Goal: Task Accomplishment & Management: Complete application form

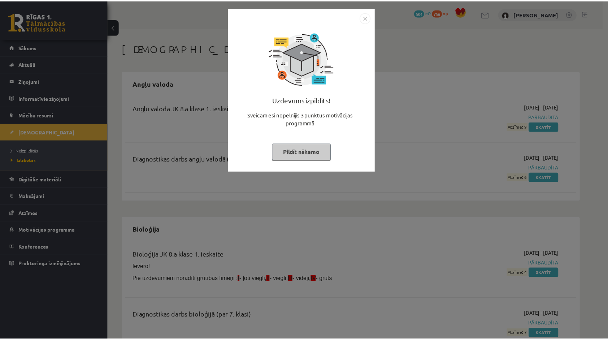
scroll to position [364, 0]
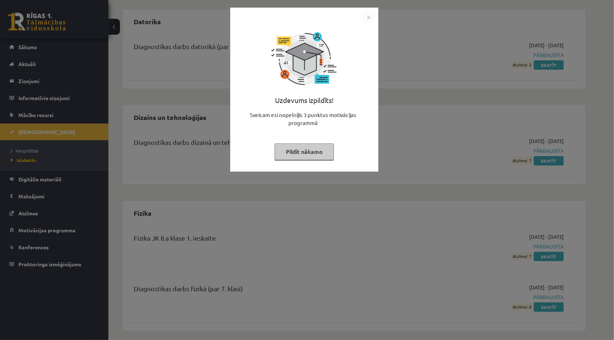
click at [366, 17] on img "Close" at bounding box center [368, 17] width 11 height 11
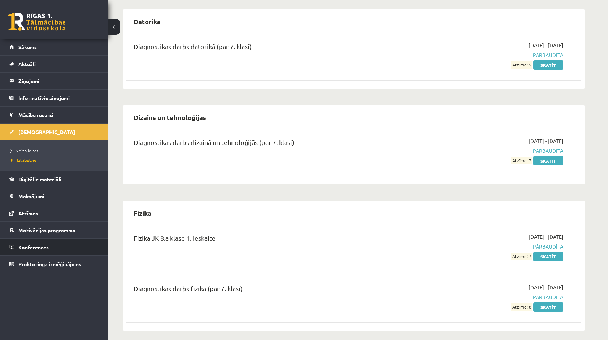
click at [36, 240] on link "Konferences" at bounding box center [54, 247] width 90 height 17
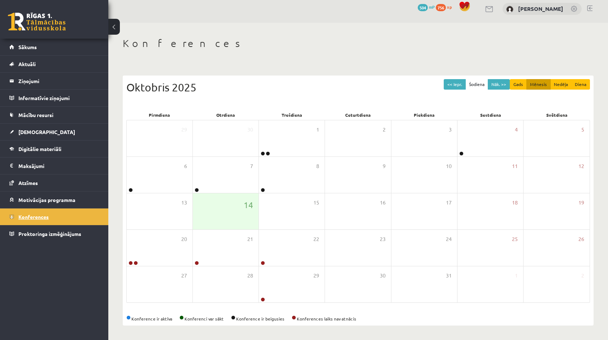
scroll to position [4, 0]
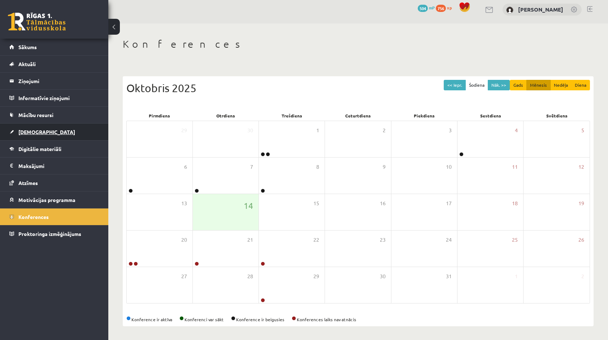
click at [58, 132] on link "[DEMOGRAPHIC_DATA]" at bounding box center [54, 132] width 90 height 17
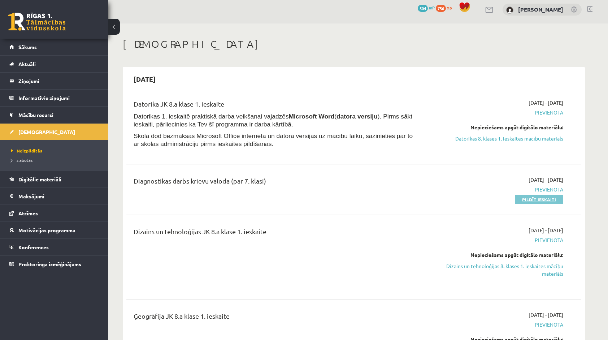
click at [527, 203] on link "Pildīt ieskaiti" at bounding box center [539, 199] width 48 height 9
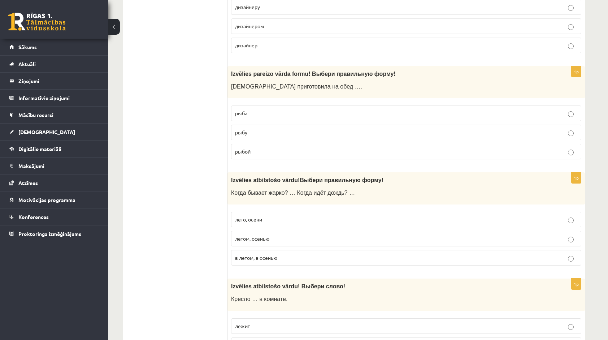
scroll to position [2873, 0]
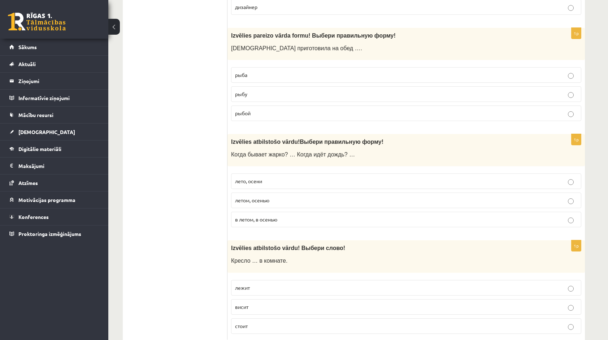
click at [566, 240] on div "Izvēlies atbilstošo vārdu ! Выбери слово! Кресло … в комнате." at bounding box center [407, 256] width 358 height 32
click at [390, 216] on p "в летом, в осенью" at bounding box center [406, 220] width 342 height 8
click at [481, 303] on p "висит" at bounding box center [406, 307] width 342 height 8
click at [545, 86] on label "рыбу" at bounding box center [406, 94] width 350 height 16
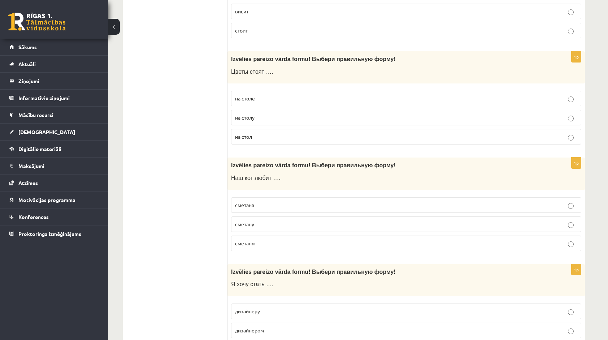
scroll to position [2538, 0]
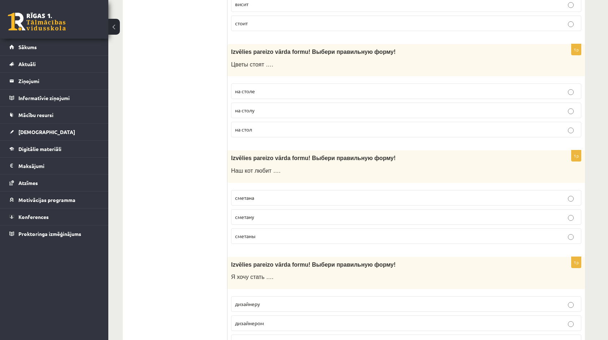
click at [378, 334] on div "1p Izvēlies pareizo vārda formu! Выбери правильную форму ! Я хочу стать …. диза…" at bounding box center [407, 306] width 358 height 99
click at [381, 338] on p "дизайнер" at bounding box center [406, 342] width 342 height 8
click at [408, 213] on p "сметану" at bounding box center [406, 217] width 342 height 8
click at [415, 107] on p "на столу" at bounding box center [406, 111] width 342 height 8
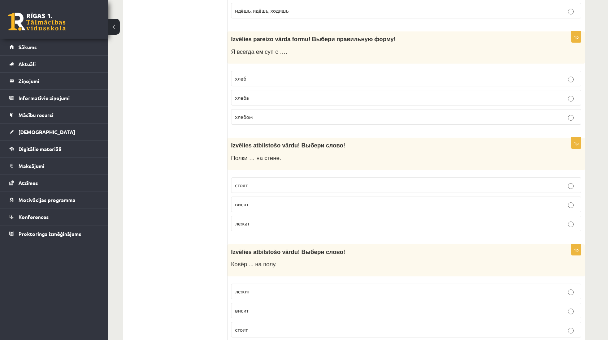
scroll to position [2229, 0]
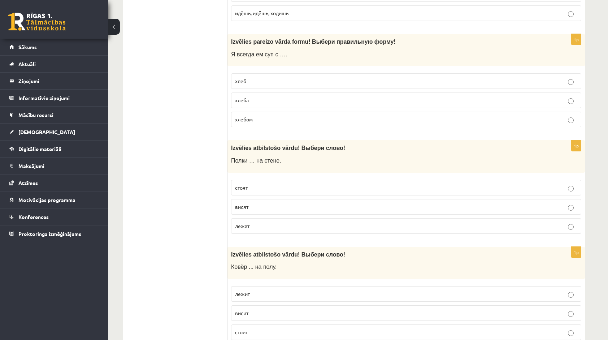
click at [431, 96] on p "хлеба" at bounding box center [406, 100] width 342 height 8
click at [344, 182] on fieldset "стоят висят лежат" at bounding box center [406, 206] width 350 height 60
click at [321, 328] on p "стоит" at bounding box center [406, 332] width 342 height 8
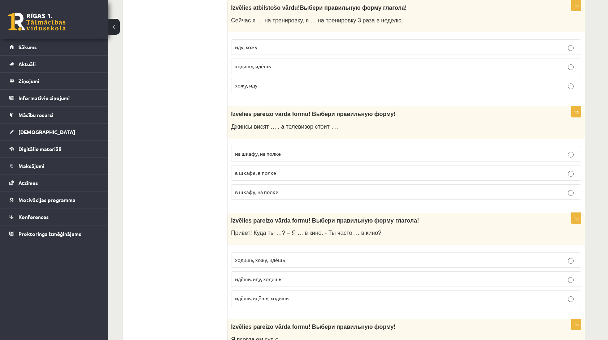
scroll to position [1949, 0]
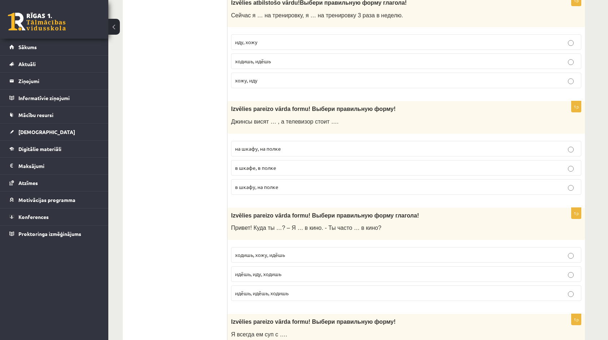
click at [412, 38] on p "иду, хожу" at bounding box center [406, 42] width 342 height 8
click at [304, 164] on p "в шкафе, в полке" at bounding box center [406, 168] width 342 height 8
click at [266, 266] on label "идёшь, иду, ходишь" at bounding box center [406, 274] width 350 height 16
drag, startPoint x: 606, startPoint y: 220, endPoint x: 612, endPoint y: 220, distance: 5.8
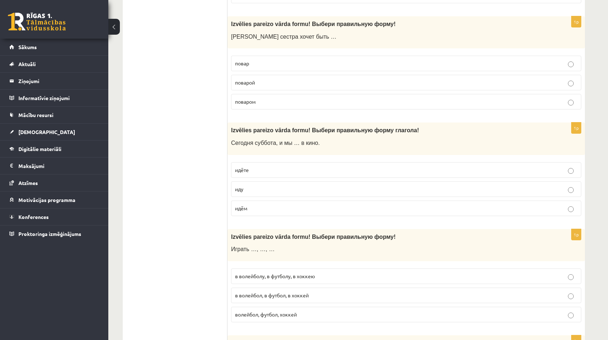
scroll to position [1599, 0]
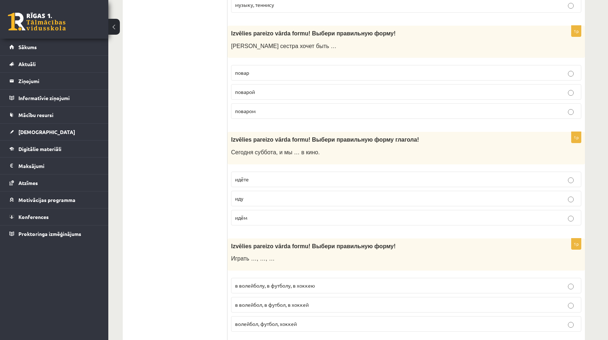
click at [340, 69] on p "повар" at bounding box center [406, 73] width 342 height 8
click at [264, 301] on span "в волейбол, в футбол, в хоккей" at bounding box center [272, 304] width 74 height 7
click at [562, 214] on p "идём" at bounding box center [406, 218] width 342 height 8
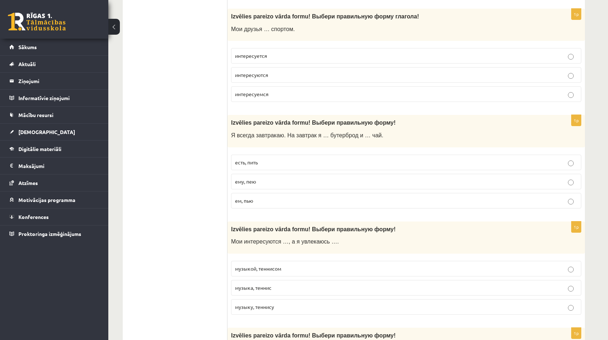
scroll to position [1264, 0]
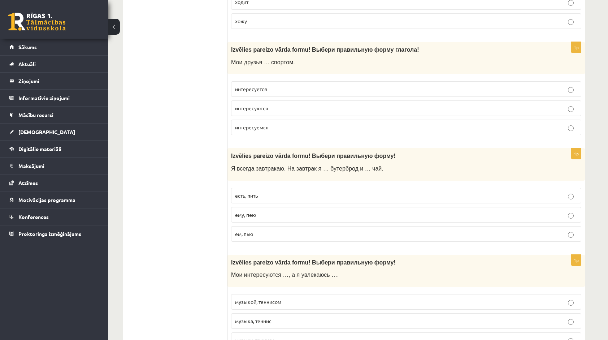
click at [544, 104] on p "интересуются" at bounding box center [406, 108] width 342 height 8
click at [409, 192] on p "есть, пить" at bounding box center [406, 196] width 342 height 8
click at [329, 336] on p "музыку, теннису" at bounding box center [406, 340] width 342 height 8
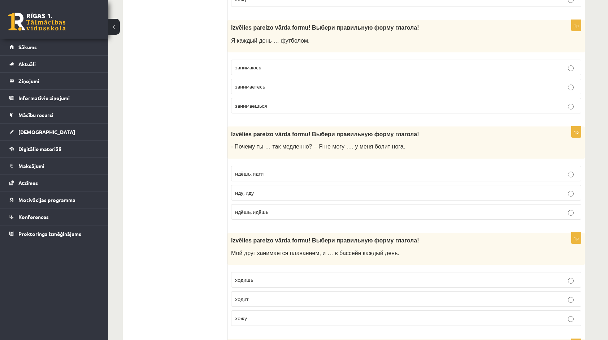
scroll to position [958, 0]
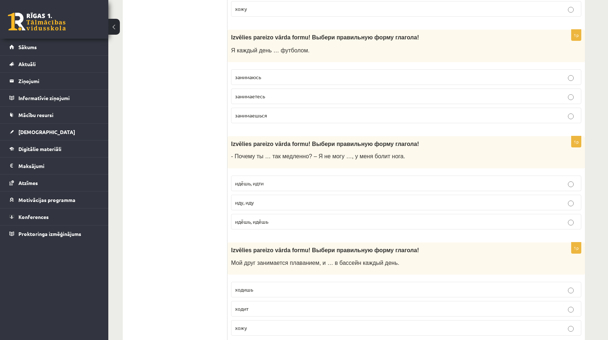
click at [471, 73] on p "занимаюсь" at bounding box center [406, 77] width 342 height 8
click at [351, 218] on p "идёшь, идёшь" at bounding box center [406, 222] width 342 height 8
click at [283, 305] on p "ходит" at bounding box center [406, 309] width 342 height 8
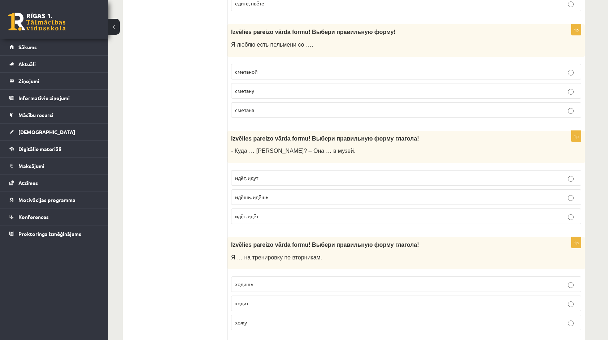
scroll to position [637, 0]
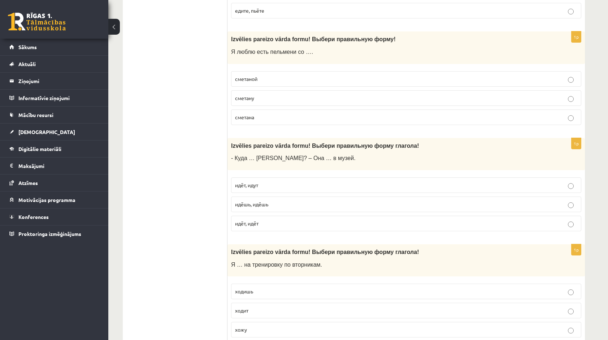
click at [446, 290] on label "ходишь" at bounding box center [406, 292] width 350 height 16
click at [452, 220] on p "идёт, идёт" at bounding box center [406, 224] width 342 height 8
click at [431, 101] on label "сметану" at bounding box center [406, 98] width 350 height 16
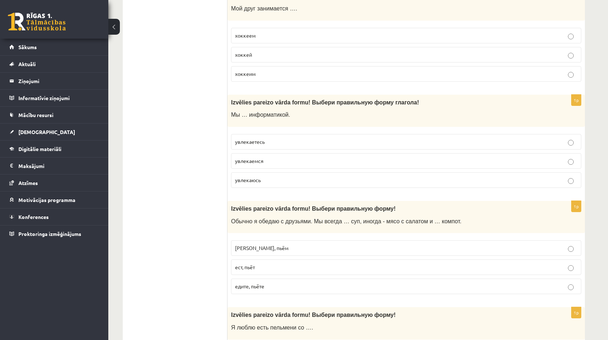
scroll to position [357, 0]
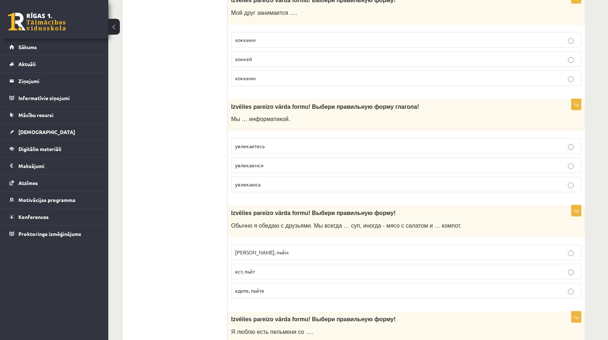
click at [506, 161] on p "увлекаемся" at bounding box center [406, 165] width 342 height 8
click at [446, 250] on p "едим, пьём" at bounding box center [406, 252] width 342 height 8
click at [412, 59] on p "хоккей" at bounding box center [406, 59] width 342 height 8
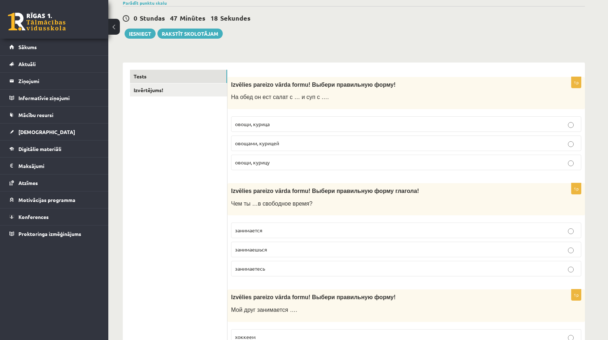
scroll to position [43, 0]
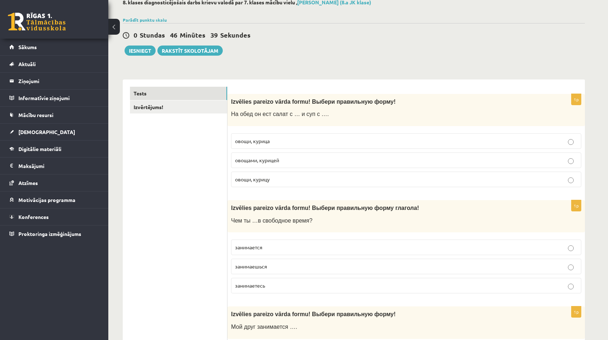
click at [314, 145] on label "овощи, курица" at bounding box center [406, 141] width 350 height 16
click at [270, 248] on p "занимается" at bounding box center [406, 247] width 342 height 8
click at [211, 111] on link "Izvērtējums!" at bounding box center [178, 106] width 97 height 13
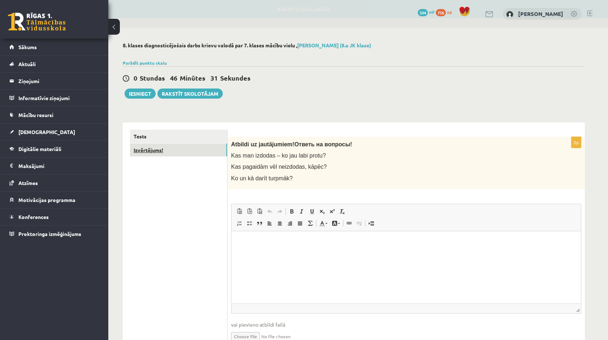
scroll to position [0, 0]
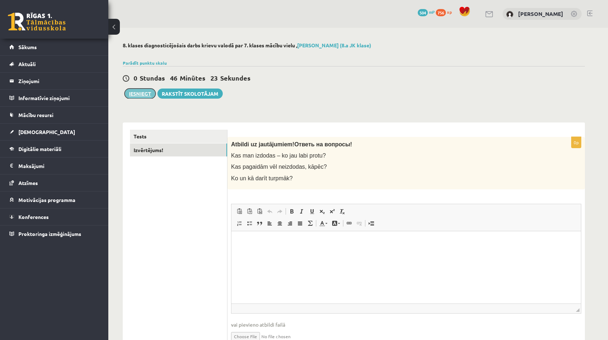
click at [142, 89] on button "Iesniegt" at bounding box center [140, 93] width 31 height 10
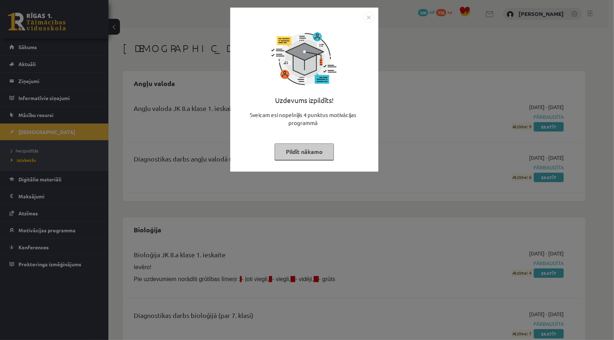
click at [369, 17] on img "Close" at bounding box center [368, 17] width 11 height 11
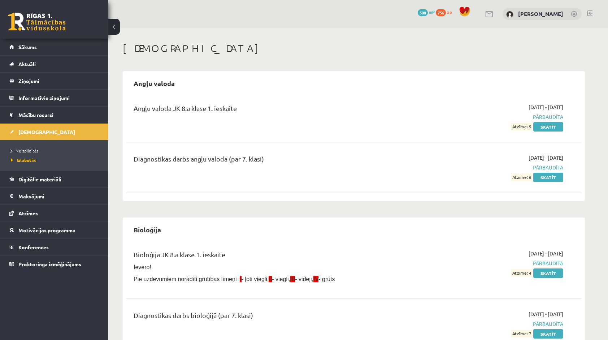
click at [33, 150] on span "Neizpildītās" at bounding box center [24, 151] width 27 height 6
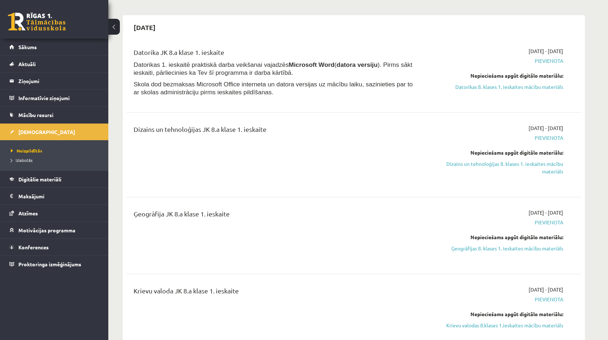
scroll to position [52, 0]
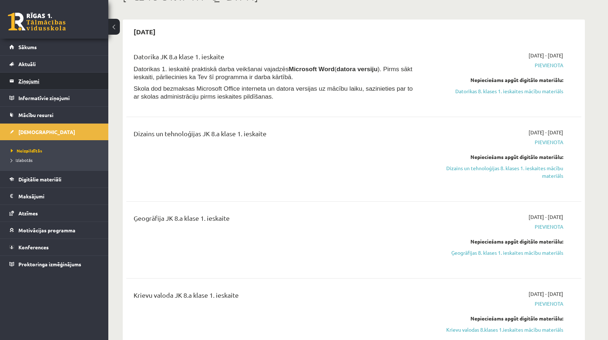
click at [22, 81] on legend "Ziņojumi 0" at bounding box center [58, 81] width 81 height 17
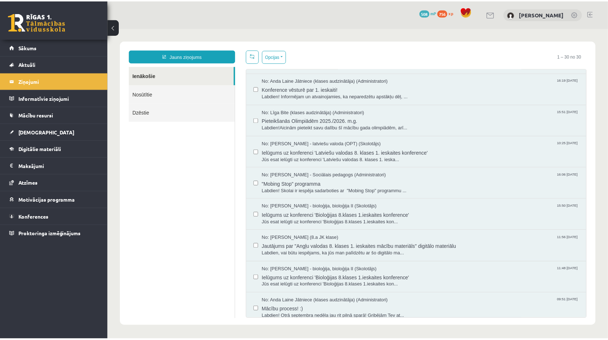
scroll to position [690, 0]
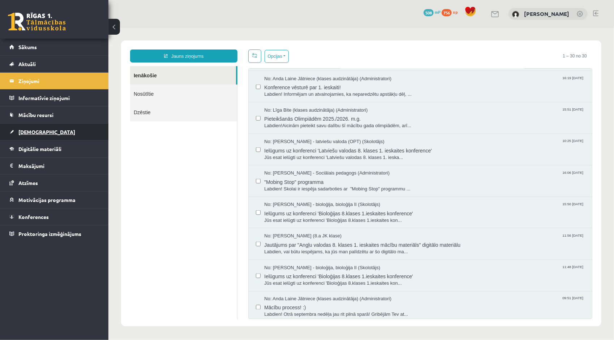
click at [27, 129] on span "[DEMOGRAPHIC_DATA]" at bounding box center [46, 132] width 57 height 7
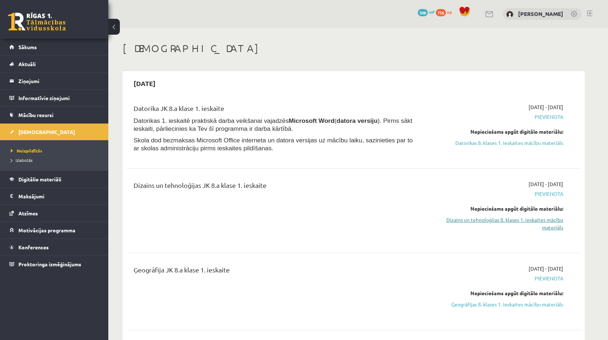
click at [472, 218] on link "Dizains un tehnoloģijas 8. klases 1. ieskaites mācību materiāls" at bounding box center [495, 223] width 136 height 15
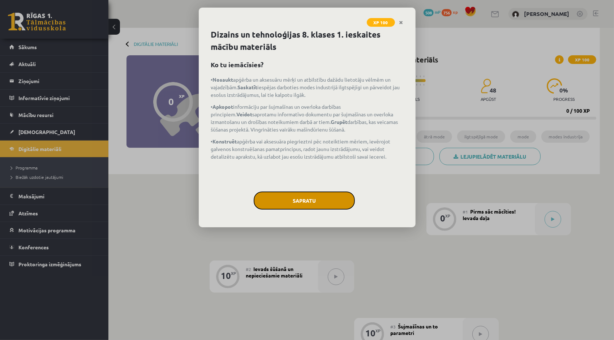
click at [320, 198] on button "Sapratu" at bounding box center [304, 200] width 101 height 18
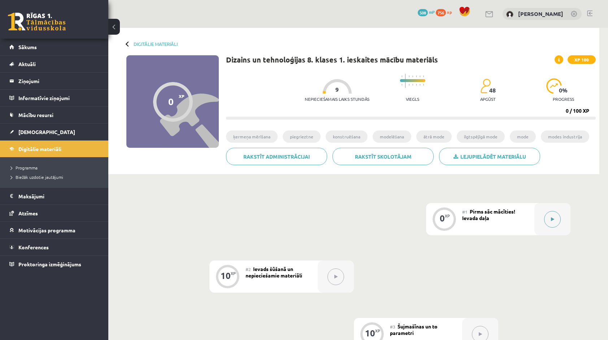
click at [555, 216] on button at bounding box center [552, 219] width 17 height 17
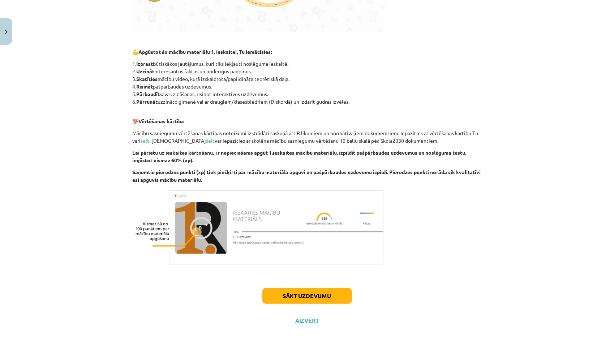
scroll to position [334, 0]
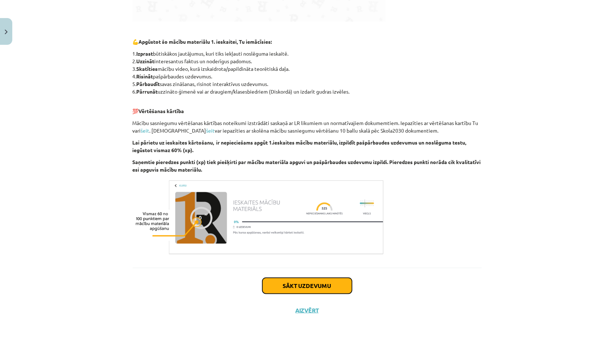
click at [317, 289] on button "Sākt uzdevumu" at bounding box center [307, 286] width 90 height 16
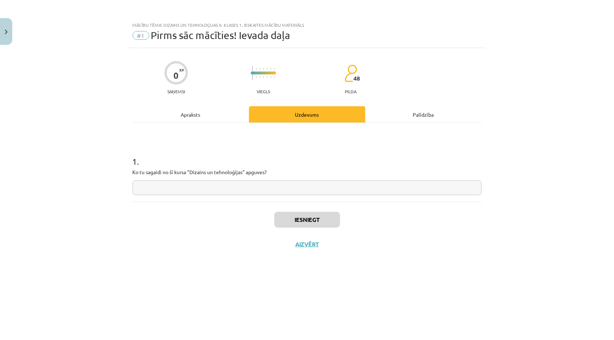
click at [231, 188] on input "text" at bounding box center [307, 187] width 349 height 15
type input "**********"
click at [291, 216] on button "Iesniegt" at bounding box center [307, 220] width 66 height 16
click at [315, 246] on button "Nākamā nodarbība" at bounding box center [307, 249] width 71 height 17
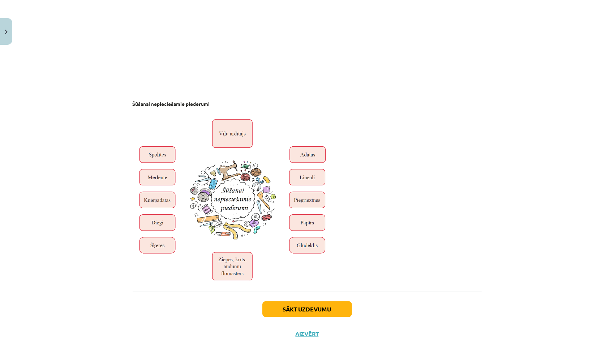
scroll to position [2355, 0]
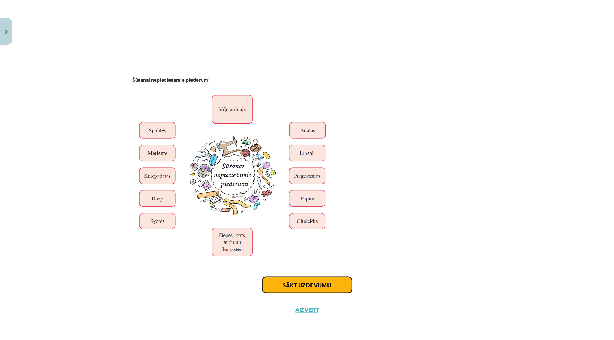
click at [347, 287] on button "Sākt uzdevumu" at bounding box center [307, 285] width 90 height 16
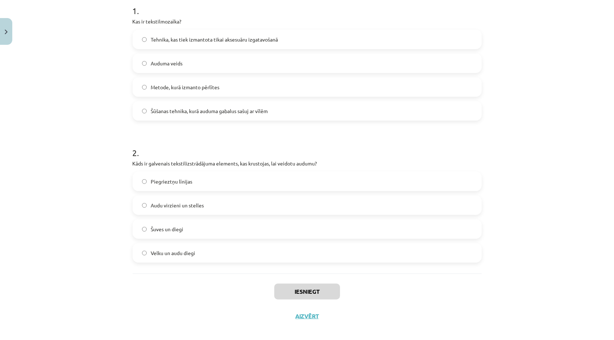
scroll to position [149, 0]
click at [142, 259] on label "Velku un audu diegi" at bounding box center [306, 254] width 347 height 18
click at [142, 109] on label "Šūšanas tehnika, kurā auduma gabalus sašuj ar vīlēm" at bounding box center [306, 112] width 347 height 18
click at [306, 291] on button "Iesniegt" at bounding box center [307, 293] width 66 height 16
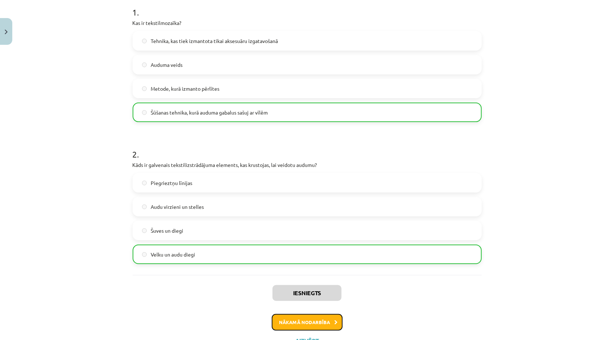
click at [314, 321] on button "Nākamā nodarbība" at bounding box center [307, 322] width 71 height 17
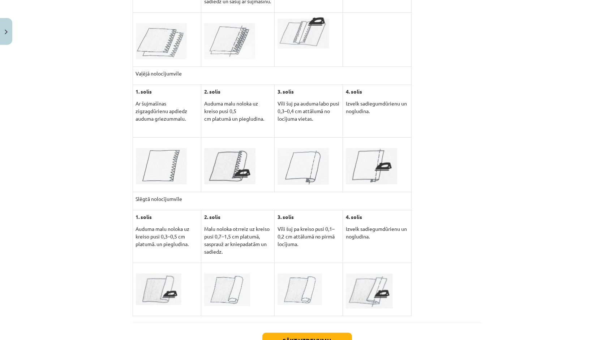
scroll to position [1869, 0]
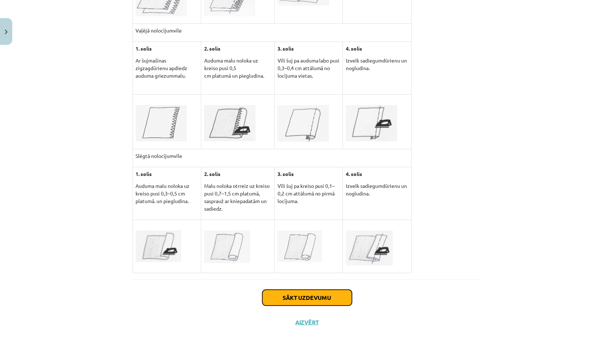
click at [339, 290] on button "Sākt uzdevumu" at bounding box center [307, 298] width 90 height 16
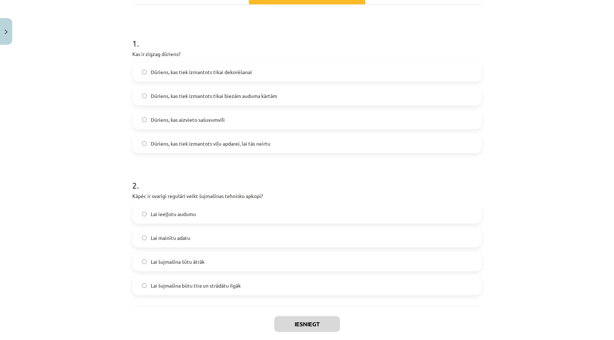
scroll to position [118, 0]
click at [146, 290] on label "Lai šujmašīna būtu tīra un strādātu ilgāk" at bounding box center [306, 285] width 347 height 18
click at [290, 325] on button "Iesniegt" at bounding box center [307, 324] width 66 height 16
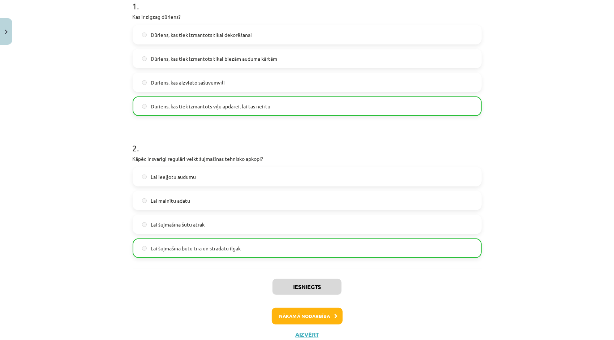
scroll to position [158, 0]
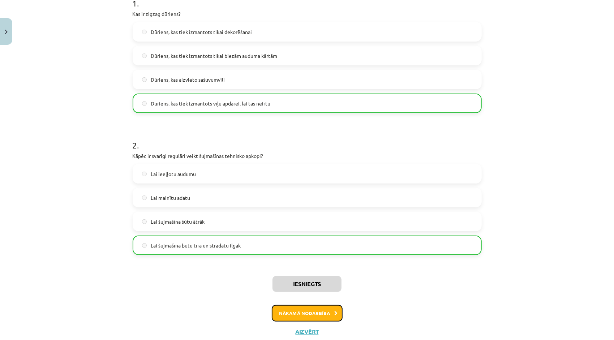
click at [315, 320] on button "Nākamā nodarbība" at bounding box center [307, 313] width 71 height 17
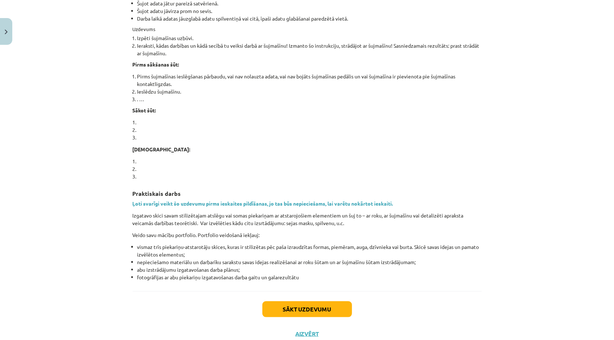
scroll to position [471, 0]
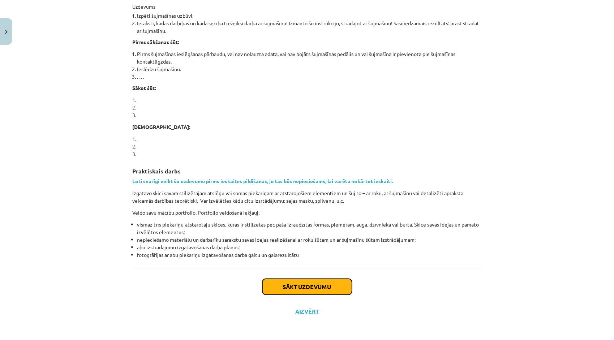
click at [340, 288] on button "Sākt uzdevumu" at bounding box center [307, 287] width 90 height 16
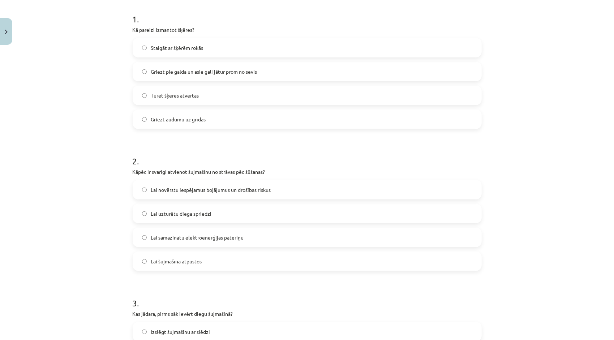
scroll to position [143, 0]
click at [351, 80] on div "Griezt pie galda un asie gali jātur prom no sevis" at bounding box center [307, 71] width 349 height 20
click at [144, 75] on label "Griezt pie galda un asie gali jātur prom no sevis" at bounding box center [306, 71] width 347 height 18
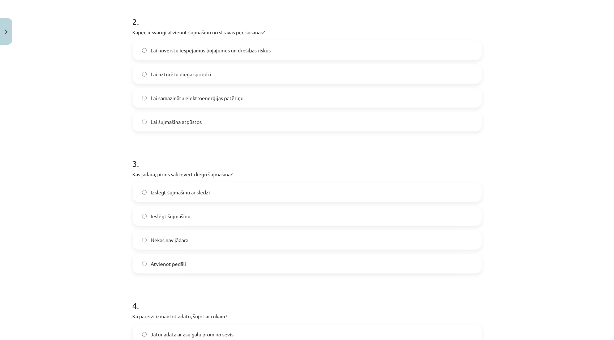
scroll to position [252, 0]
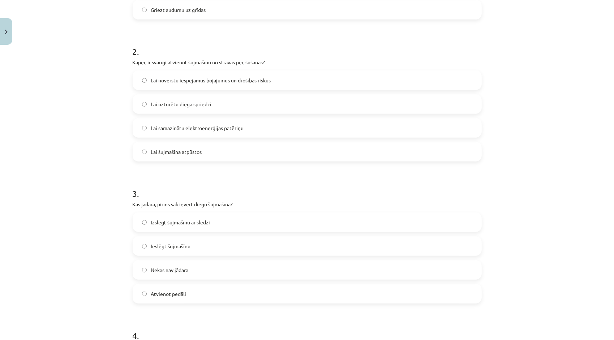
click at [144, 85] on label "Lai novērstu iespējamus bojājumus un drošības riskus" at bounding box center [306, 80] width 347 height 18
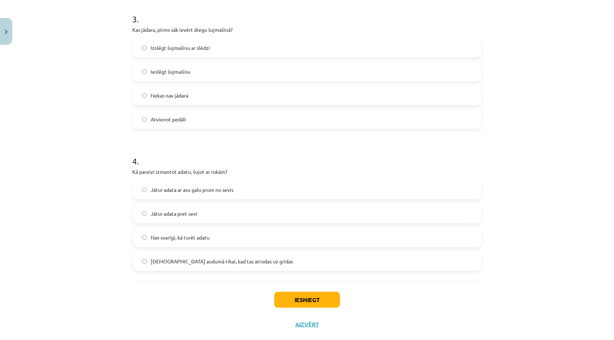
scroll to position [427, 0]
click at [142, 179] on div "Jātur adata ar asu galu prom no sevis" at bounding box center [307, 189] width 349 height 20
click at [146, 183] on label "Jātur adata ar asu galu prom no sevis" at bounding box center [306, 189] width 347 height 18
click at [279, 294] on button "Iesniegt" at bounding box center [307, 299] width 66 height 16
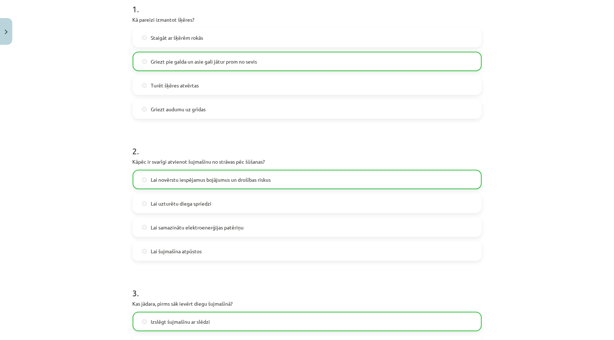
scroll to position [463, 0]
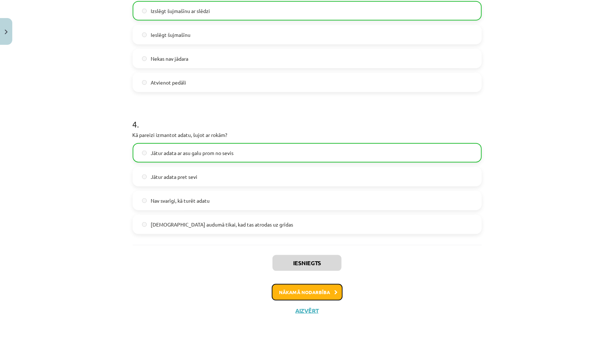
click at [278, 288] on button "Nākamā nodarbība" at bounding box center [307, 292] width 71 height 17
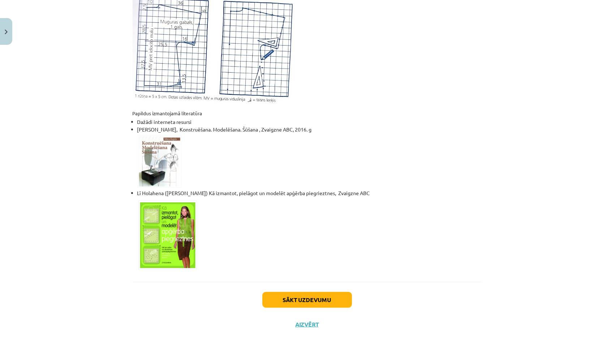
scroll to position [399, 0]
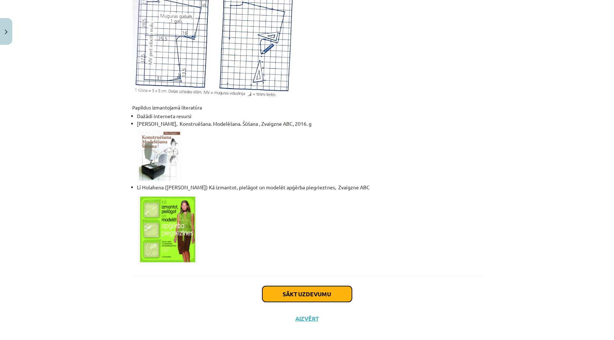
click at [329, 286] on button "Sākt uzdevumu" at bounding box center [307, 294] width 90 height 16
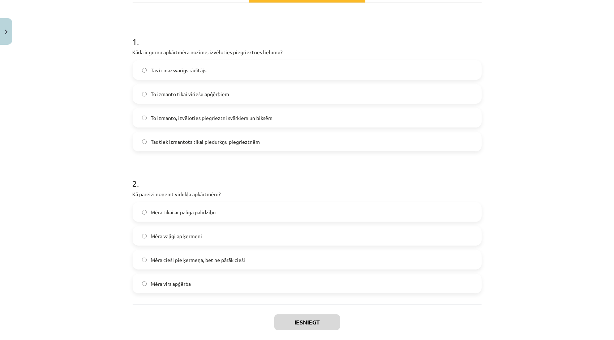
scroll to position [131, 0]
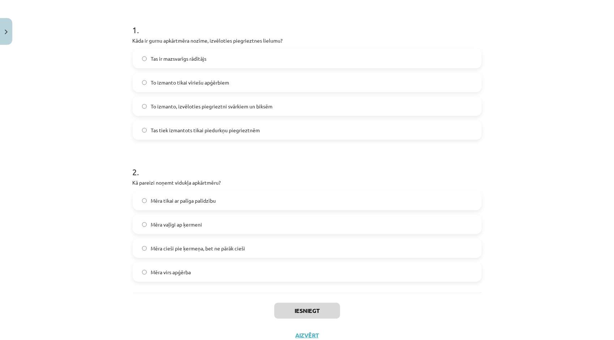
click at [134, 97] on label "To izmanto, izvēloties piegrieztni svārkiem un biksēm" at bounding box center [306, 106] width 347 height 18
click at [185, 253] on label "Mēra cieši pie ķermeņa, bet ne pārāk cieši" at bounding box center [306, 248] width 347 height 18
click at [303, 304] on button "Iesniegt" at bounding box center [307, 311] width 66 height 16
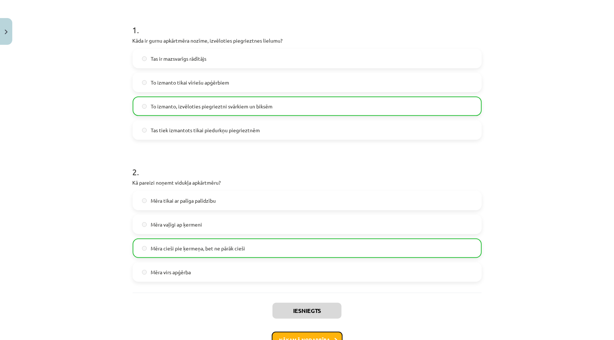
click at [296, 337] on button "Nākamā nodarbība" at bounding box center [307, 340] width 71 height 17
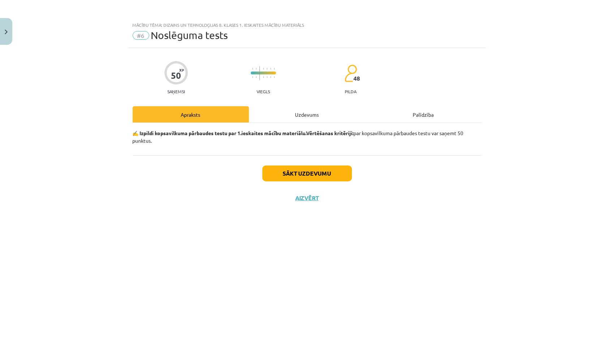
scroll to position [0, 0]
click at [320, 179] on button "Sākt uzdevumu" at bounding box center [307, 173] width 90 height 16
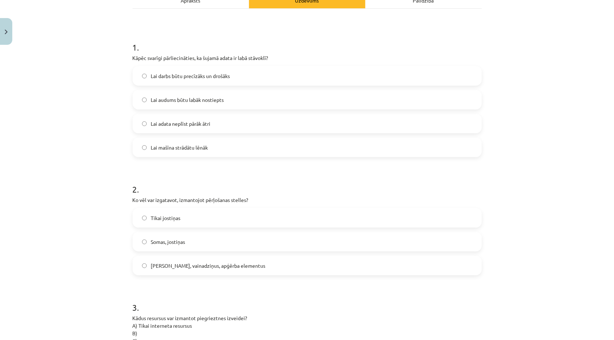
scroll to position [116, 0]
click at [144, 78] on label "Lai darbs būtu precīzāks un drošāks" at bounding box center [306, 74] width 347 height 18
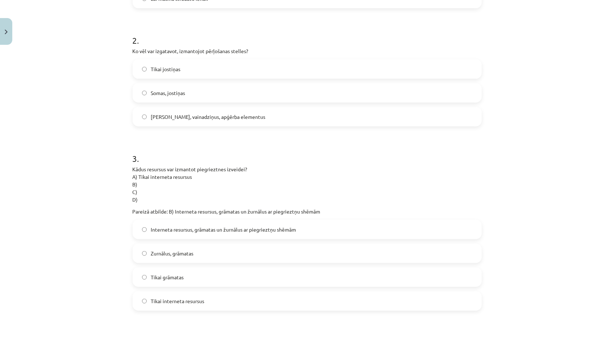
scroll to position [264, 0]
click at [434, 120] on label "Jostas, vainadziņus, apģērba elementus" at bounding box center [306, 115] width 347 height 18
click at [386, 233] on label "Interneta resursus, grāmatas un žurnālus ar piegrieztņu shēmām" at bounding box center [306, 228] width 347 height 18
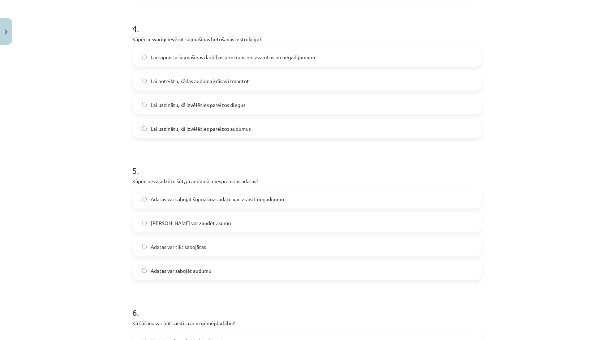
scroll to position [574, 0]
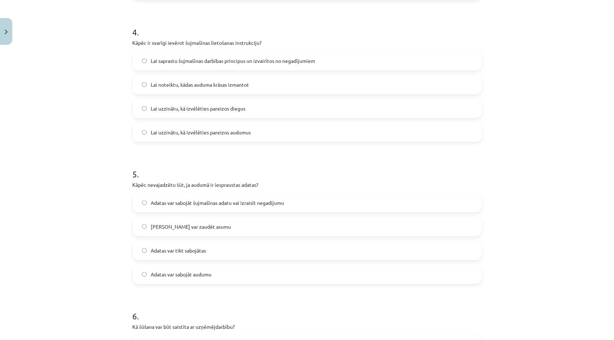
click at [140, 208] on label "Adatas var sabojāt šujmašīnas adatu vai izraisīt negadījumu" at bounding box center [306, 203] width 347 height 18
click at [151, 59] on span "Lai saprastu šujmašīnas darbības principus un izvairītos no negadījumiem" at bounding box center [233, 61] width 164 height 8
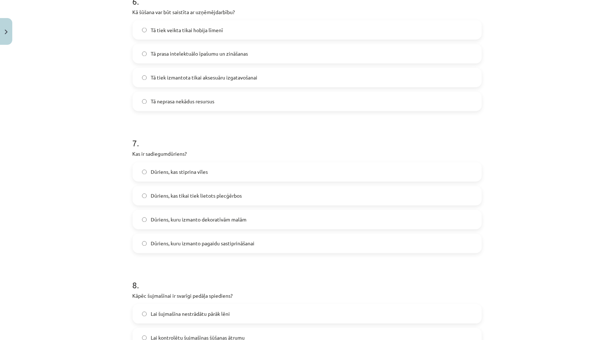
scroll to position [889, 0]
click at [146, 53] on label "Tā prasa intelektuālo īpašumu un zināšanas" at bounding box center [306, 53] width 347 height 18
click at [146, 241] on label "Dūriens, kuru izmanto pagaidu sastiprināšanai" at bounding box center [306, 242] width 347 height 18
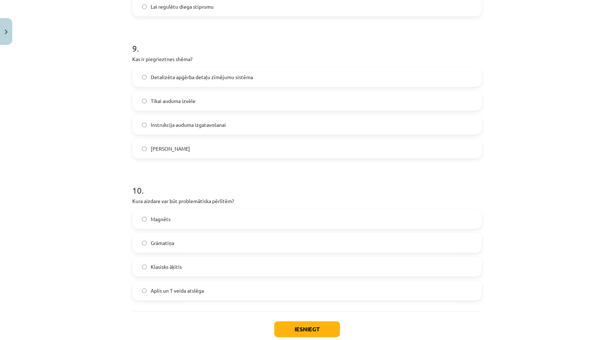
scroll to position [1310, 0]
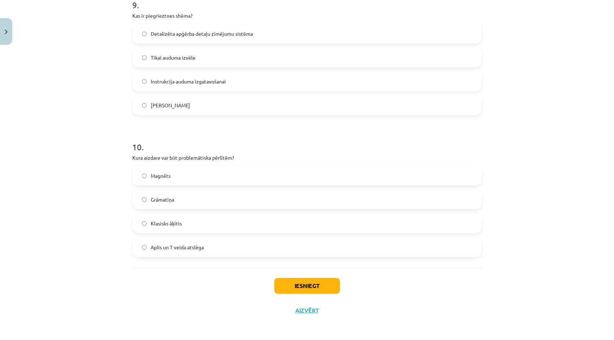
click at [254, 36] on label "Detalizēta apģērba detaļu zīmējumu sistēma" at bounding box center [306, 34] width 347 height 18
click at [170, 175] on label "Magnēts" at bounding box center [306, 176] width 347 height 18
click at [304, 287] on button "Iesniegt" at bounding box center [307, 286] width 66 height 16
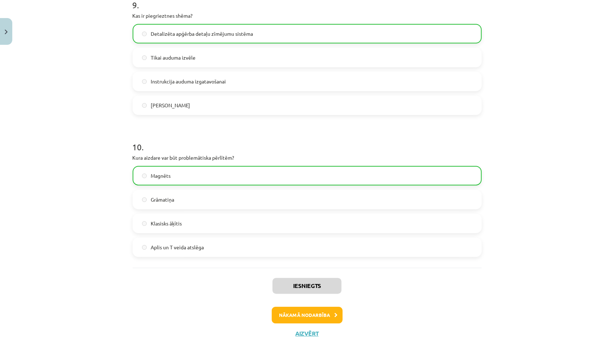
click at [314, 324] on div "Iesniegts Nākamā nodarbība Aizvērt" at bounding box center [307, 305] width 349 height 74
click at [315, 320] on button "Nākamā nodarbība" at bounding box center [307, 315] width 71 height 17
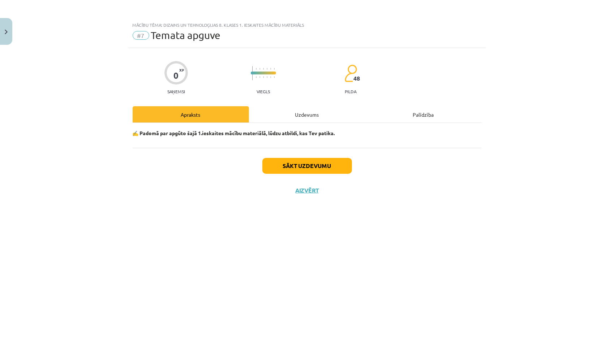
scroll to position [0, 0]
click at [312, 169] on button "Sākt uzdevumu" at bounding box center [307, 166] width 90 height 16
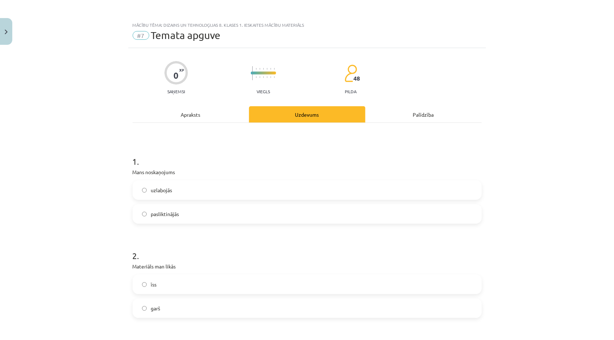
click at [150, 196] on label "uzlabojās" at bounding box center [306, 190] width 347 height 18
click at [140, 276] on label "īss" at bounding box center [306, 284] width 347 height 18
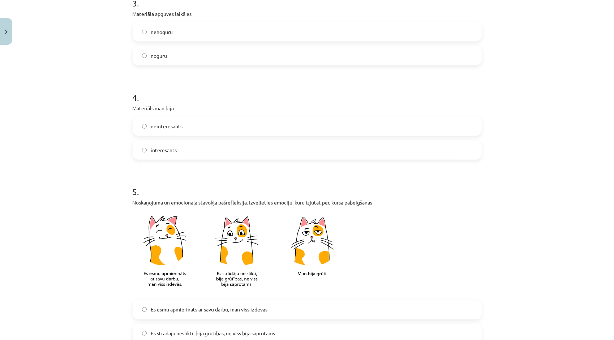
scroll to position [346, 0]
click at [354, 32] on label "nenoguru" at bounding box center [306, 32] width 347 height 18
click at [298, 154] on label "interesants" at bounding box center [306, 151] width 347 height 18
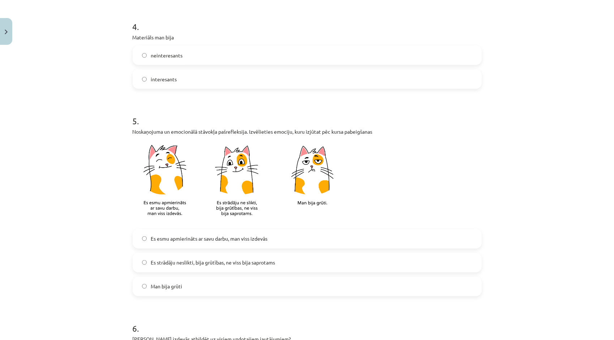
scroll to position [420, 0]
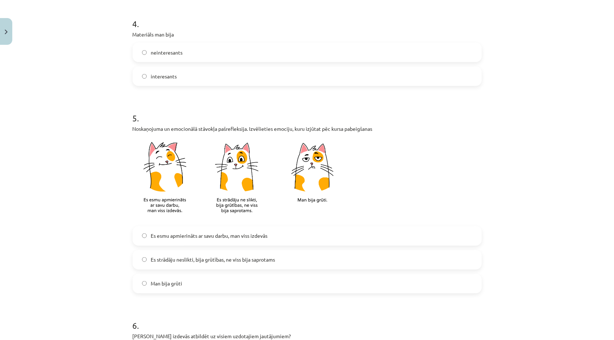
click at [362, 225] on div "5 . Noskaņojuma un emocionālā stāvokļa pašrefleksija. Izvēlieties emociju, kuru…" at bounding box center [307, 196] width 349 height 193
click at [374, 228] on label "Es esmu apmierināts ar savu darbu, man viss izdevās" at bounding box center [306, 236] width 347 height 18
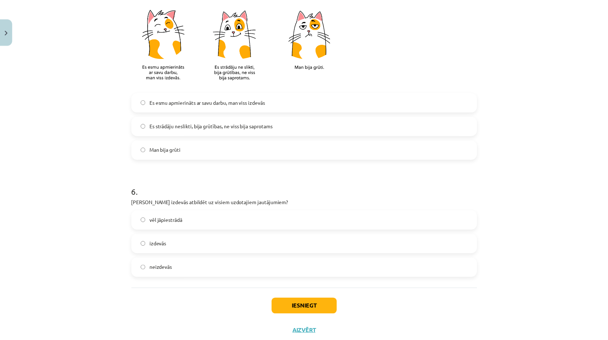
scroll to position [557, 0]
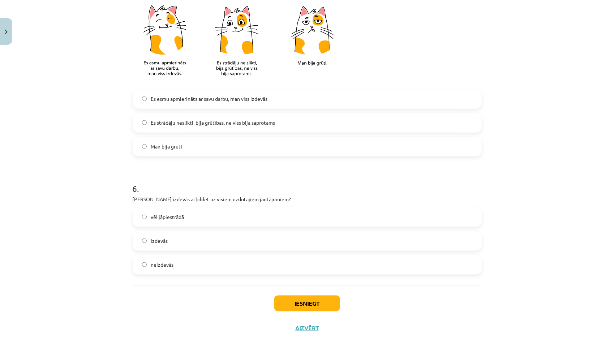
click at [413, 241] on label "izdevās" at bounding box center [306, 241] width 347 height 18
click at [336, 306] on button "Iesniegt" at bounding box center [307, 303] width 66 height 16
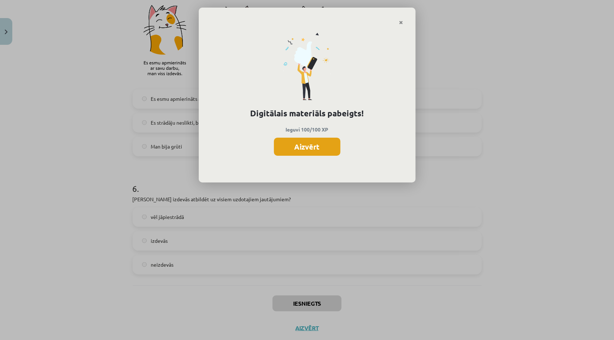
click at [324, 152] on button "Aizvērt" at bounding box center [307, 147] width 66 height 18
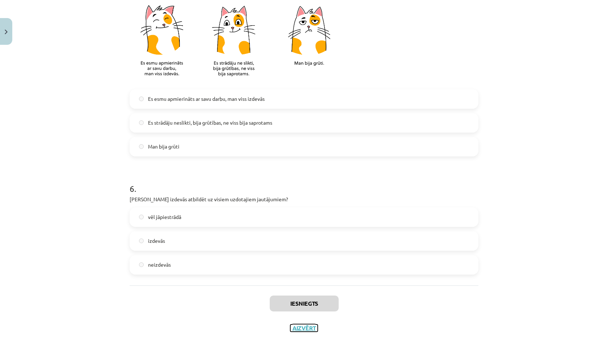
click at [298, 324] on button "Aizvērt" at bounding box center [303, 327] width 27 height 7
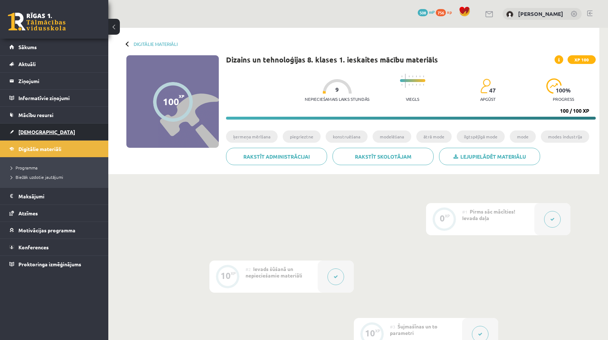
click at [47, 131] on link "[DEMOGRAPHIC_DATA]" at bounding box center [54, 132] width 90 height 17
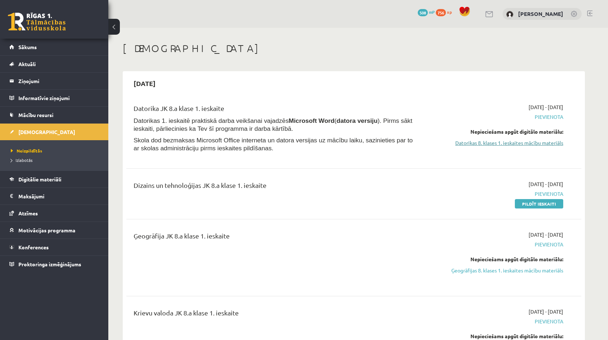
click at [472, 143] on link "Datorikas 8. klases 1. ieskaites mācību materiāls" at bounding box center [495, 143] width 136 height 8
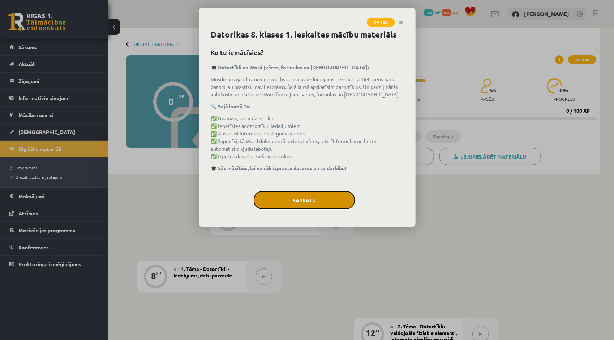
click at [290, 201] on button "Sapratu" at bounding box center [304, 200] width 101 height 18
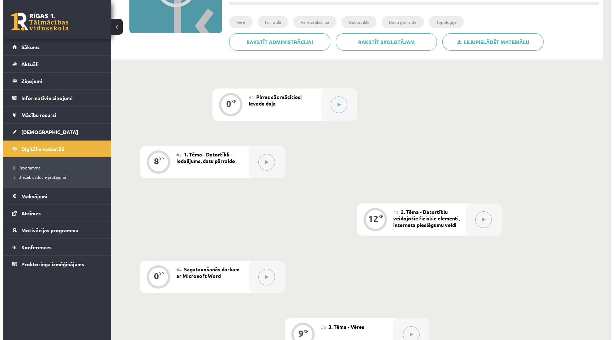
scroll to position [114, 0]
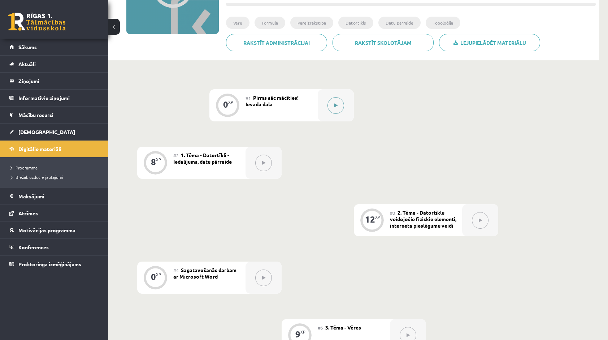
click at [340, 106] on button at bounding box center [336, 105] width 17 height 17
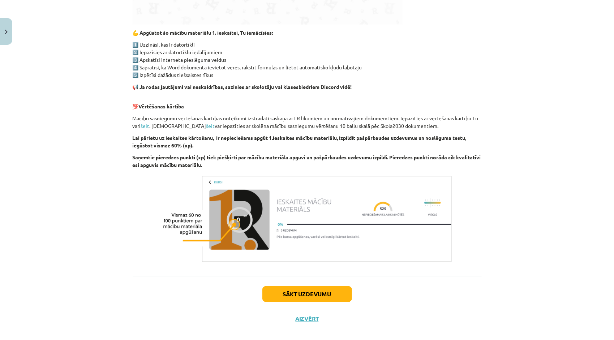
scroll to position [371, 0]
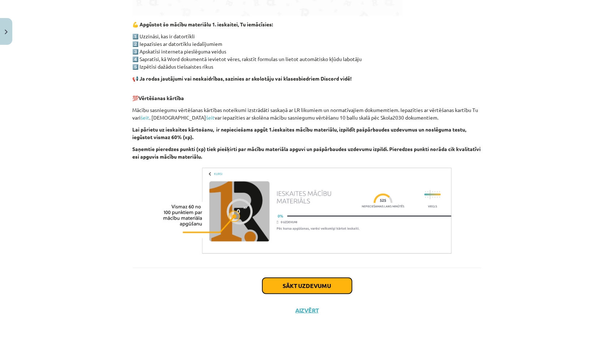
click at [333, 286] on button "Sākt uzdevumu" at bounding box center [307, 286] width 90 height 16
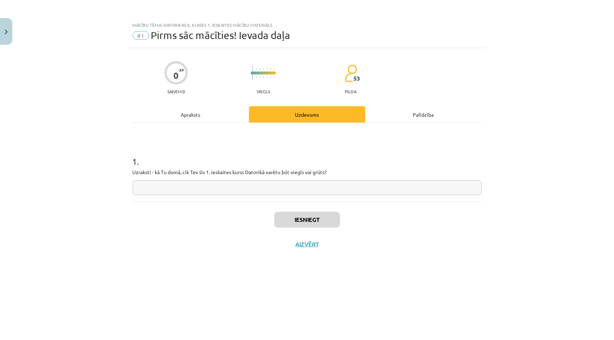
click at [250, 189] on input "text" at bounding box center [307, 187] width 349 height 15
type input "**********"
click at [280, 222] on button "Iesniegt" at bounding box center [307, 220] width 66 height 16
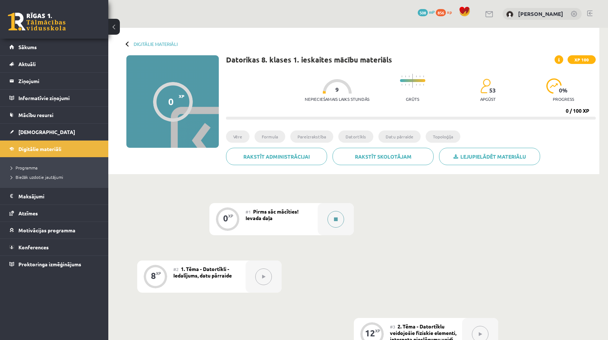
click at [336, 222] on button at bounding box center [336, 219] width 17 height 17
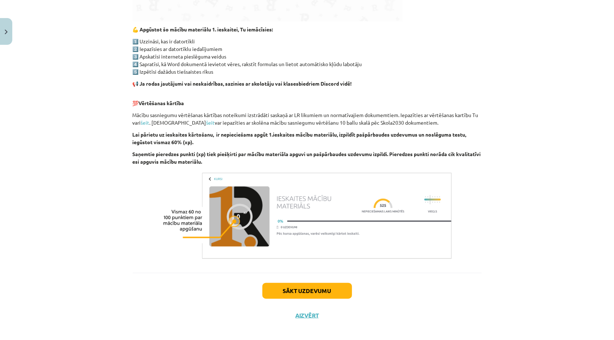
scroll to position [371, 0]
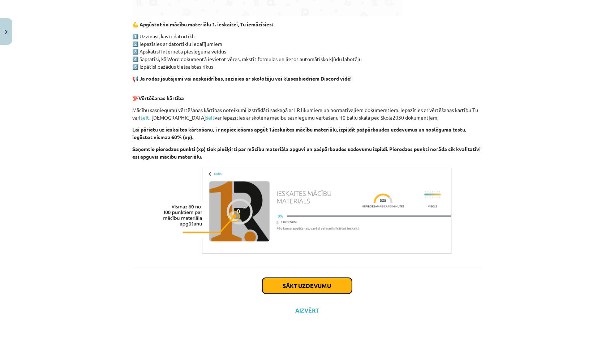
click at [341, 285] on button "Sākt uzdevumu" at bounding box center [307, 286] width 90 height 16
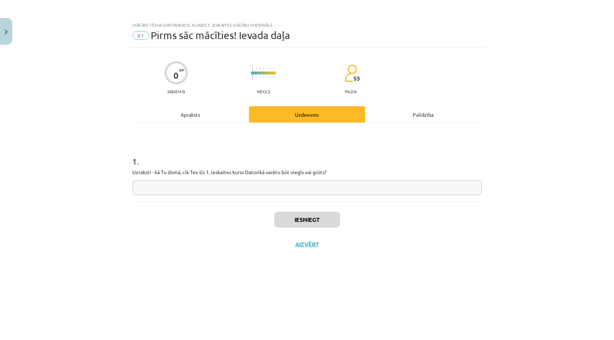
click at [251, 190] on input "text" at bounding box center [307, 187] width 349 height 15
type input "**********"
click at [286, 216] on button "Iesniegt" at bounding box center [307, 220] width 66 height 16
click at [287, 249] on button "Nākamā nodarbība" at bounding box center [307, 249] width 71 height 17
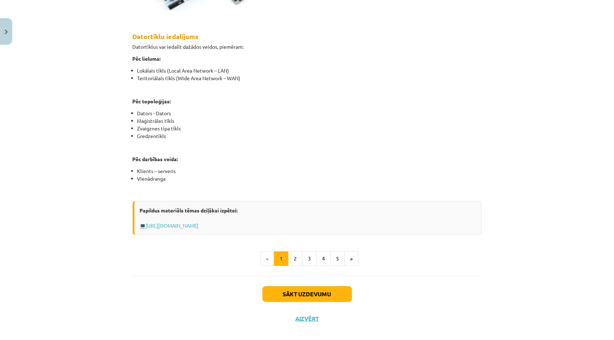
scroll to position [368, 0]
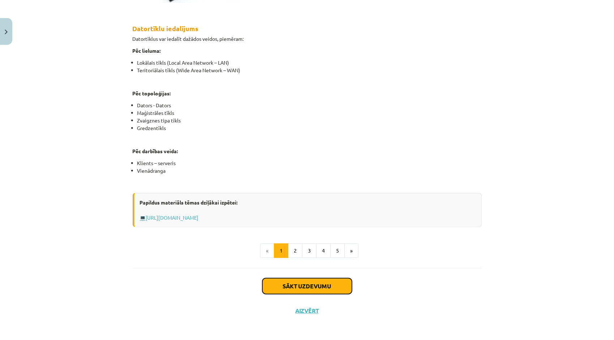
click at [335, 284] on button "Sākt uzdevumu" at bounding box center [307, 286] width 90 height 16
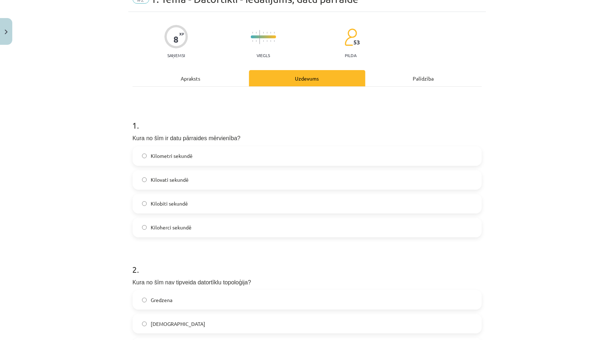
scroll to position [0, 0]
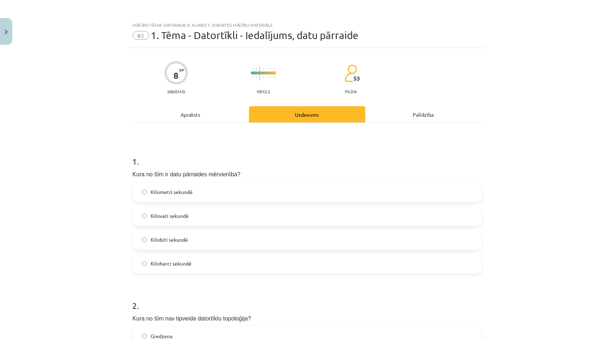
click at [347, 232] on label "Kilobiti sekundē" at bounding box center [306, 240] width 347 height 18
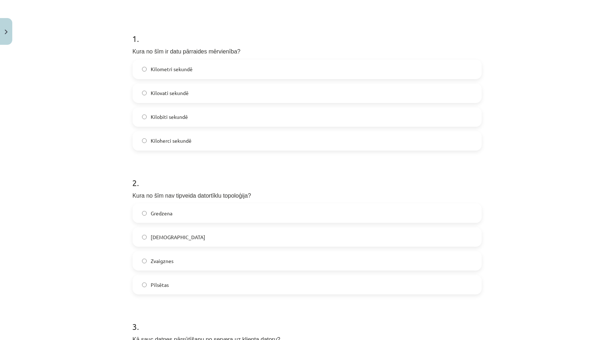
scroll to position [133, 0]
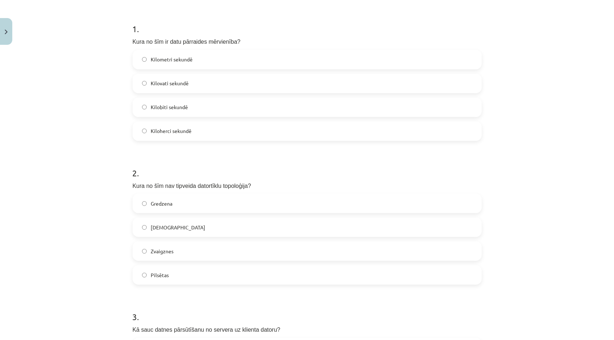
click at [398, 281] on label "Pilsētas" at bounding box center [306, 275] width 347 height 18
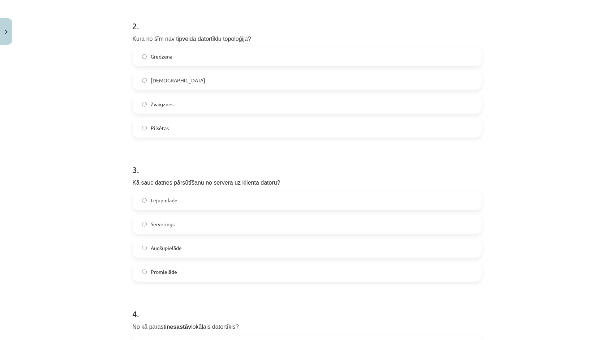
scroll to position [280, 0]
click at [475, 196] on label "Lejupielāde" at bounding box center [306, 200] width 347 height 18
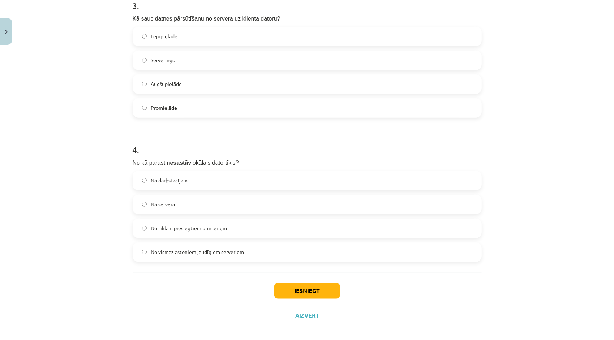
scroll to position [444, 0]
click at [414, 247] on label "No vismaz astoņiem jaudīgiem serveriem" at bounding box center [306, 252] width 347 height 18
click at [297, 293] on button "Iesniegt" at bounding box center [307, 290] width 66 height 16
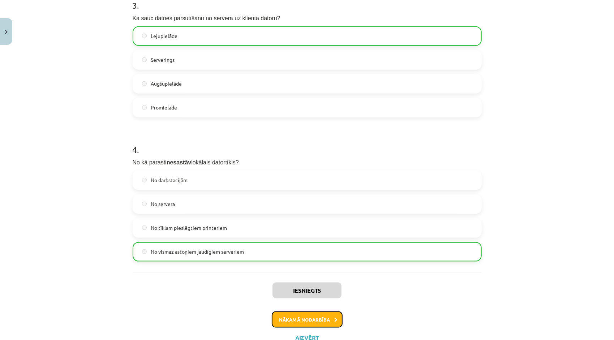
click at [297, 316] on button "Nākamā nodarbība" at bounding box center [307, 319] width 71 height 17
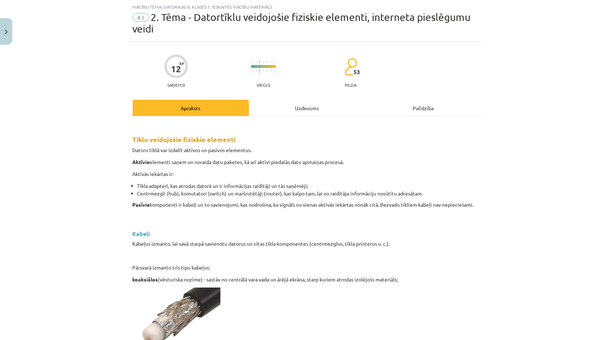
scroll to position [18, 0]
drag, startPoint x: 544, startPoint y: 113, endPoint x: 537, endPoint y: 82, distance: 31.9
drag, startPoint x: 537, startPoint y: 82, endPoint x: 471, endPoint y: 69, distance: 66.6
drag, startPoint x: 514, startPoint y: 153, endPoint x: 514, endPoint y: 95, distance: 57.8
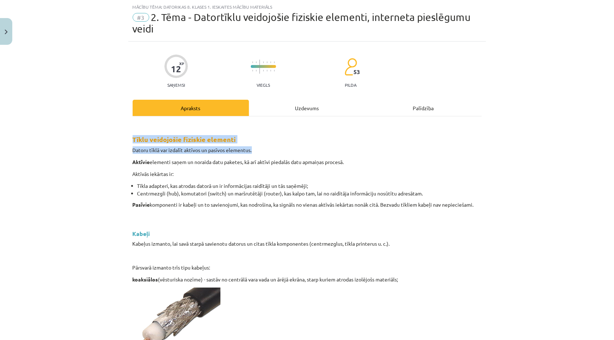
click at [514, 95] on div "Mācību tēma: Datorikas 8. klases 1. ieskaites mācību materiāls #3 2. Tēma - Dat…" at bounding box center [307, 170] width 614 height 340
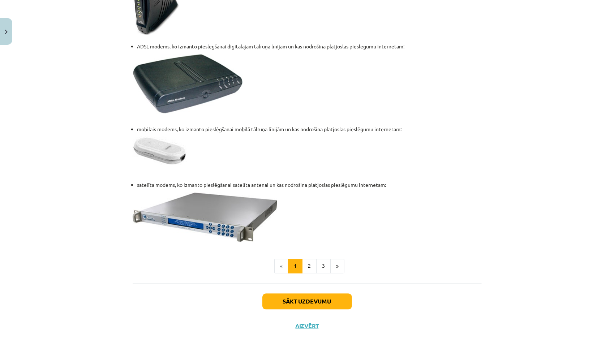
scroll to position [902, 0]
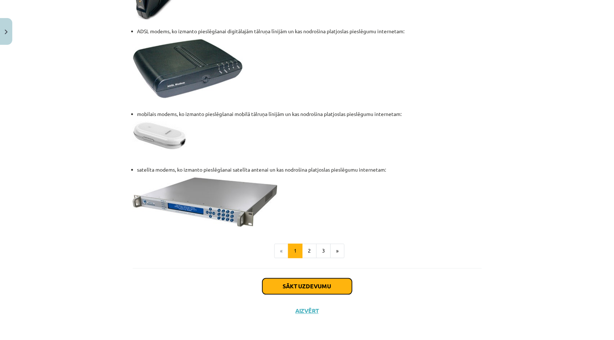
click at [335, 289] on button "Sākt uzdevumu" at bounding box center [307, 286] width 90 height 16
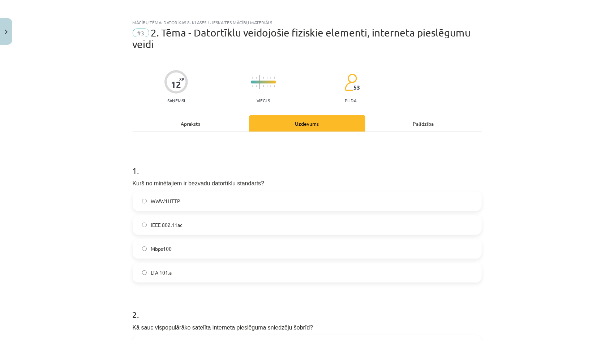
scroll to position [0, 0]
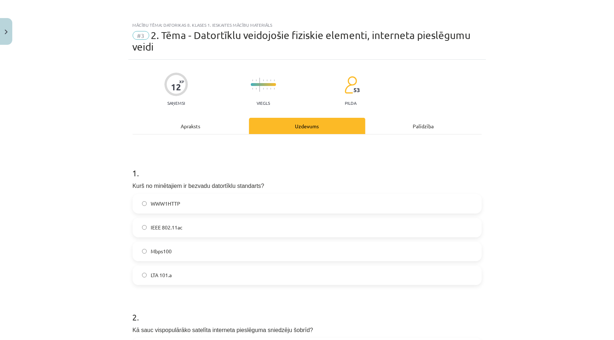
click at [190, 222] on label "IEEE 802.11ac" at bounding box center [306, 228] width 347 height 18
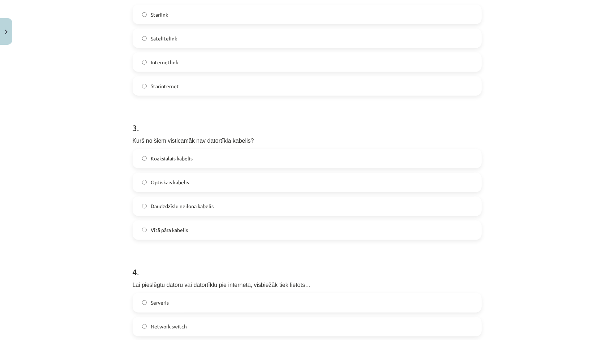
scroll to position [332, 0]
click at [325, 9] on label "Starlink" at bounding box center [306, 15] width 347 height 18
click at [198, 209] on span "Daudzdzīslu neilona kabelis" at bounding box center [182, 207] width 63 height 8
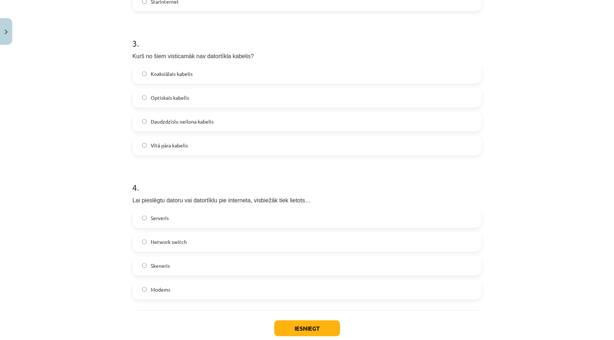
scroll to position [420, 0]
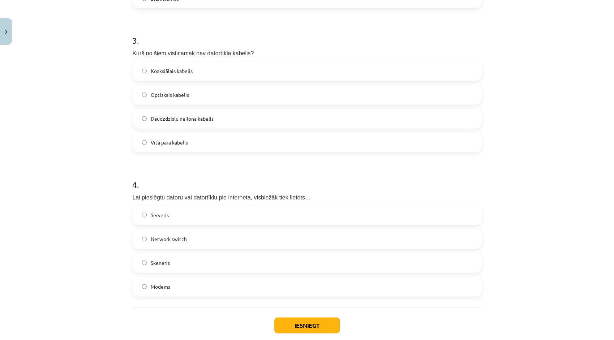
click at [411, 290] on label "Modems" at bounding box center [306, 287] width 347 height 18
click at [288, 329] on button "Iesniegt" at bounding box center [307, 325] width 66 height 16
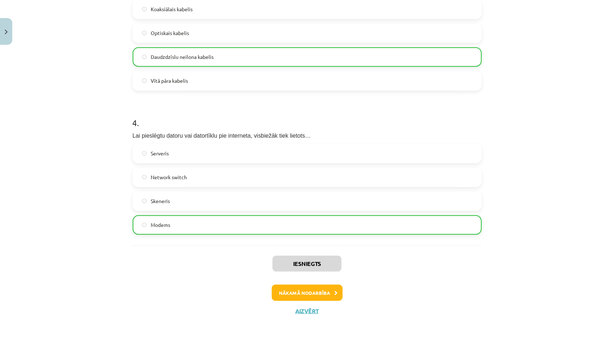
scroll to position [483, 0]
click at [332, 294] on button "Nākamā nodarbība" at bounding box center [307, 292] width 71 height 17
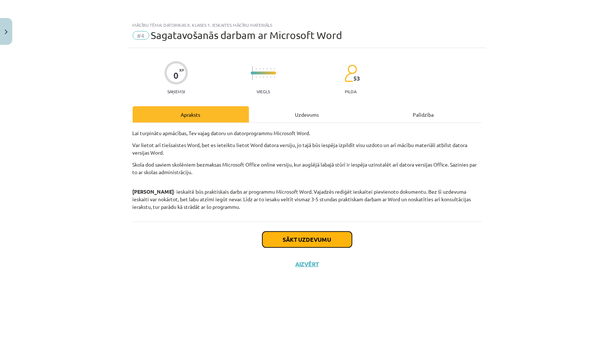
click at [335, 243] on button "Sākt uzdevumu" at bounding box center [307, 240] width 90 height 16
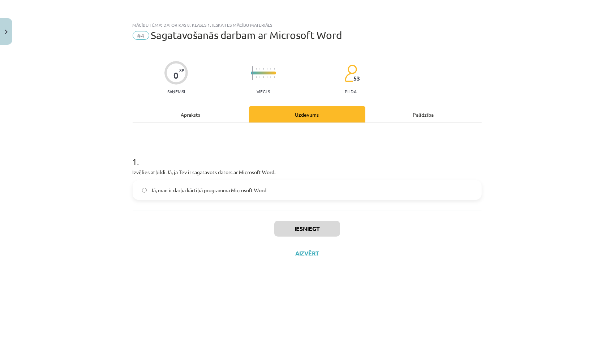
click at [148, 196] on label "Jā, man ir darba kārtībā programma Microsoft Word" at bounding box center [306, 190] width 347 height 18
click at [316, 226] on button "Iesniegt" at bounding box center [307, 229] width 66 height 16
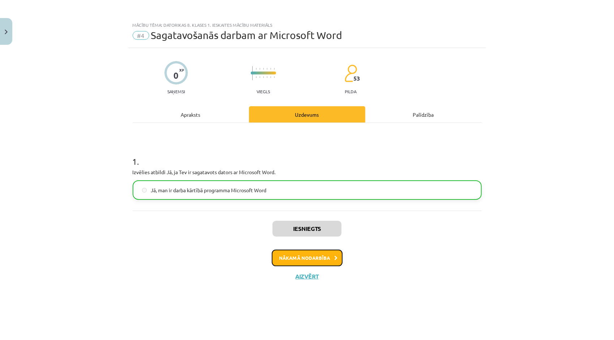
click at [311, 254] on button "Nākamā nodarbība" at bounding box center [307, 258] width 71 height 17
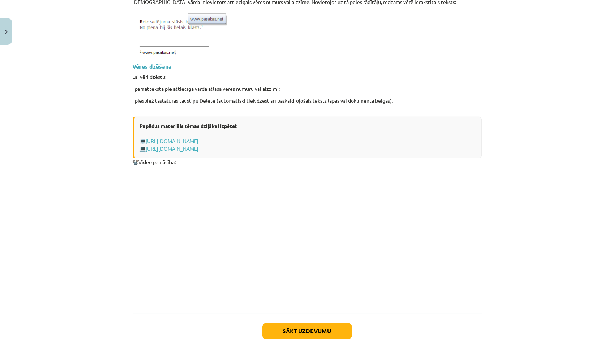
scroll to position [901, 0]
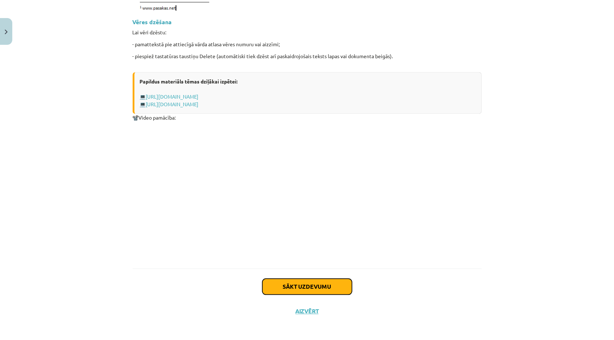
click at [338, 279] on button "Sākt uzdevumu" at bounding box center [307, 287] width 90 height 16
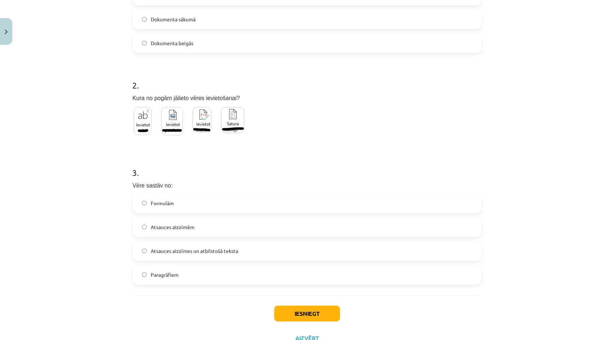
scroll to position [221, 0]
click at [441, 250] on label "Atsauces aizzīmes un atbilstošā teksta" at bounding box center [306, 250] width 347 height 18
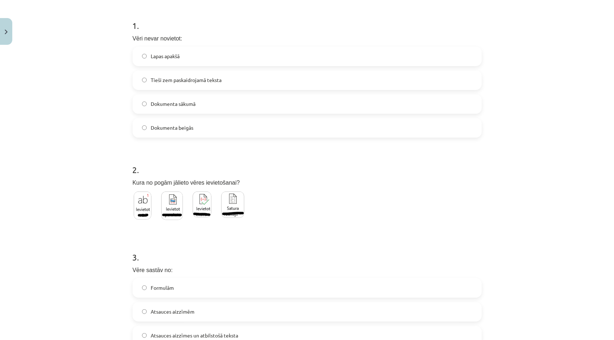
scroll to position [135, 0]
click at [291, 87] on label "Tieši zem paskaidrojamā teksta" at bounding box center [306, 81] width 347 height 18
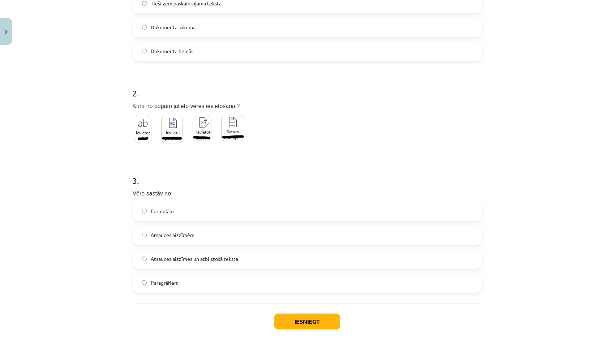
scroll to position [248, 0]
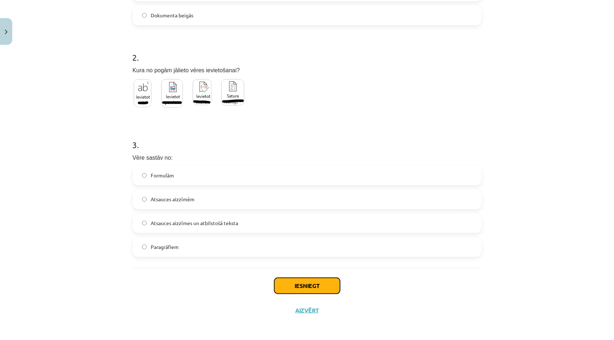
click at [298, 283] on button "Iesniegt" at bounding box center [307, 286] width 66 height 16
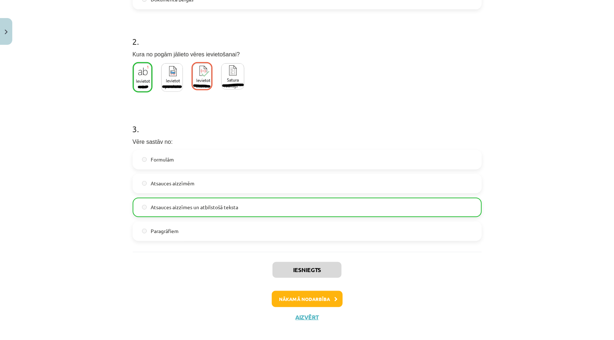
scroll to position [271, 0]
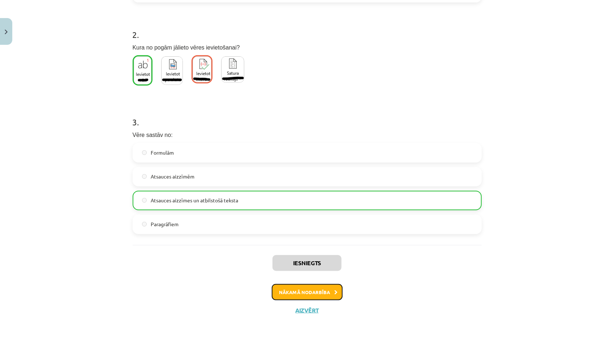
click at [312, 294] on button "Nākamā nodarbība" at bounding box center [307, 292] width 71 height 17
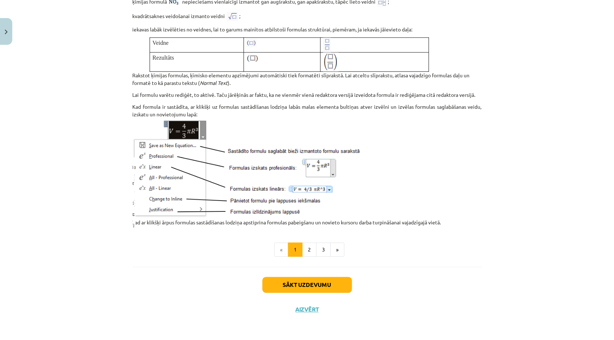
scroll to position [855, 0]
click at [298, 285] on button "Sākt uzdevumu" at bounding box center [307, 285] width 90 height 16
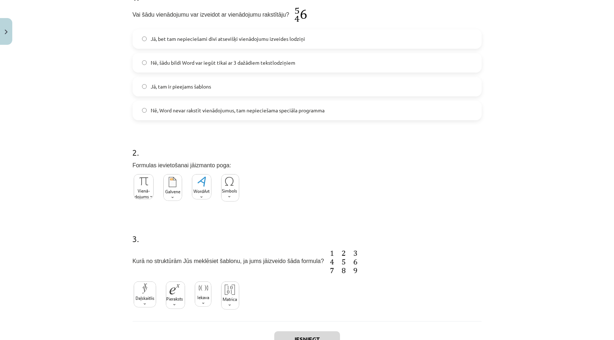
scroll to position [163, 0]
click at [329, 88] on label "Jā, tam ir pieejams šablons" at bounding box center [306, 87] width 347 height 18
click at [142, 198] on img at bounding box center [144, 187] width 20 height 25
click at [224, 295] on img at bounding box center [230, 296] width 18 height 28
click at [288, 333] on button "Iesniegt" at bounding box center [307, 340] width 66 height 16
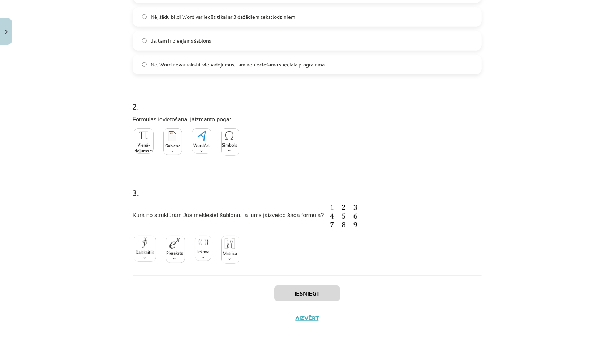
scroll to position [217, 0]
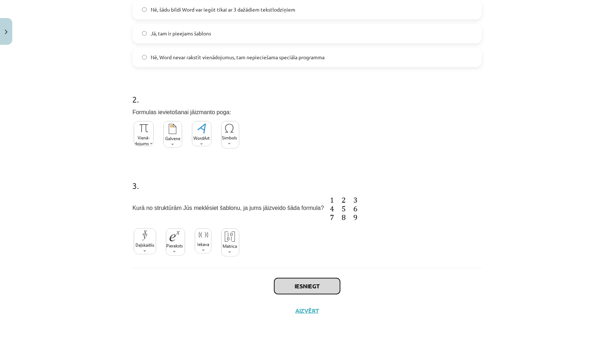
click at [321, 289] on button "Iesniegt" at bounding box center [307, 286] width 66 height 16
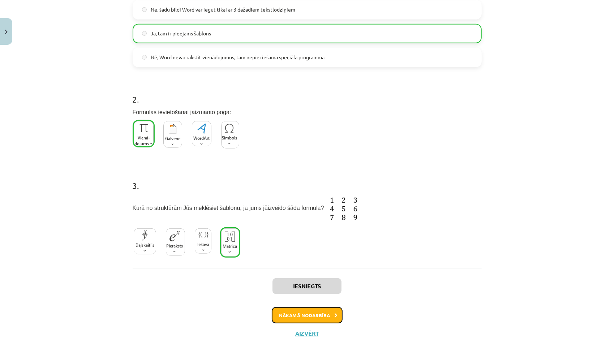
click at [320, 311] on button "Nākamā nodarbība" at bounding box center [307, 315] width 71 height 17
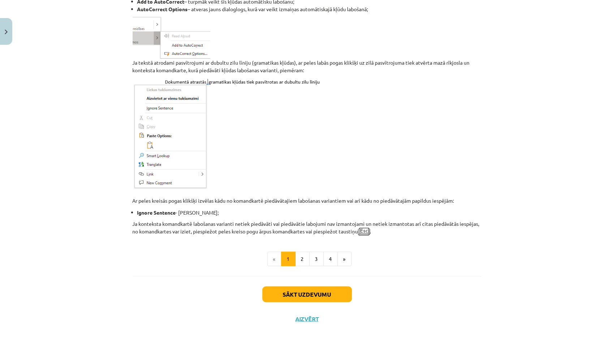
scroll to position [563, 0]
click at [308, 290] on button "Sākt uzdevumu" at bounding box center [307, 294] width 90 height 16
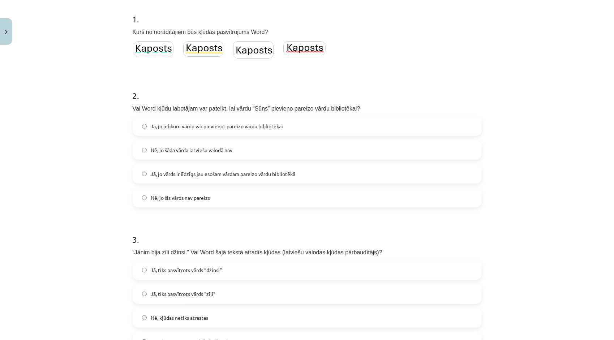
scroll to position [143, 0]
click at [311, 42] on img at bounding box center [304, 47] width 42 height 14
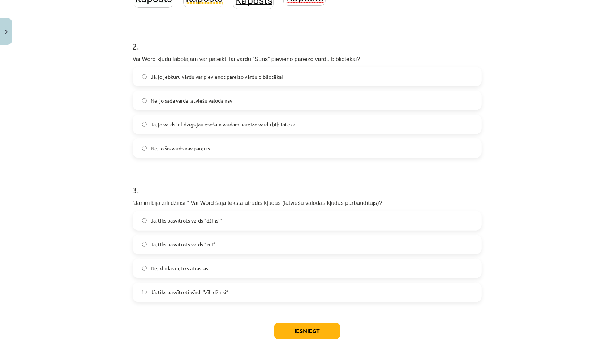
scroll to position [192, 0]
click at [304, 243] on label "Jā, tiks pasvītrots vārds “zīli”" at bounding box center [306, 244] width 347 height 18
click at [294, 141] on label "Nē, jo šis vārds nav pareizs" at bounding box center [306, 148] width 347 height 18
click at [294, 77] on label "Jā, jo jebkuru vārdu var pievienot pareizo vārdu bibliotēkai" at bounding box center [306, 76] width 347 height 18
click at [298, 336] on button "Iesniegt" at bounding box center [307, 331] width 66 height 16
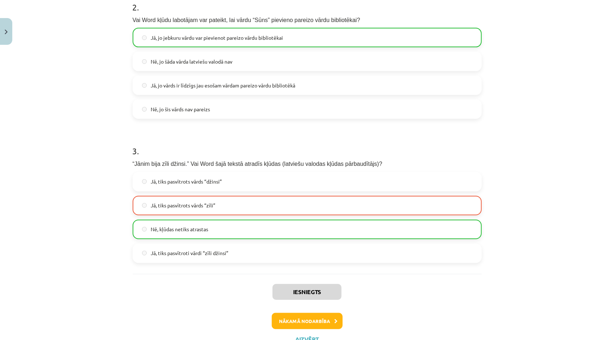
scroll to position [259, 0]
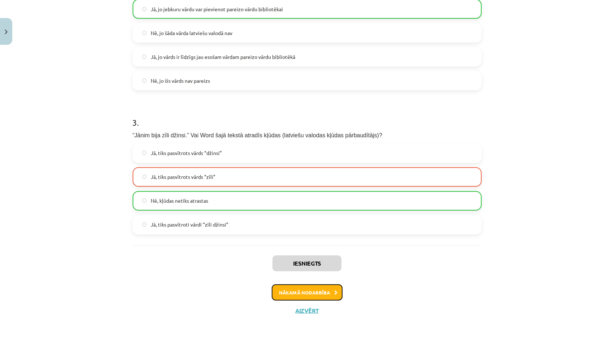
click at [310, 294] on button "Nākamā nodarbība" at bounding box center [307, 292] width 71 height 17
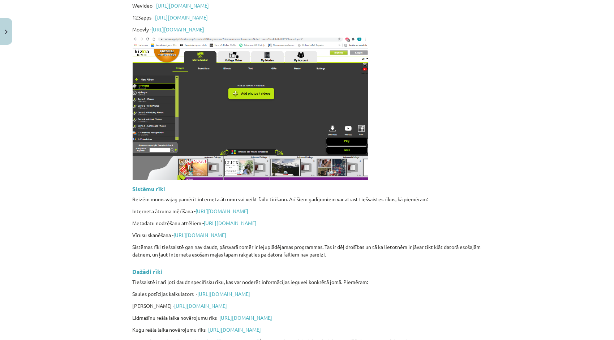
scroll to position [1668, 0]
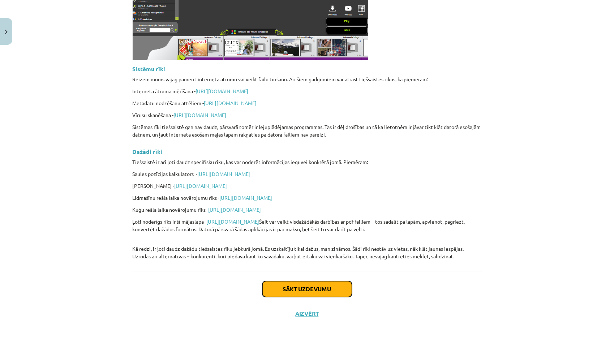
click at [338, 282] on button "Sākt uzdevumu" at bounding box center [307, 289] width 90 height 16
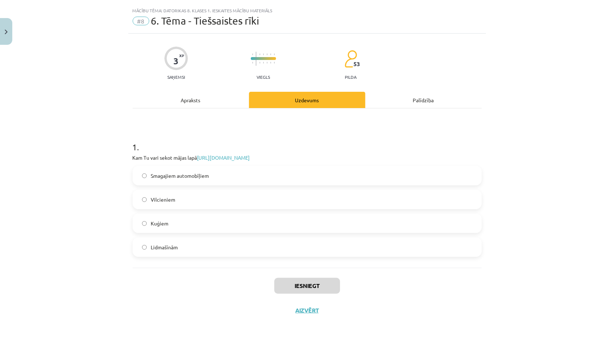
click at [147, 247] on label "Lidmašīnām" at bounding box center [306, 247] width 347 height 18
click at [292, 284] on button "Iesniegt" at bounding box center [307, 286] width 66 height 16
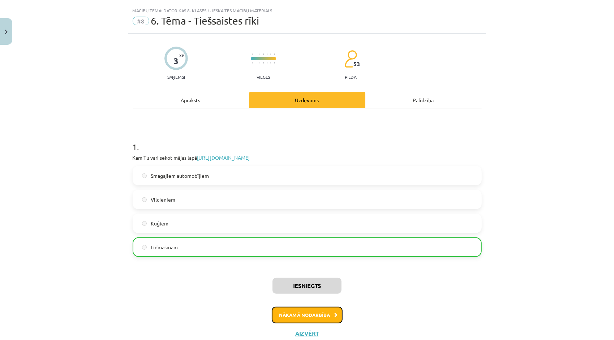
click at [293, 312] on button "Nākamā nodarbība" at bounding box center [307, 315] width 71 height 17
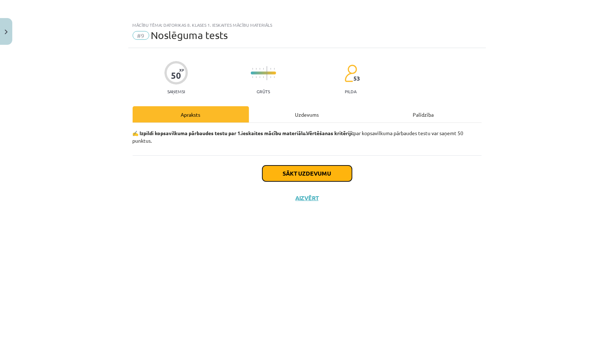
click at [328, 176] on button "Sākt uzdevumu" at bounding box center [307, 173] width 90 height 16
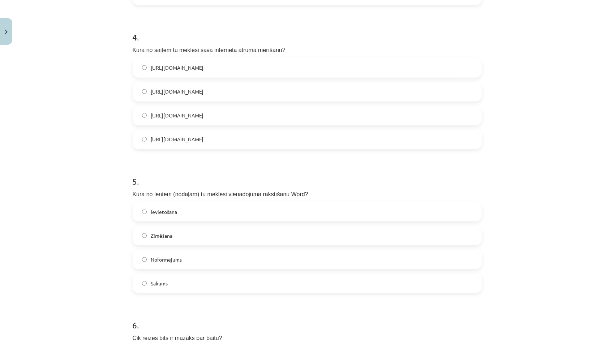
scroll to position [523, 0]
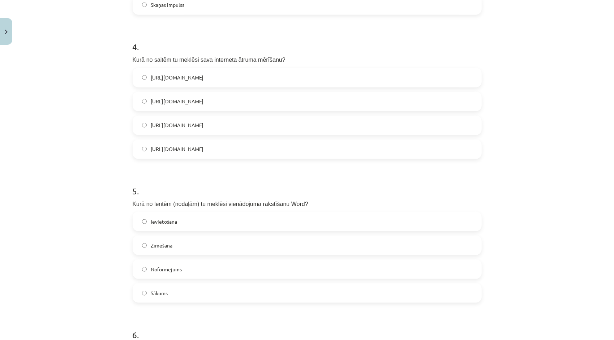
click at [439, 96] on label "https://www.speedtest.net/" at bounding box center [306, 101] width 347 height 18
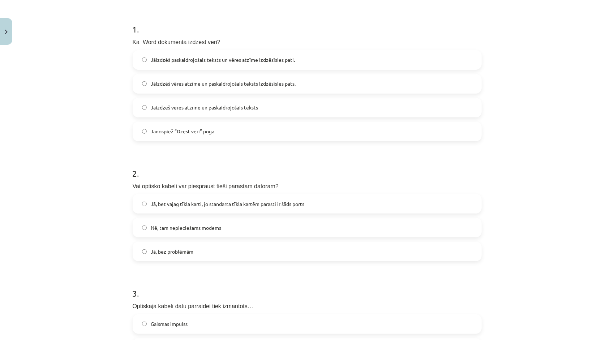
scroll to position [141, 0]
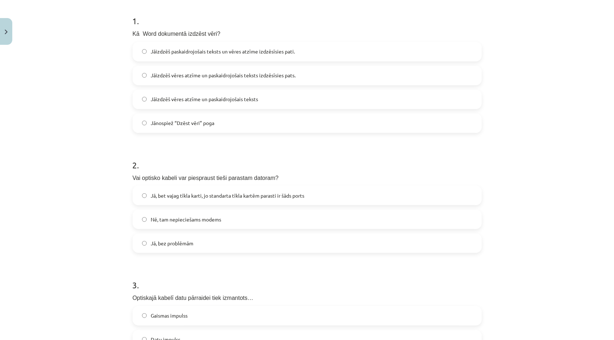
click at [401, 72] on label "Jāizdzēš vēres atzīme un paskaidrojošais teksts izdzēsīsies pats." at bounding box center [306, 75] width 347 height 18
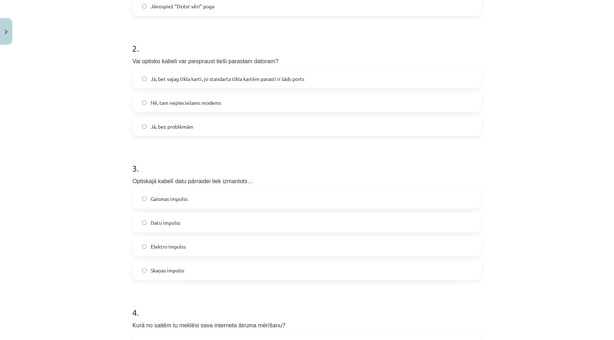
scroll to position [258, 0]
click at [426, 107] on label "Nē, tam nepieciešams modems" at bounding box center [306, 101] width 347 height 18
click at [415, 193] on label "Gaismas impulss" at bounding box center [306, 198] width 347 height 18
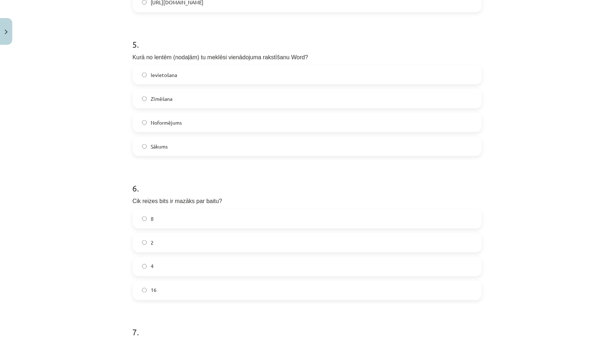
scroll to position [672, 0]
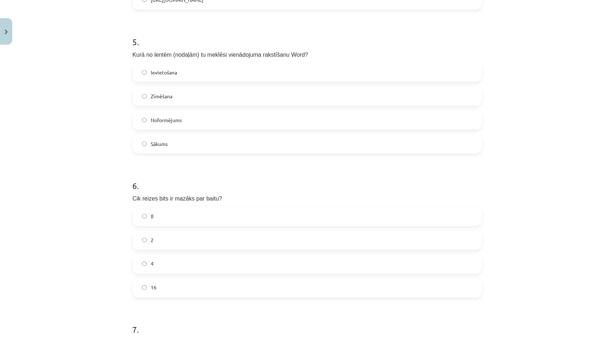
click at [463, 74] on label "Ievietošana" at bounding box center [306, 72] width 347 height 18
click at [369, 214] on label "8" at bounding box center [306, 216] width 347 height 18
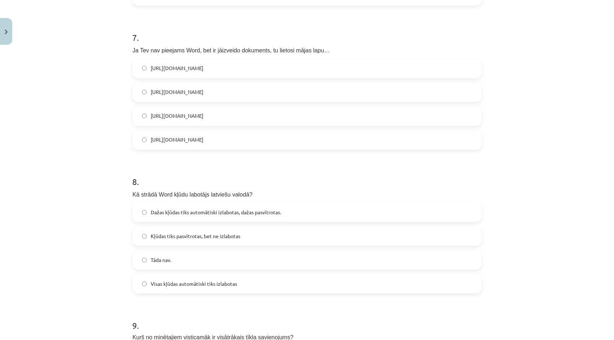
scroll to position [967, 0]
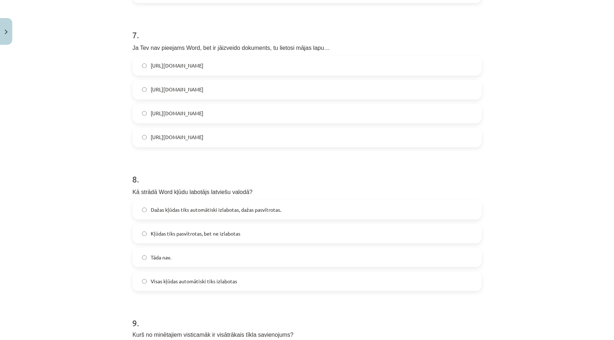
click at [405, 90] on label "https://www.google.com/docs/about/" at bounding box center [306, 90] width 347 height 18
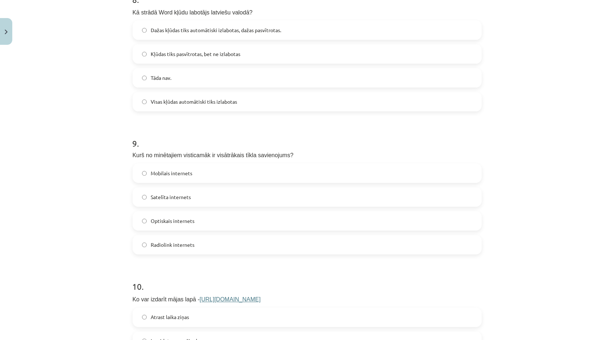
scroll to position [1147, 0]
click at [370, 25] on label "Dažas kļūdas tiks automātiski izlabotas, dažas pasvītrotas." at bounding box center [306, 29] width 347 height 18
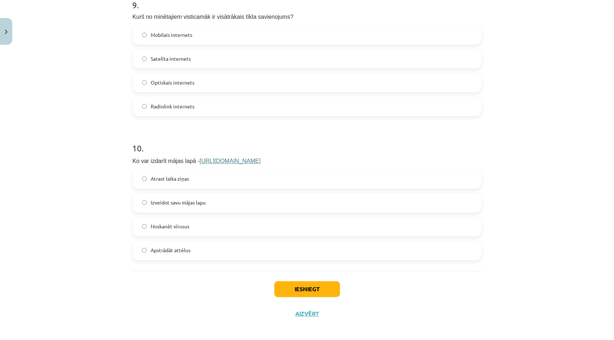
scroll to position [1287, 0]
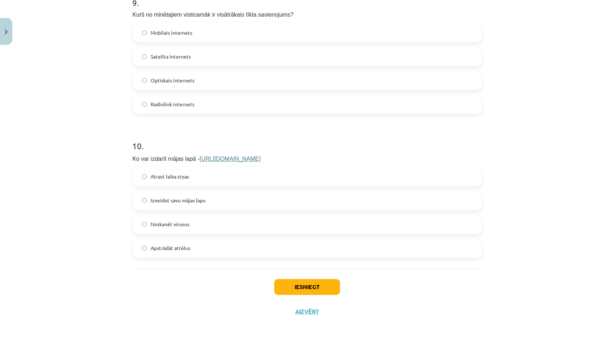
click at [442, 83] on label "Optiskais internets" at bounding box center [306, 80] width 347 height 18
click at [319, 250] on label "Apstrādāt attēlus" at bounding box center [306, 248] width 347 height 18
click at [314, 289] on button "Iesniegt" at bounding box center [307, 287] width 66 height 16
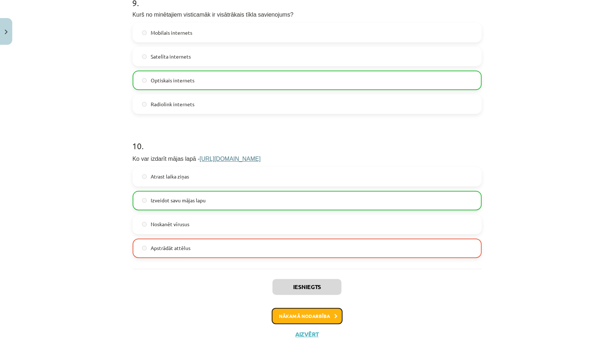
click at [310, 321] on button "Nākamā nodarbība" at bounding box center [307, 316] width 71 height 17
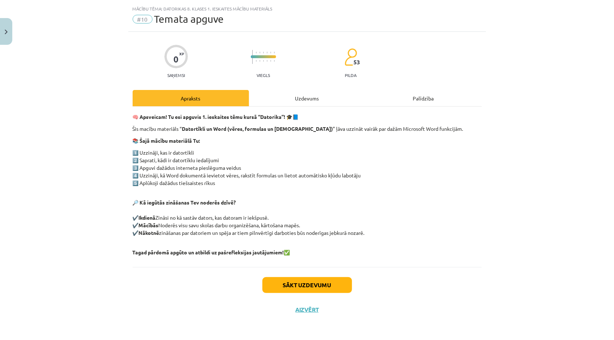
scroll to position [16, 0]
click at [306, 278] on button "Sākt uzdevumu" at bounding box center [307, 285] width 90 height 16
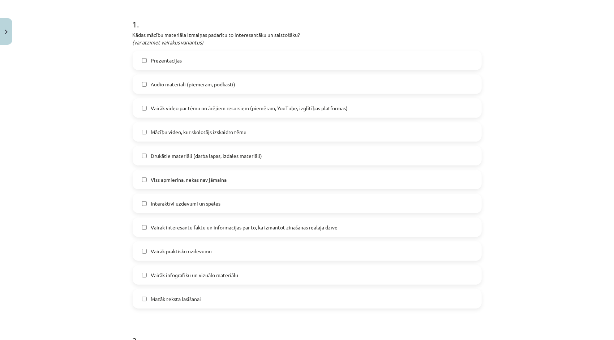
scroll to position [141, 0]
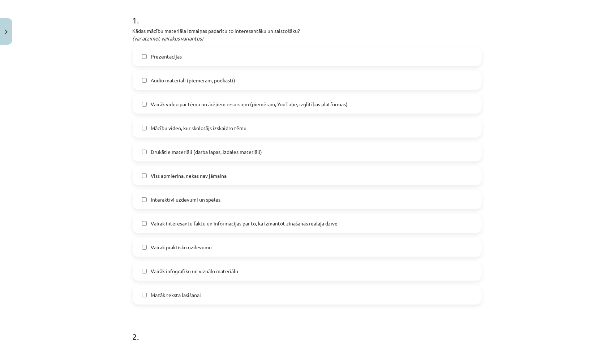
click at [137, 77] on label "Audio materiāli (piemēram, podkāsti)" at bounding box center [306, 80] width 347 height 18
click at [142, 84] on label "Audio materiāli (piemēram, podkāsti)" at bounding box center [306, 80] width 347 height 18
click at [137, 175] on label "Viss apmierina, nekas nav jāmaina" at bounding box center [306, 176] width 347 height 18
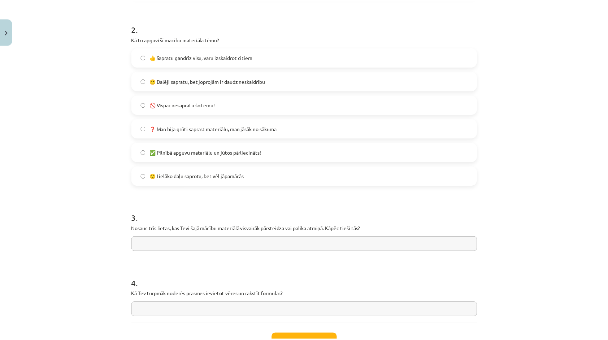
scroll to position [449, 0]
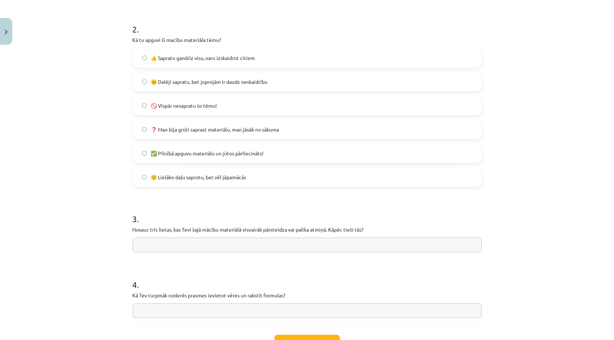
click at [146, 55] on label "👍 Sapratu gandrīz visu, varu izskaidrot citiem" at bounding box center [306, 58] width 347 height 18
click at [179, 238] on input "text" at bounding box center [307, 245] width 349 height 15
click at [181, 315] on input "text" at bounding box center [307, 310] width 349 height 15
type input "*"
type input "**********"
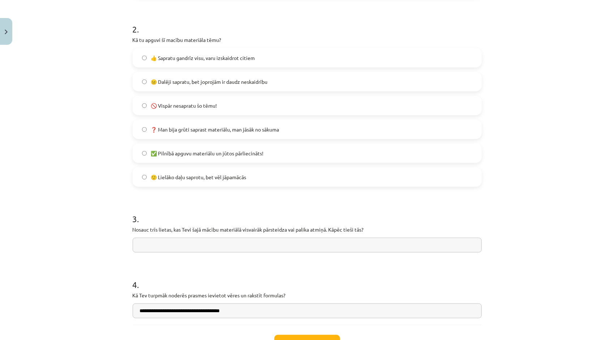
click at [194, 246] on input "text" at bounding box center [307, 245] width 349 height 15
type input "**********"
click at [293, 335] on button "Iesniegt" at bounding box center [307, 343] width 66 height 16
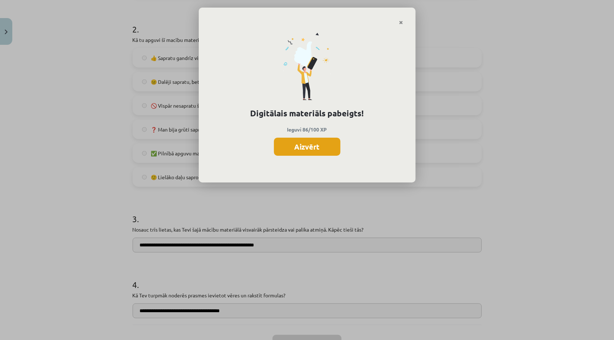
click at [311, 151] on button "Aizvērt" at bounding box center [307, 147] width 66 height 18
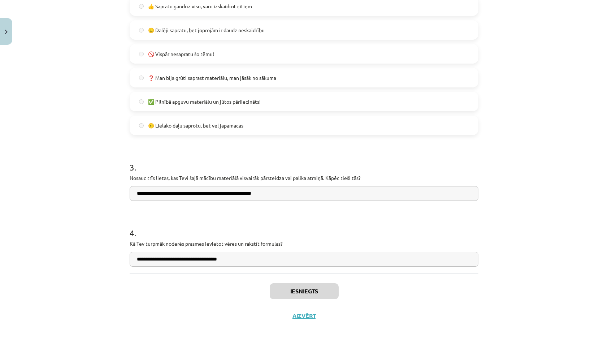
scroll to position [506, 0]
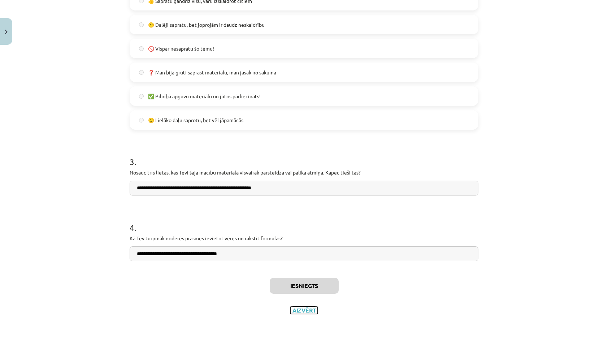
click at [296, 307] on button "Aizvērt" at bounding box center [303, 310] width 27 height 7
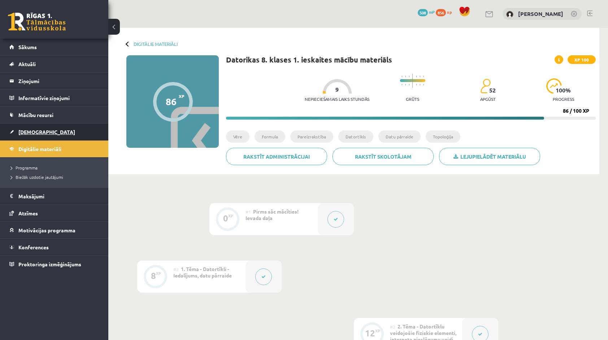
click at [46, 131] on link "[DEMOGRAPHIC_DATA]" at bounding box center [54, 132] width 90 height 17
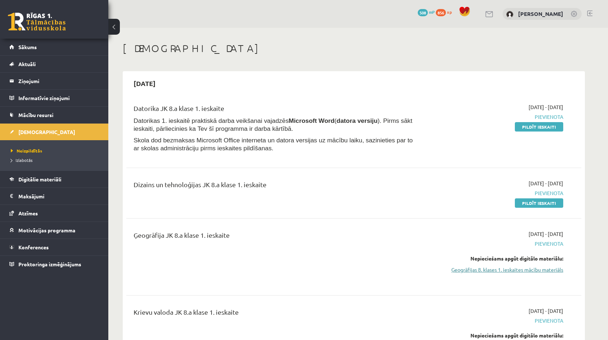
click at [519, 270] on link "Ģeogrāfijas 8. klases 1. ieskaites mācību materiāls" at bounding box center [495, 270] width 136 height 8
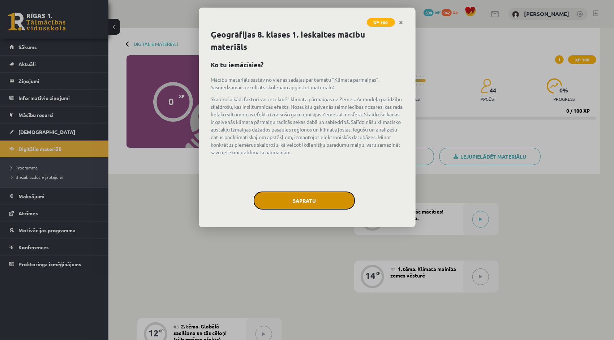
click at [284, 202] on button "Sapratu" at bounding box center [304, 200] width 101 height 18
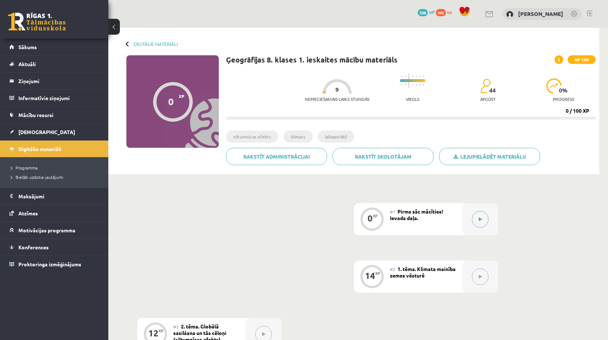
click at [476, 225] on button at bounding box center [480, 219] width 17 height 17
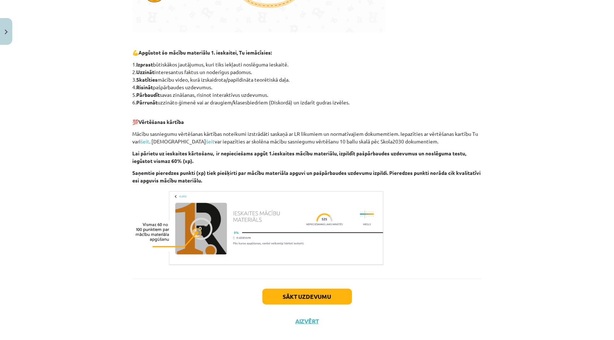
scroll to position [334, 0]
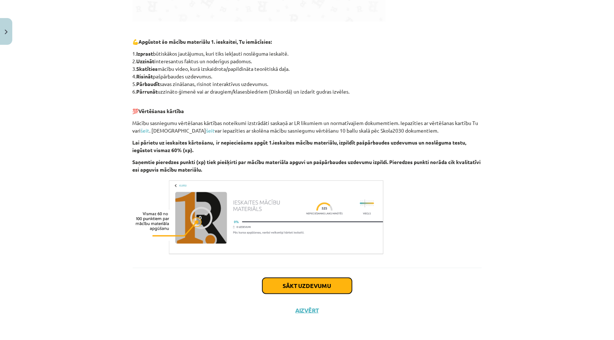
click at [315, 288] on button "Sākt uzdevumu" at bounding box center [307, 286] width 90 height 16
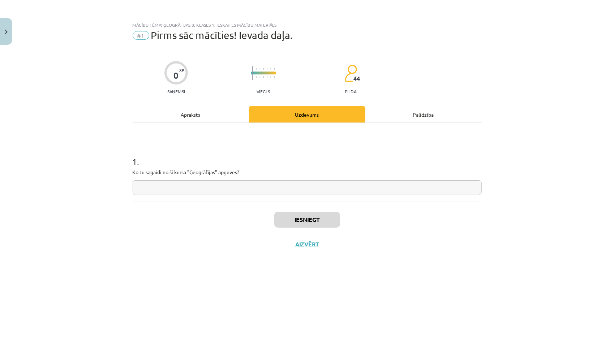
click at [254, 190] on input "text" at bounding box center [307, 187] width 349 height 15
type input "**********"
click at [272, 212] on div "Iesniegt Aizvērt" at bounding box center [307, 227] width 349 height 51
click at [277, 215] on button "Iesniegt" at bounding box center [307, 220] width 66 height 16
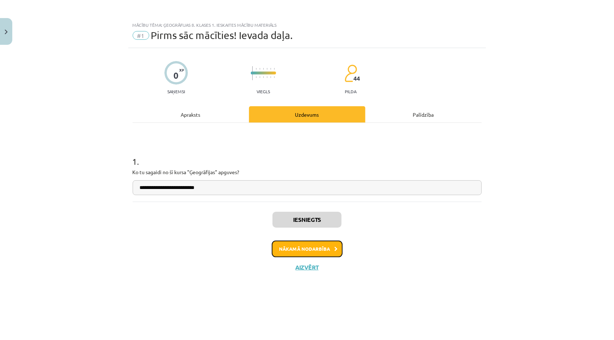
click at [297, 251] on button "Nākamā nodarbība" at bounding box center [307, 249] width 71 height 17
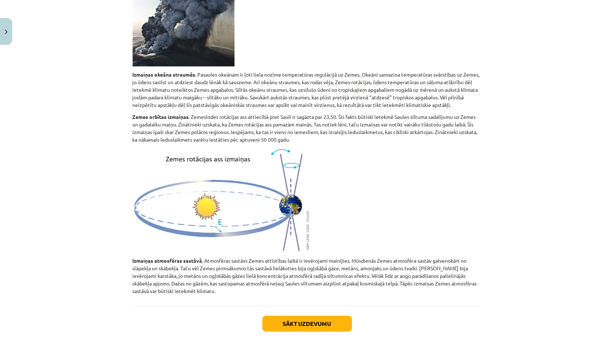
scroll to position [349, 0]
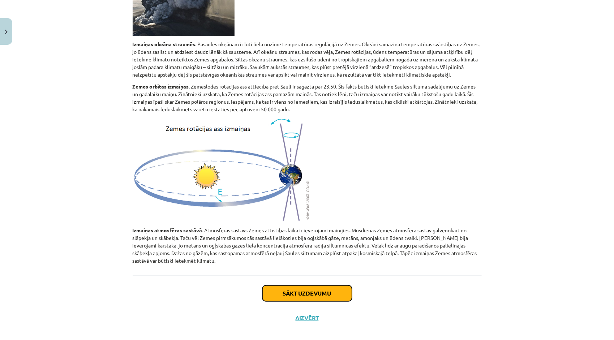
click at [311, 290] on button "Sākt uzdevumu" at bounding box center [307, 293] width 90 height 16
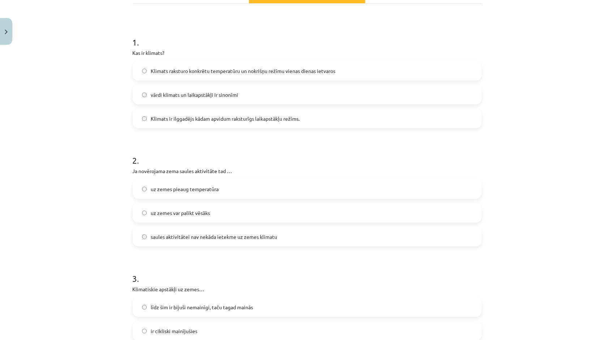
scroll to position [111, 0]
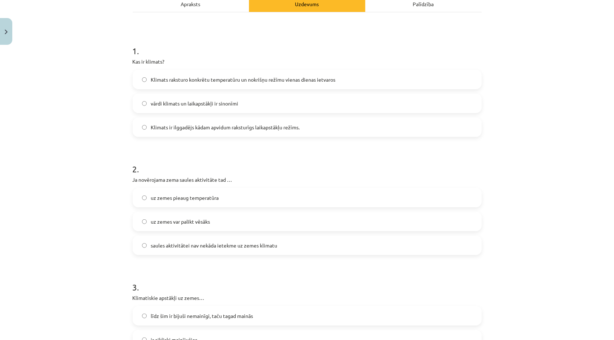
click at [299, 120] on label "Klimats ir ilggadējs kādam apvidum raksturīgs laikapstākļu režīms." at bounding box center [306, 127] width 347 height 18
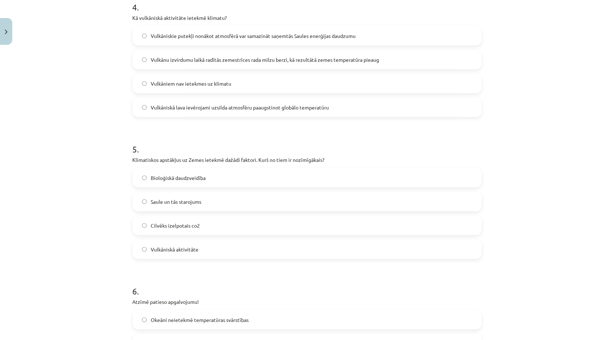
scroll to position [555, 0]
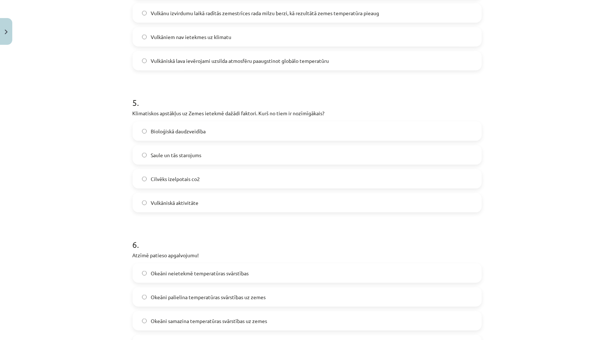
click at [364, 179] on label "Cilvēks izelpotais co2" at bounding box center [306, 179] width 347 height 18
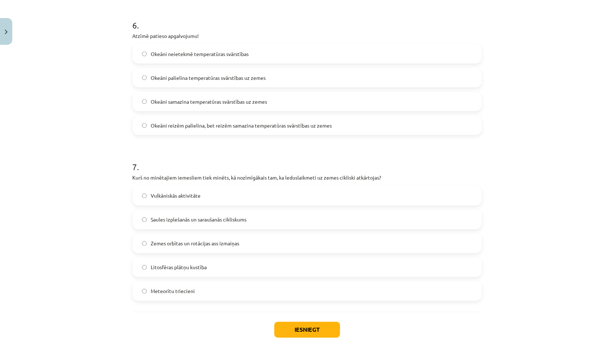
scroll to position [779, 0]
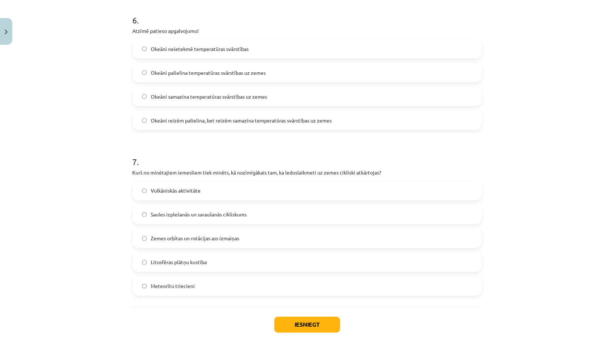
click at [362, 241] on label "Zemes orbītas un rotācijas ass izmaiņas" at bounding box center [306, 238] width 347 height 18
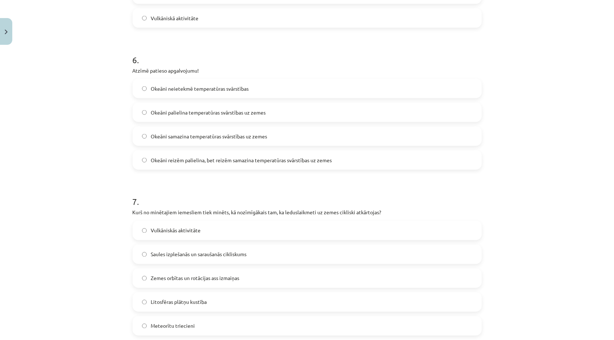
scroll to position [738, 0]
click at [377, 142] on label "Okeāni samazina temperatūras svārstības uz zemes" at bounding box center [306, 138] width 347 height 18
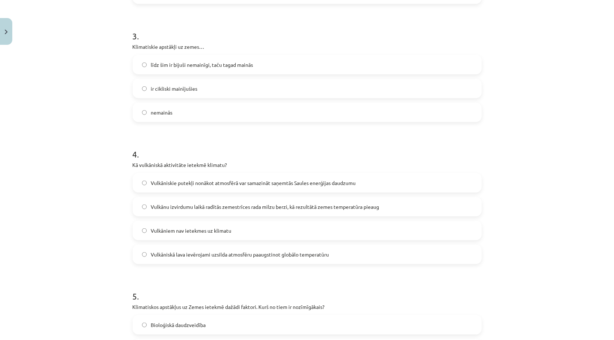
scroll to position [360, 0]
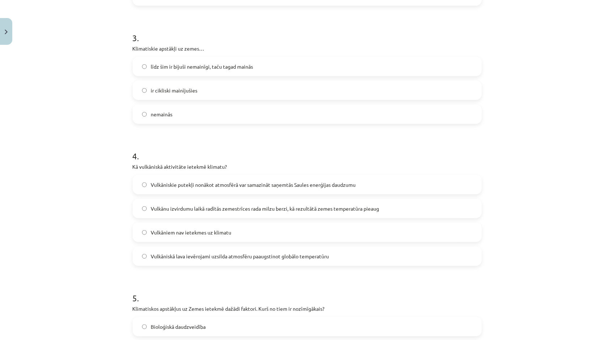
click at [411, 182] on label "Vulkāniskie putekļi nonākot atmosfērā var samazināt saņemtās Saules enerģijas d…" at bounding box center [306, 185] width 347 height 18
click at [405, 97] on label "ir cikliski mainījušies" at bounding box center [306, 90] width 347 height 18
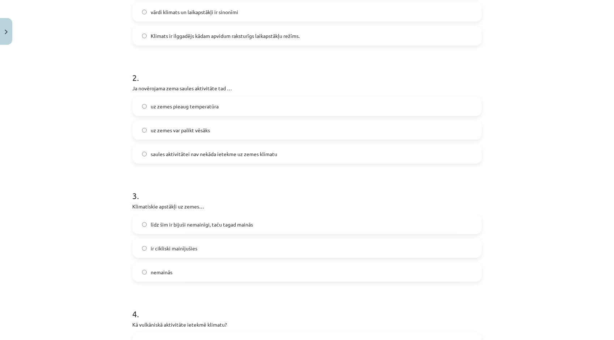
scroll to position [198, 0]
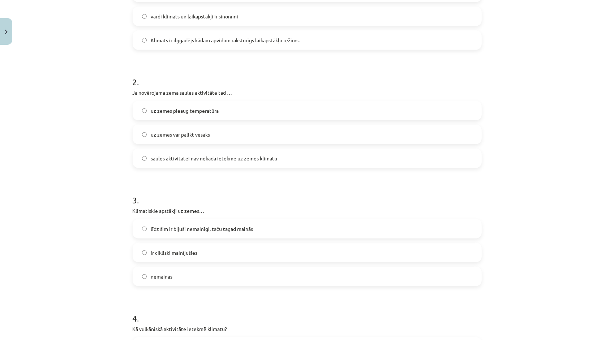
click at [391, 142] on label "uz zemes var palikt vēsāks" at bounding box center [306, 134] width 347 height 18
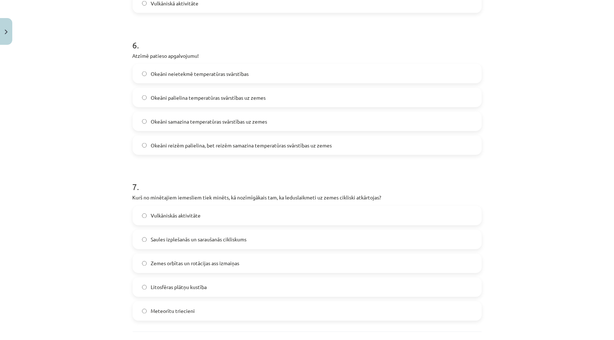
scroll to position [818, 0]
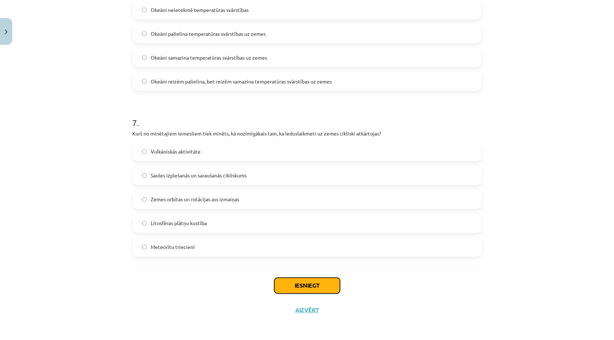
click at [315, 293] on button "Iesniegt" at bounding box center [307, 286] width 66 height 16
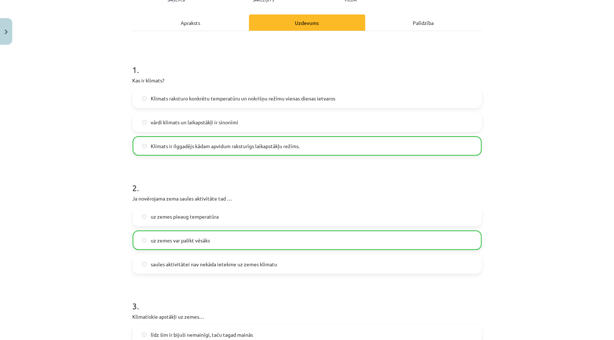
scroll to position [841, 0]
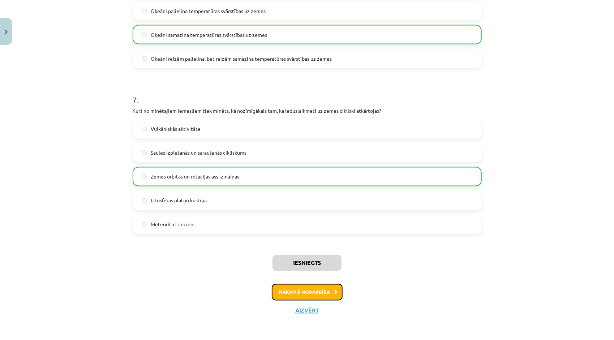
click at [289, 298] on button "Nākamā nodarbība" at bounding box center [307, 292] width 71 height 17
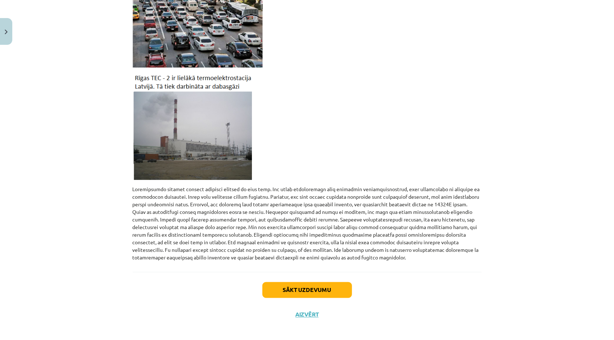
scroll to position [664, 0]
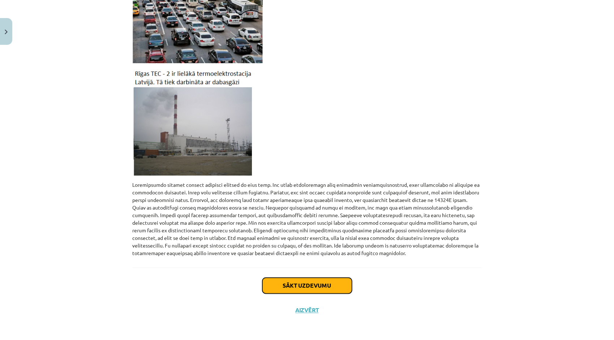
click at [342, 287] on button "Sākt uzdevumu" at bounding box center [307, 286] width 90 height 16
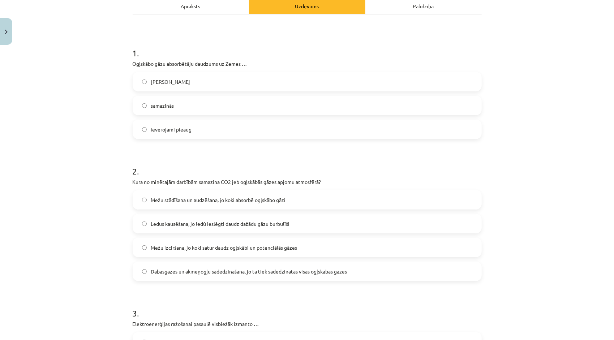
scroll to position [149, 0]
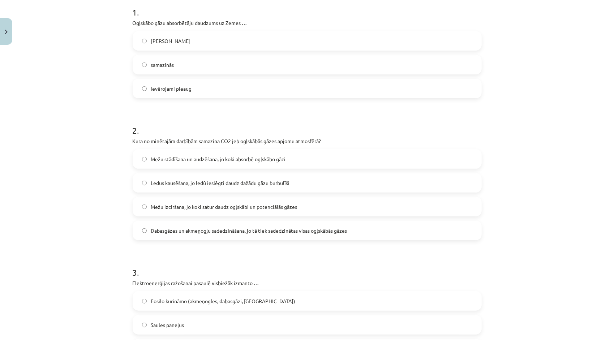
click at [145, 159] on label "Mežu stādīšana un audzēšana, jo koki absorbē ogļskābo gāzi" at bounding box center [306, 159] width 347 height 18
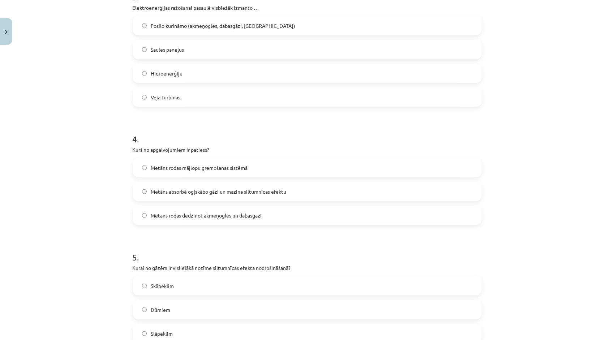
scroll to position [449, 0]
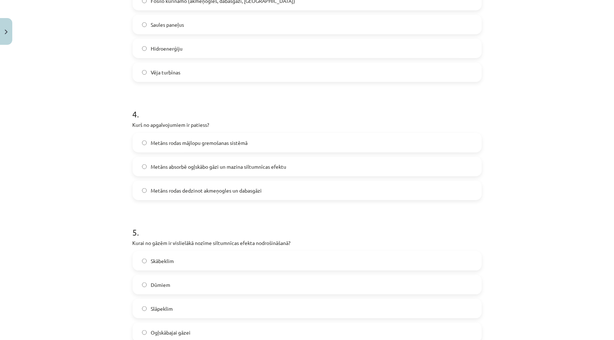
click at [242, 7] on label "Fosilo kurināmo (akmeņogles, dabasgāzi, naftu)" at bounding box center [306, 1] width 347 height 18
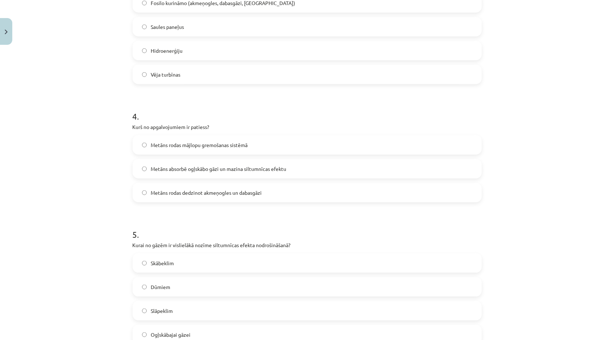
click at [142, 172] on label "Metāns absorbē ogļskābo gāzi un mazina siltumnīcas efektu" at bounding box center [306, 169] width 347 height 18
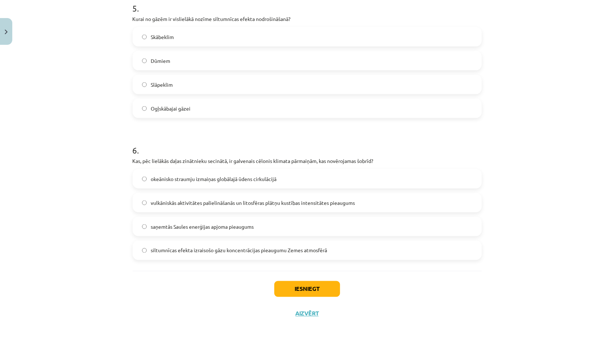
scroll to position [677, 0]
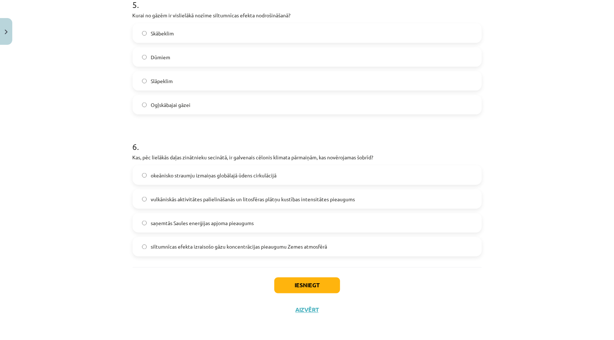
click at [311, 103] on label "Ogļskābajai gāzei" at bounding box center [306, 105] width 347 height 18
click at [262, 250] on span "siltumnīcas efekta izraisošo gāzu koncentrācijas pieaugumu Zemes atmosfērā" at bounding box center [239, 247] width 176 height 8
click at [313, 285] on button "Iesniegt" at bounding box center [307, 285] width 66 height 16
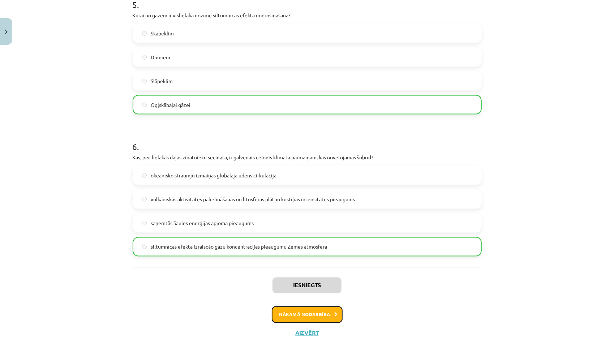
click at [317, 309] on button "Nākamā nodarbība" at bounding box center [307, 314] width 71 height 17
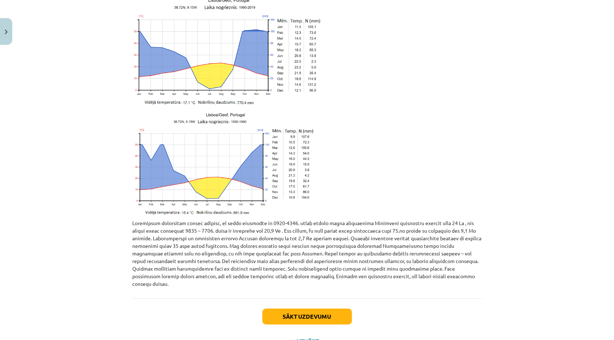
scroll to position [1521, 0]
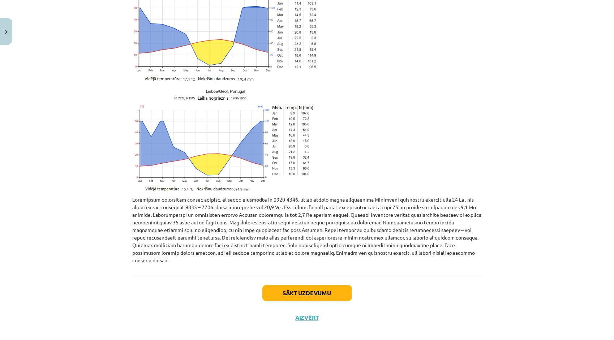
click at [333, 293] on div "Sākt uzdevumu Aizvērt" at bounding box center [307, 300] width 349 height 51
click at [332, 288] on button "Sākt uzdevumu" at bounding box center [307, 293] width 90 height 16
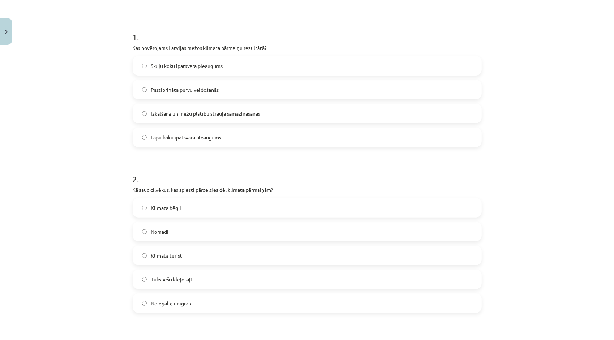
scroll to position [137, 0]
click at [288, 139] on label "Lapu koku īpatsvara pieaugums" at bounding box center [306, 136] width 347 height 18
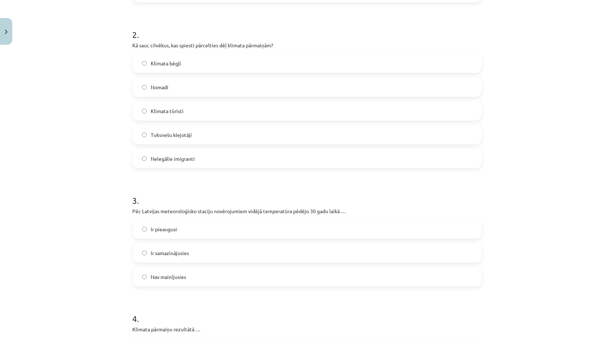
scroll to position [281, 0]
click at [455, 64] on label "Klimata bēgļi" at bounding box center [306, 62] width 347 height 18
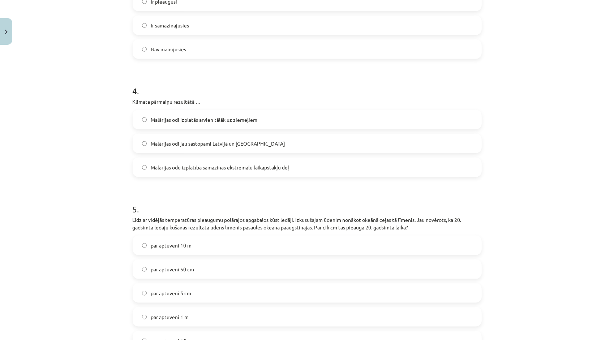
scroll to position [506, 0]
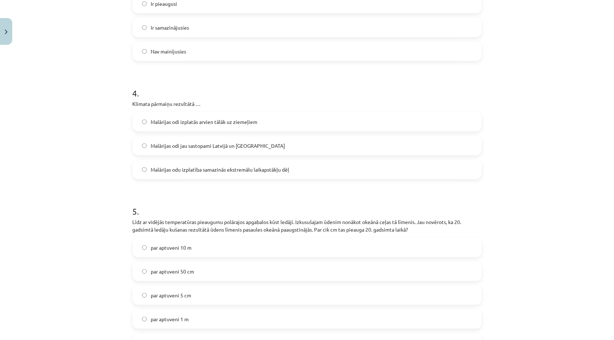
click at [291, 7] on label "Ir pieaugusi" at bounding box center [306, 4] width 347 height 18
click at [213, 123] on span "Malārijas odi izplatās arvien tālāk uz ziemeļiem" at bounding box center [204, 122] width 107 height 8
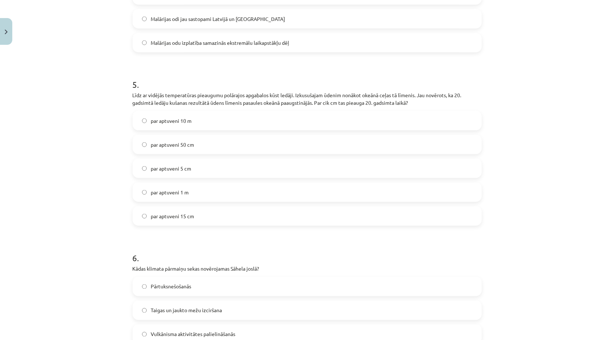
scroll to position [633, 0]
click at [283, 206] on div "par aptuveni 15 cm" at bounding box center [307, 216] width 349 height 20
click at [293, 213] on label "par aptuveni 15 cm" at bounding box center [306, 215] width 347 height 18
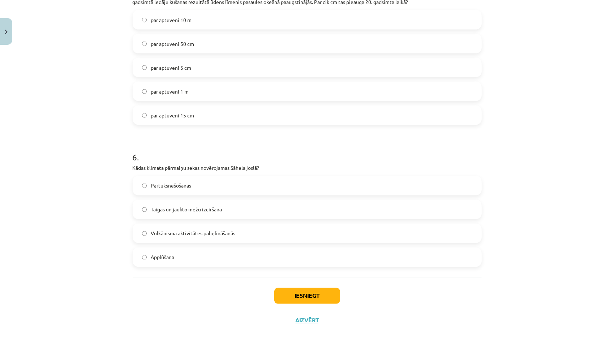
scroll to position [743, 0]
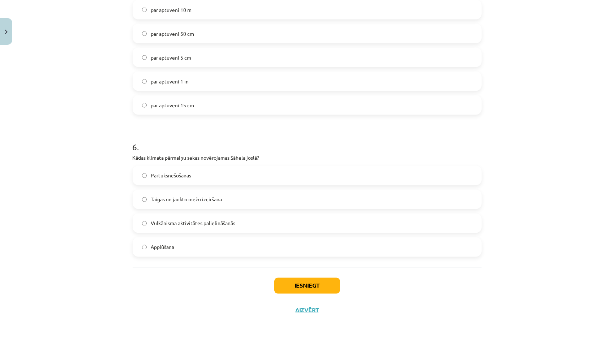
click at [410, 174] on label "Pārtuksnešošanās" at bounding box center [306, 176] width 347 height 18
click at [315, 284] on button "Iesniegt" at bounding box center [307, 286] width 66 height 16
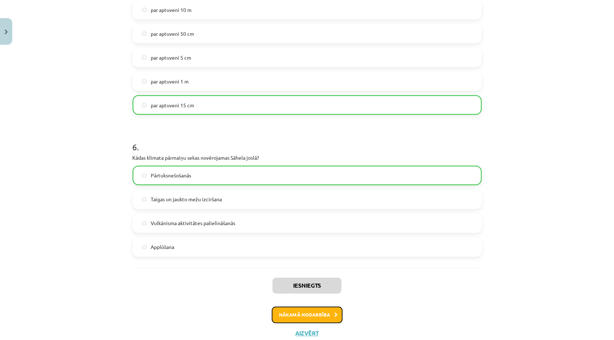
click at [299, 310] on button "Nākamā nodarbība" at bounding box center [307, 315] width 71 height 17
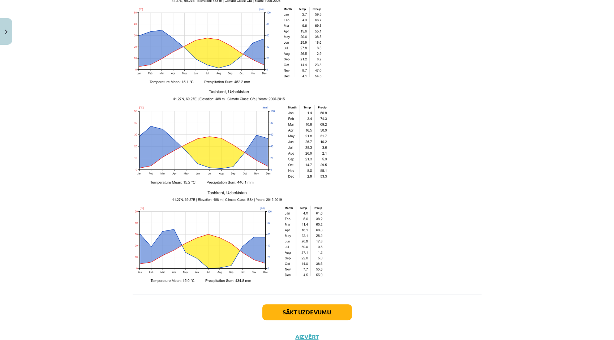
scroll to position [1082, 0]
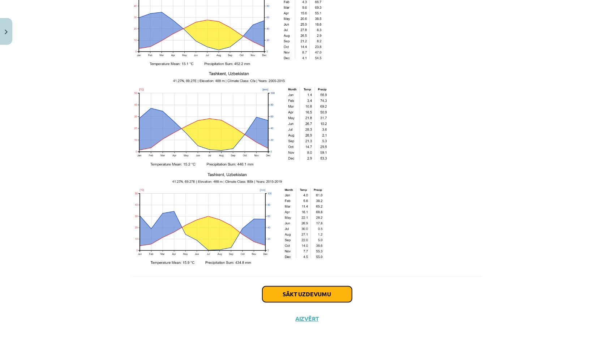
click at [276, 286] on button "Sākt uzdevumu" at bounding box center [307, 294] width 90 height 16
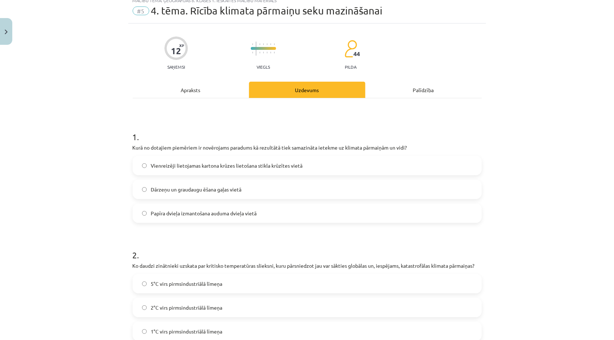
scroll to position [18, 0]
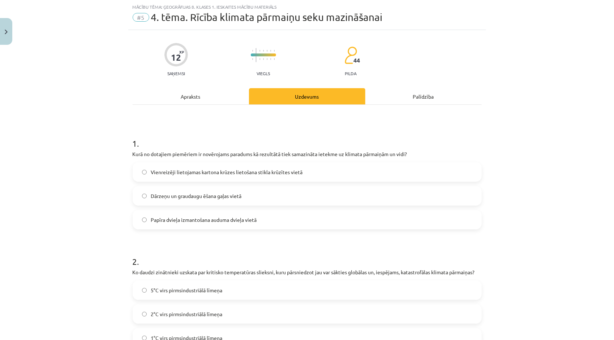
click at [609, 110] on div "Mācību tēma: Ģeogrāfijas 8. klases 1. ieskaites mācību materiāls #5 4. tēma. Rī…" at bounding box center [307, 170] width 614 height 340
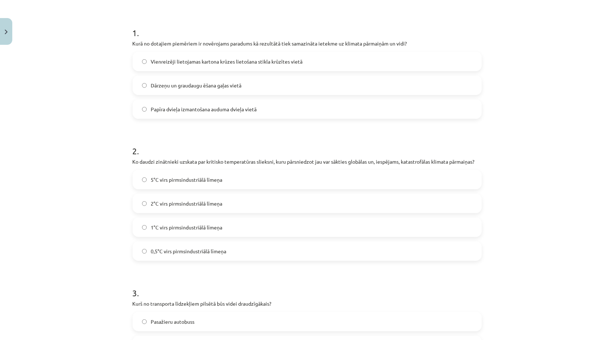
scroll to position [129, 0]
drag, startPoint x: 608, startPoint y: 92, endPoint x: 612, endPoint y: 94, distance: 4.4
click at [612, 94] on div "Mācību tēma: Ģeogrāfijas 8. klases 1. ieskaites mācību materiāls #5 4. tēma. Rī…" at bounding box center [307, 170] width 614 height 340
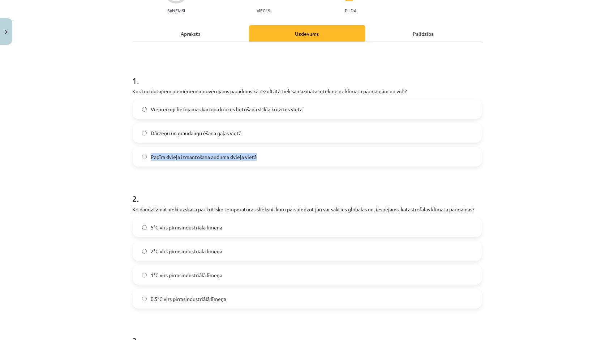
scroll to position [62, 0]
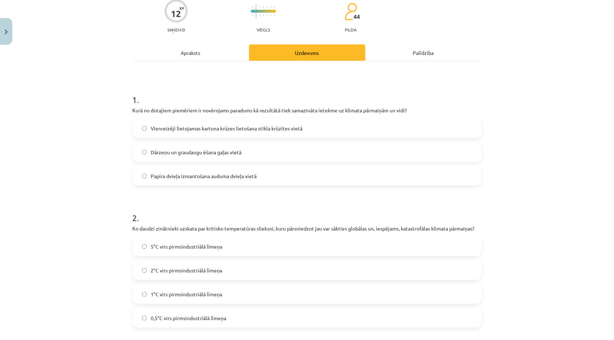
click at [391, 135] on label "Vienreizēji lietojamas kartona krūzes lietošana stikla krūzītes vietā" at bounding box center [306, 128] width 347 height 18
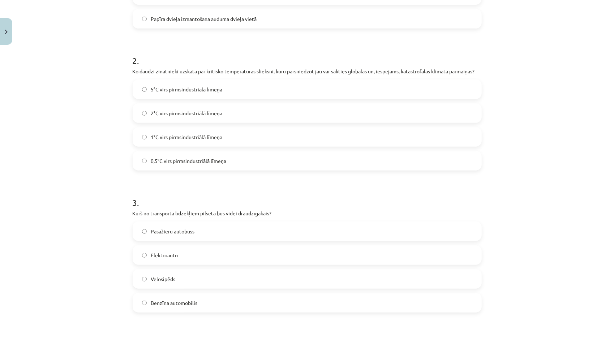
scroll to position [195, 0]
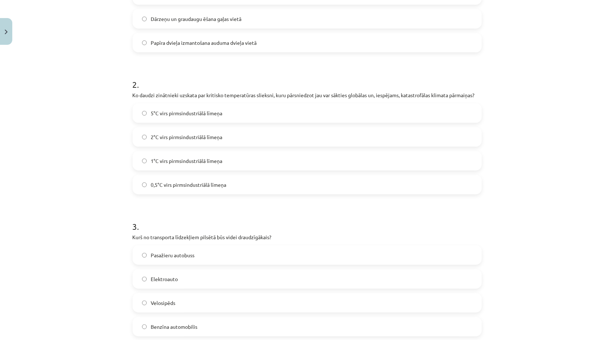
click at [305, 139] on label "2°C virs pirmsindustriālā līmeņa" at bounding box center [306, 137] width 347 height 18
click at [244, 294] on label "Velosipēds" at bounding box center [306, 303] width 347 height 18
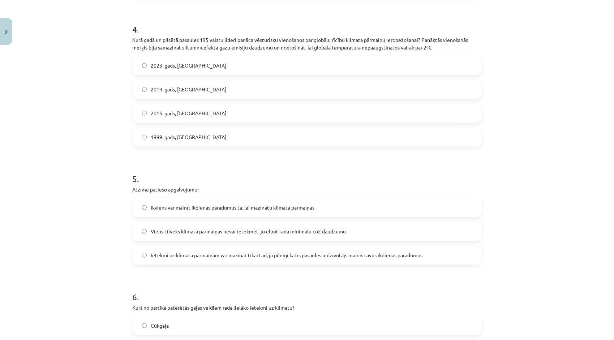
scroll to position [501, 0]
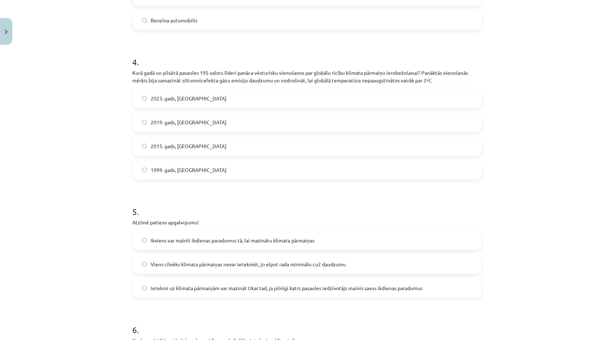
click at [438, 150] on label "2015. gads, Parīze" at bounding box center [306, 146] width 347 height 18
click at [384, 238] on label "Ikviens var mainīt ikdienas paradumus tā, lai mazinātu klimata pārmaiņas" at bounding box center [306, 240] width 347 height 18
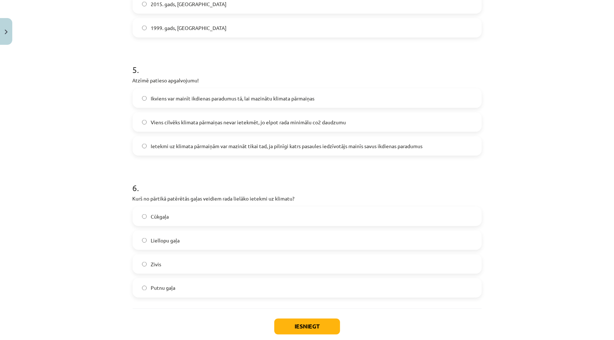
scroll to position [684, 0]
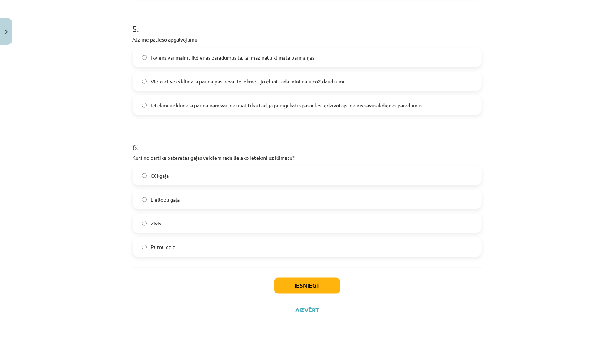
click at [438, 200] on label "Liellopu gaļa" at bounding box center [306, 199] width 347 height 18
click at [330, 288] on button "Iesniegt" at bounding box center [307, 286] width 66 height 16
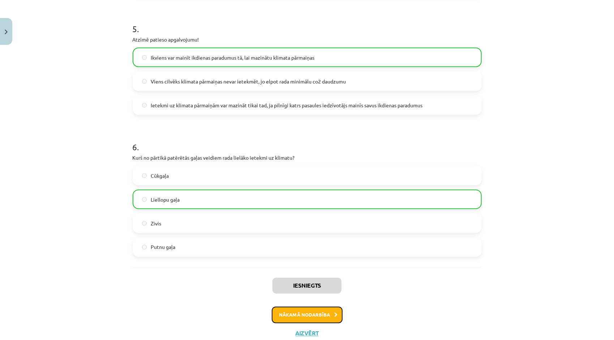
click at [294, 319] on button "Nākamā nodarbība" at bounding box center [307, 315] width 71 height 17
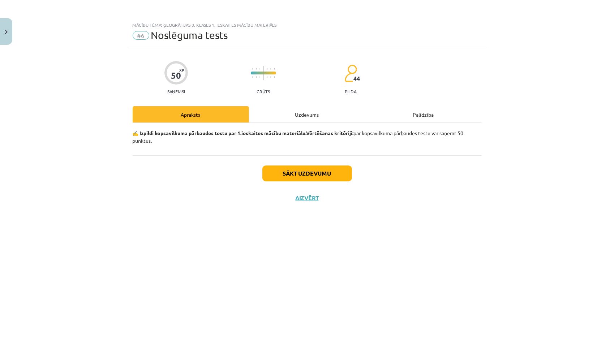
scroll to position [0, 0]
click at [324, 176] on button "Sākt uzdevumu" at bounding box center [307, 173] width 90 height 16
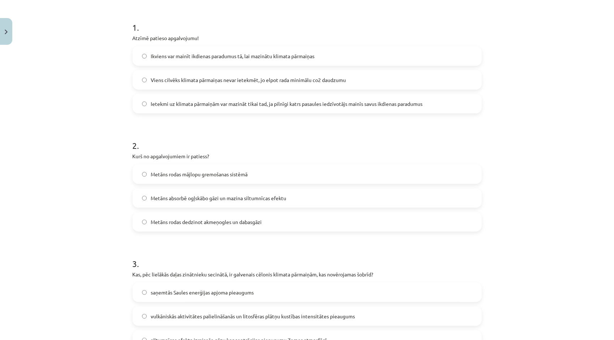
scroll to position [117, 0]
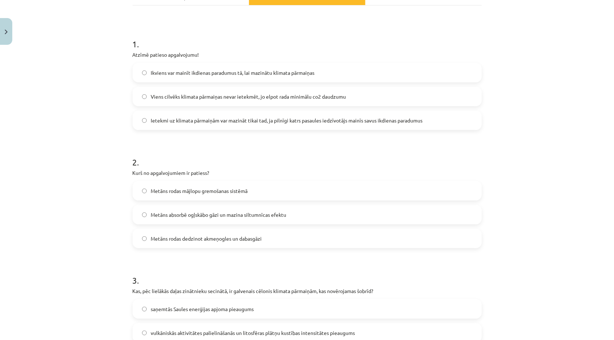
click at [142, 218] on label "Metāns absorbē ogļskābo gāzi un mazina siltumnīcas efektu" at bounding box center [306, 215] width 347 height 18
click at [144, 69] on label "Ikviens var mainīt ikdienas paradumus tā, lai mazinātu klimata pārmaiņas" at bounding box center [306, 73] width 347 height 18
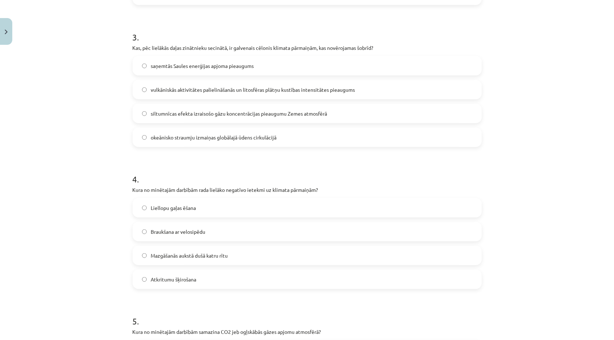
scroll to position [362, 0]
click at [395, 116] on label "siltumnīcas efekta izraisošo gāzu koncentrācijas pieaugumu Zemes atmosfērā" at bounding box center [306, 112] width 347 height 18
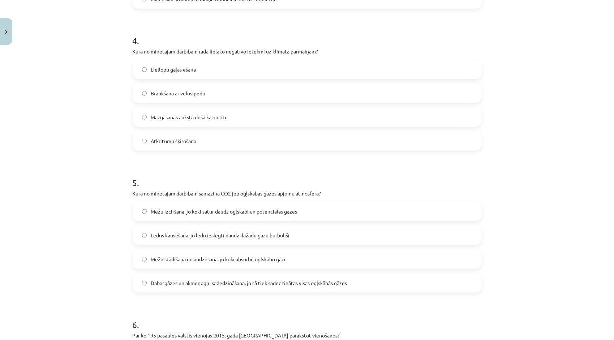
scroll to position [501, 0]
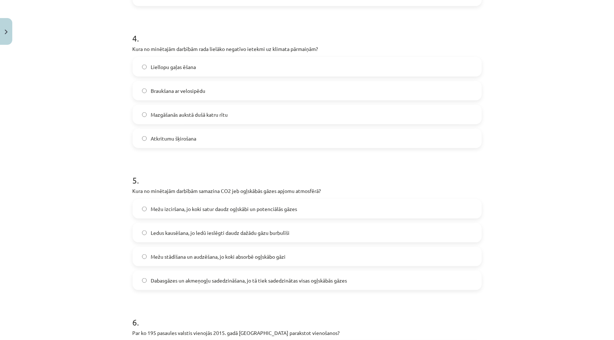
click at [430, 68] on label "Liellopu gaļas ēšana" at bounding box center [306, 67] width 347 height 18
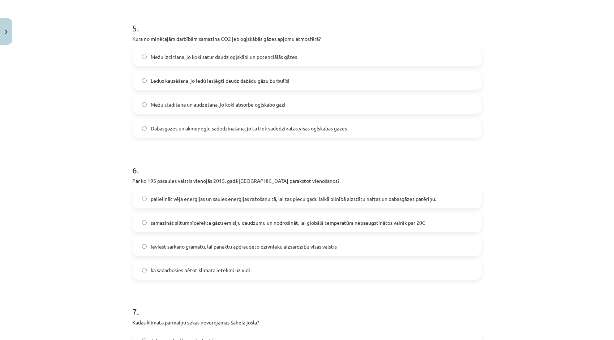
scroll to position [637, 0]
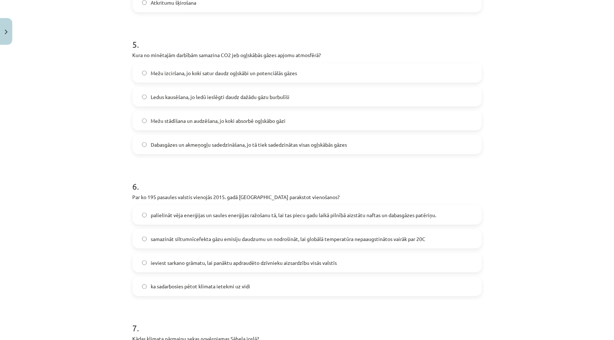
click at [394, 75] on label "Mežu izciršana, jo koki satur daudz ogļskābi un potenciālās gāzes" at bounding box center [306, 73] width 347 height 18
click at [394, 117] on label "Mežu stādīšana un audzēšana, jo koki absorbē ogļskābo gāzi" at bounding box center [306, 121] width 347 height 18
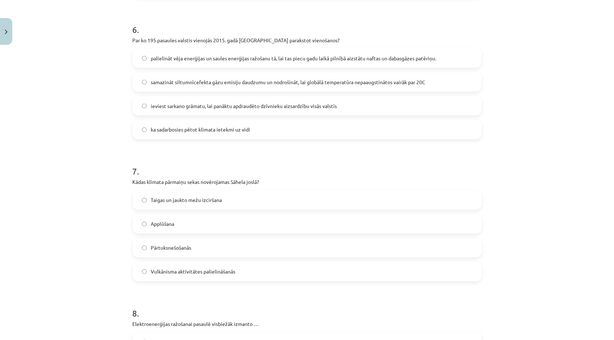
scroll to position [795, 0]
click at [438, 82] on label "samazināt siltumnīcefekta gāzu emisiju daudzumu un nodrošināt, lai globālā temp…" at bounding box center [306, 81] width 347 height 18
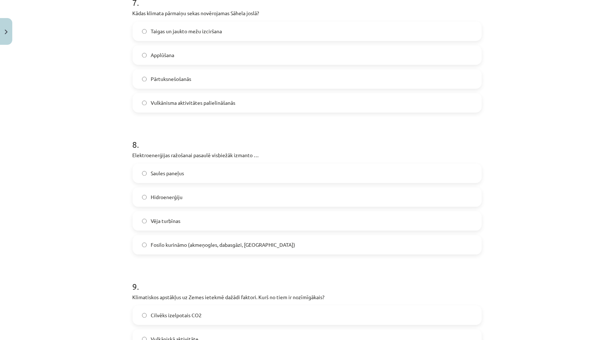
scroll to position [959, 0]
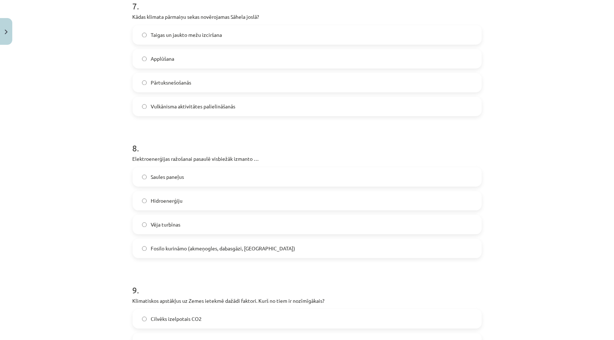
click at [342, 88] on label "Pārtuksnešošanās" at bounding box center [306, 82] width 347 height 18
click at [320, 239] on label "Fosilo kurināmo (akmeņogles, dabasgāzi, naftu)" at bounding box center [306, 248] width 347 height 18
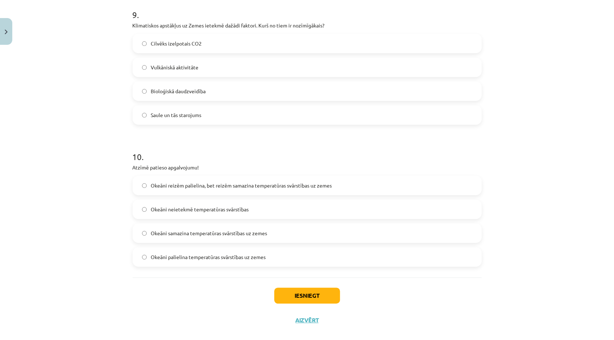
scroll to position [1245, 0]
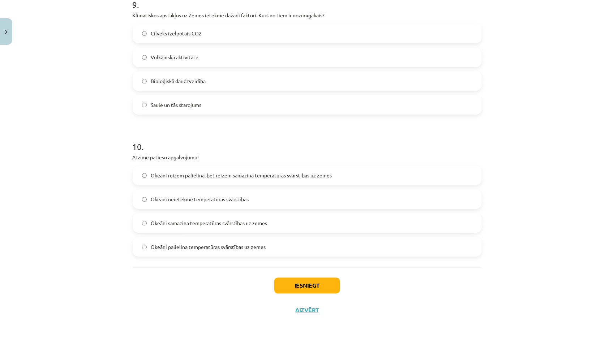
click at [321, 109] on label "Saule un tās starojums" at bounding box center [306, 105] width 347 height 18
click at [288, 222] on label "Okeāni samazina temperatūras svārstības uz zemes" at bounding box center [306, 223] width 347 height 18
click at [290, 286] on button "Iesniegt" at bounding box center [307, 285] width 66 height 16
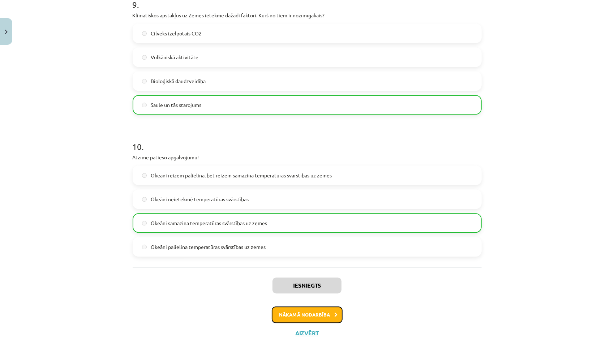
click at [298, 310] on button "Nākamā nodarbība" at bounding box center [307, 314] width 71 height 17
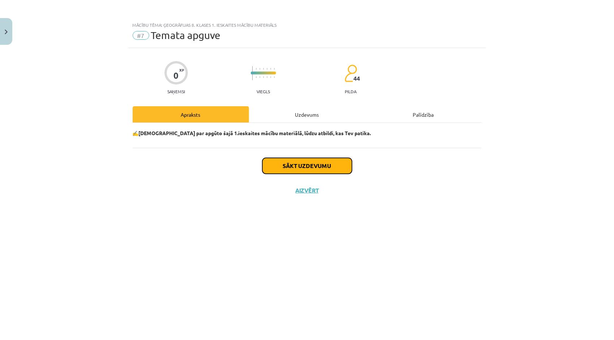
click at [321, 165] on button "Sākt uzdevumu" at bounding box center [307, 166] width 90 height 16
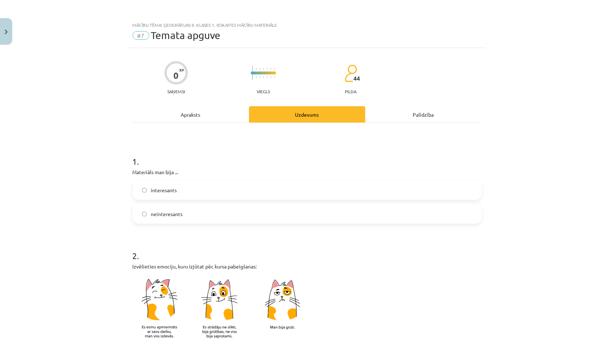
click at [182, 193] on label "interesants" at bounding box center [306, 190] width 347 height 18
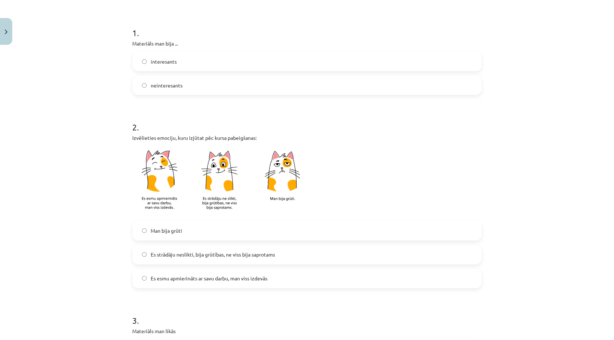
scroll to position [130, 0]
click at [215, 281] on label "Es esmu apmierināts ar savu darbu, man viss izdevās" at bounding box center [306, 277] width 347 height 18
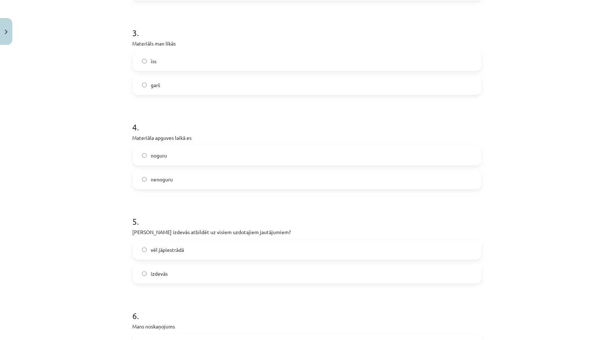
scroll to position [422, 0]
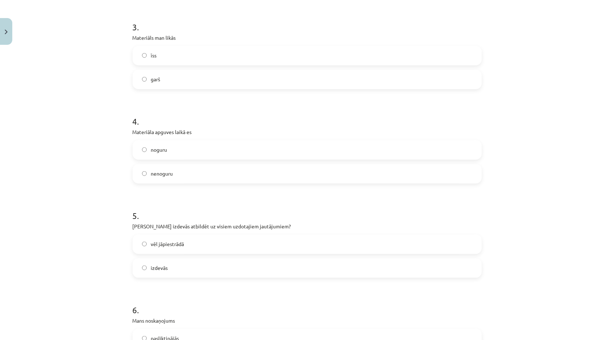
click at [253, 168] on label "nenoguru" at bounding box center [306, 174] width 347 height 18
click at [223, 51] on label "īss" at bounding box center [306, 56] width 347 height 18
click at [186, 273] on label "izdevās" at bounding box center [306, 268] width 347 height 18
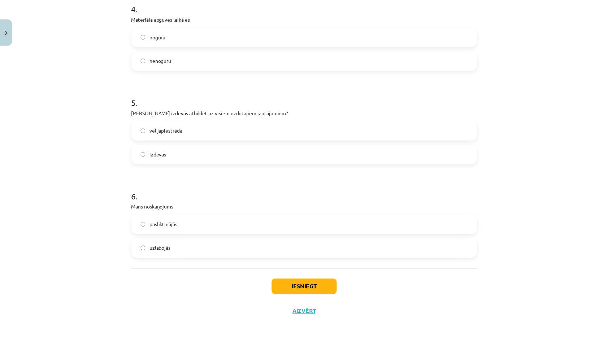
scroll to position [537, 0]
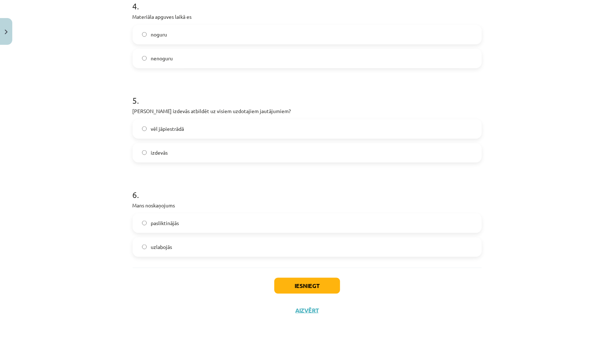
click at [459, 249] on label "uzlabojās" at bounding box center [306, 247] width 347 height 18
click at [330, 284] on button "Iesniegt" at bounding box center [307, 286] width 66 height 16
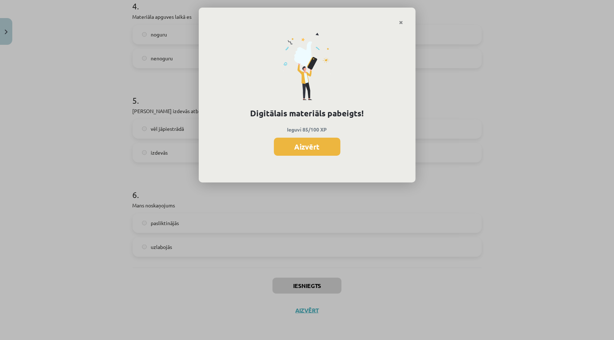
click at [327, 135] on div "Digitālais materiāls pabeigts! Ieguvi 85/100 XP Aizvērt" at bounding box center [307, 103] width 217 height 157
click at [325, 150] on button "Aizvērt" at bounding box center [307, 147] width 66 height 18
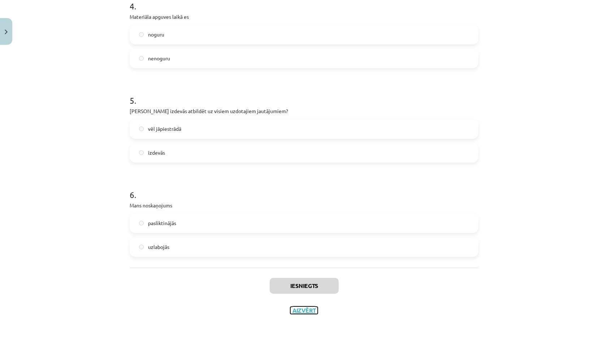
click at [306, 307] on button "Aizvērt" at bounding box center [303, 310] width 27 height 7
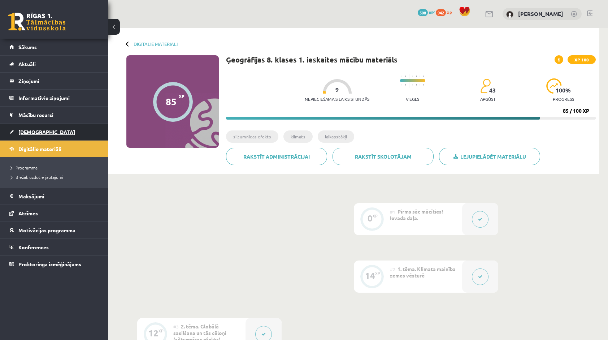
click at [56, 127] on link "[DEMOGRAPHIC_DATA]" at bounding box center [54, 132] width 90 height 17
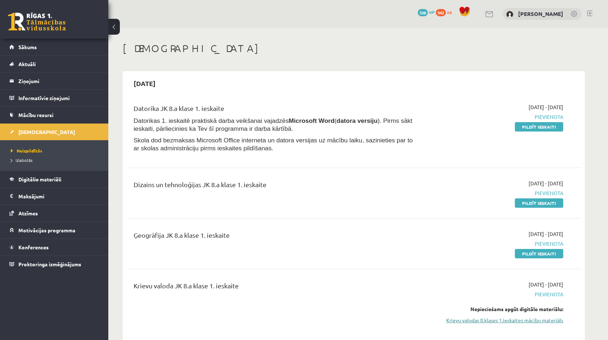
click at [457, 320] on link "Krievu valodas 8.klases 1.ieskaites mācību materiāls" at bounding box center [495, 320] width 136 height 8
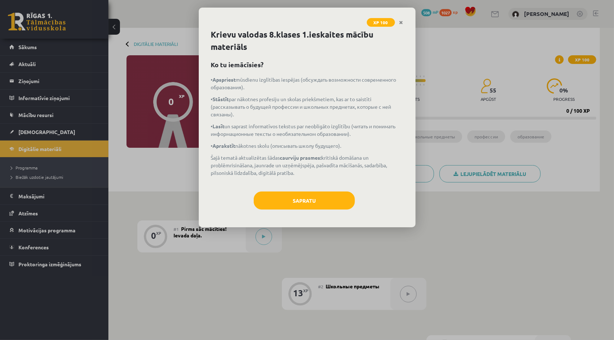
click at [301, 190] on div "Krievu valodas 8.klases 1.ieskaites mācību materiāls Ko tu iemācīsies? • Apspri…" at bounding box center [307, 128] width 217 height 199
click at [302, 199] on button "Sapratu" at bounding box center [304, 200] width 101 height 18
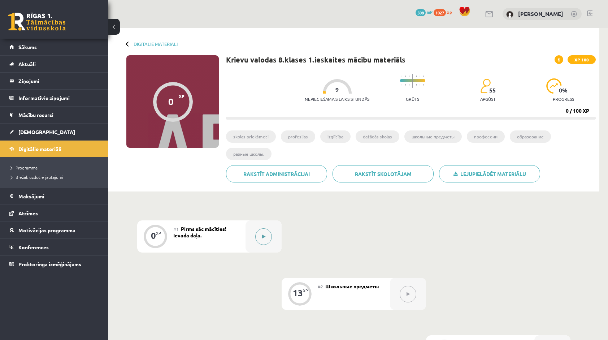
click at [262, 231] on button at bounding box center [263, 236] width 17 height 17
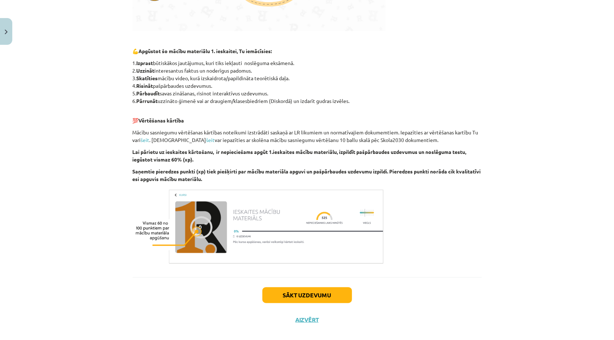
scroll to position [334, 0]
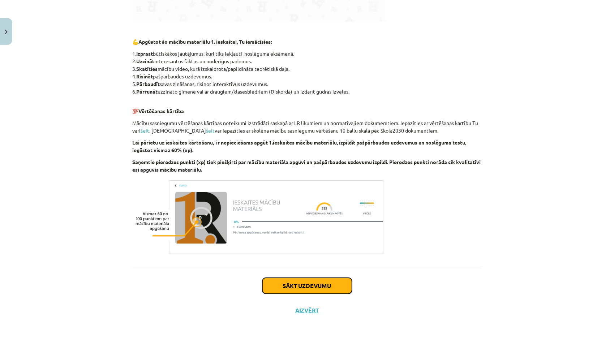
click at [296, 288] on button "Sākt uzdevumu" at bounding box center [307, 286] width 90 height 16
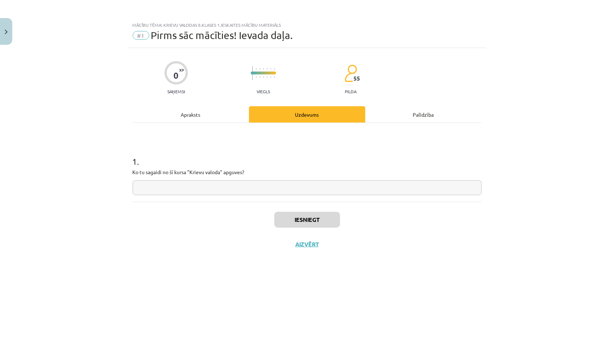
click at [202, 193] on input "text" at bounding box center [307, 187] width 349 height 15
type input "**********"
click at [314, 219] on button "Iesniegt" at bounding box center [307, 220] width 66 height 16
click at [319, 245] on button "Nākamā nodarbība" at bounding box center [307, 249] width 71 height 17
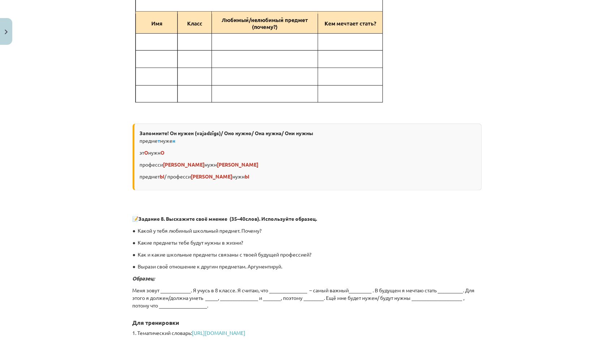
scroll to position [2020, 0]
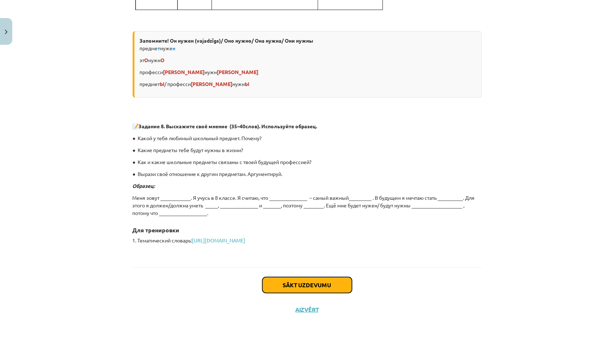
click at [340, 288] on button "Sākt uzdevumu" at bounding box center [307, 285] width 90 height 16
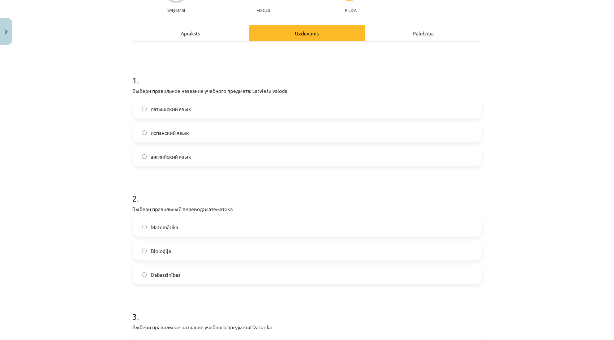
scroll to position [82, 0]
click at [270, 111] on label "латышский язык" at bounding box center [306, 108] width 347 height 18
click at [251, 224] on label "Matemātika" at bounding box center [306, 226] width 347 height 18
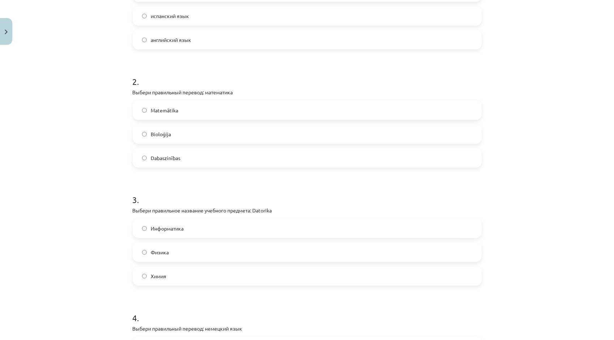
scroll to position [198, 0]
click at [436, 224] on label "Информатика" at bounding box center [306, 228] width 347 height 18
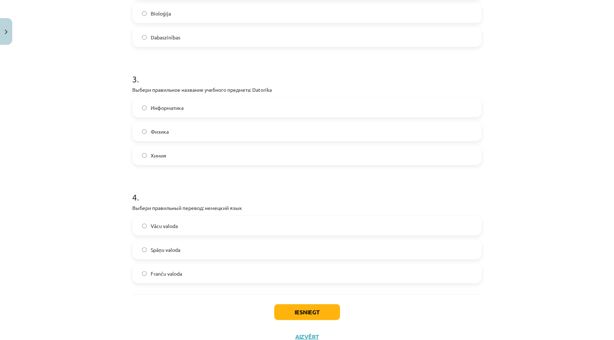
scroll to position [319, 0]
click at [464, 228] on label "Vācu valoda" at bounding box center [306, 225] width 347 height 18
click at [278, 315] on button "Iesniegt" at bounding box center [307, 311] width 66 height 16
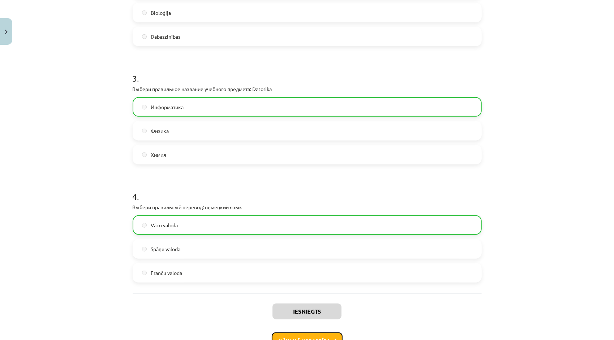
click at [289, 334] on button "Nākamā nodarbība" at bounding box center [307, 340] width 71 height 17
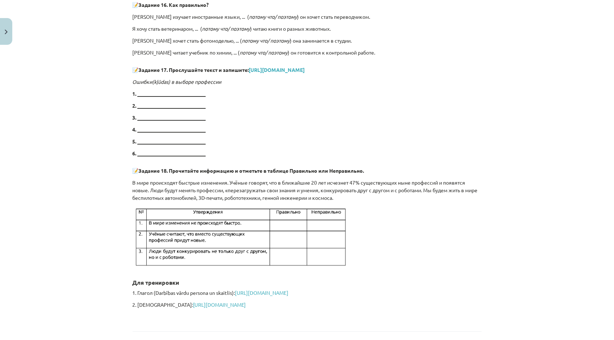
scroll to position [2239, 0]
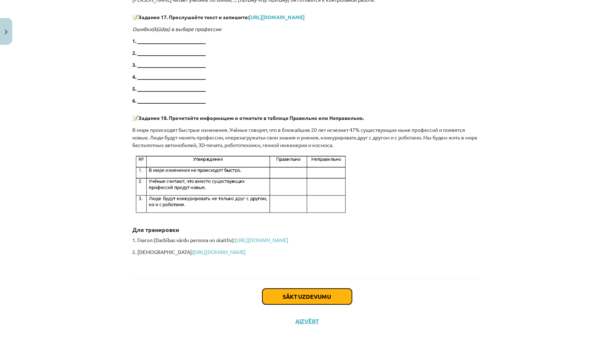
click at [330, 289] on button "Sākt uzdevumu" at bounding box center [307, 297] width 90 height 16
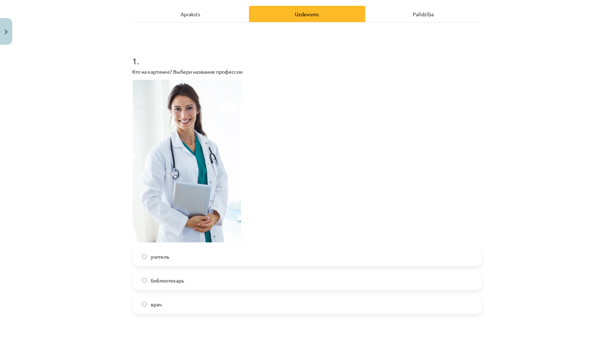
scroll to position [104, 0]
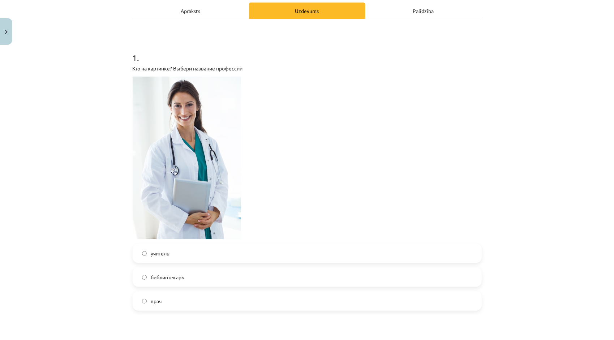
click at [406, 304] on label "врач" at bounding box center [306, 301] width 347 height 18
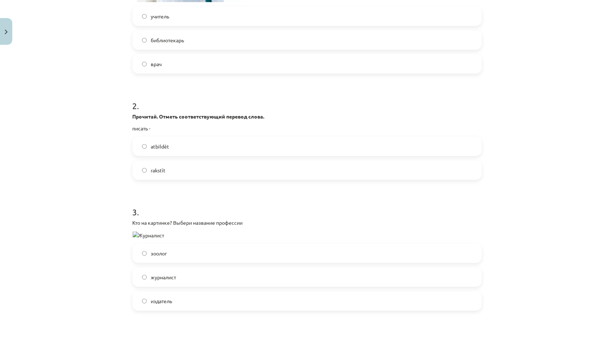
scroll to position [341, 0]
click at [409, 170] on label "rakstīt" at bounding box center [306, 169] width 347 height 18
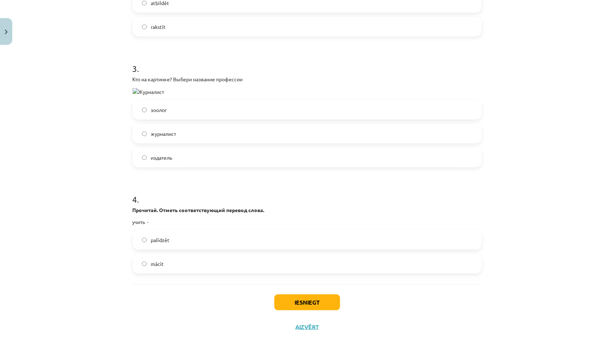
scroll to position [501, 0]
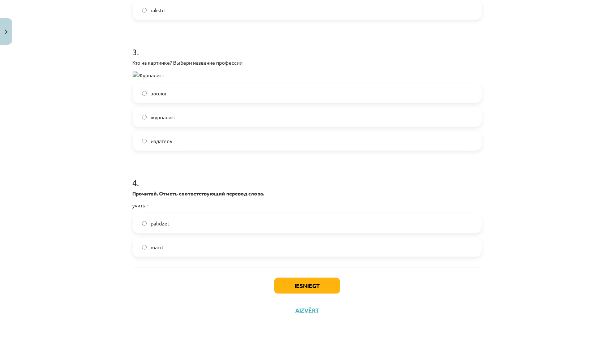
click at [386, 254] on label "mācīt" at bounding box center [306, 247] width 347 height 18
click at [315, 289] on button "Iesniegt" at bounding box center [307, 286] width 66 height 16
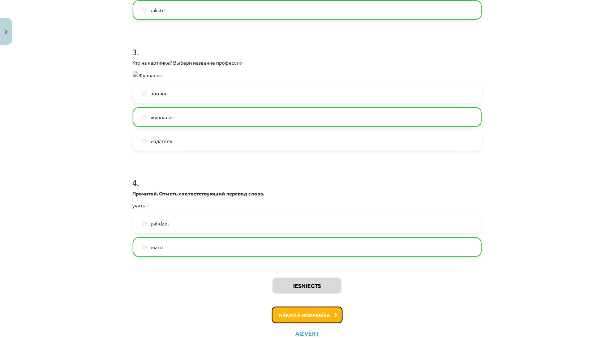
click at [312, 312] on button "Nākamā nodarbība" at bounding box center [307, 315] width 71 height 17
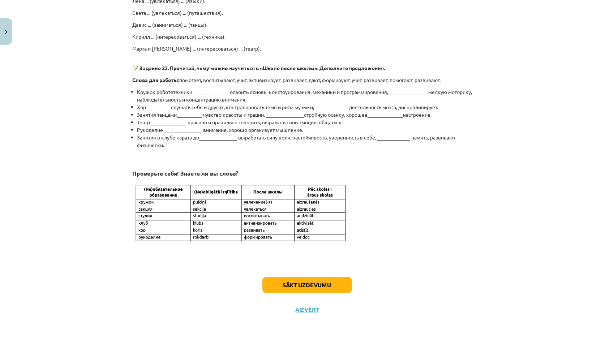
scroll to position [524, 0]
click at [295, 285] on button "Sākt uzdevumu" at bounding box center [307, 285] width 90 height 16
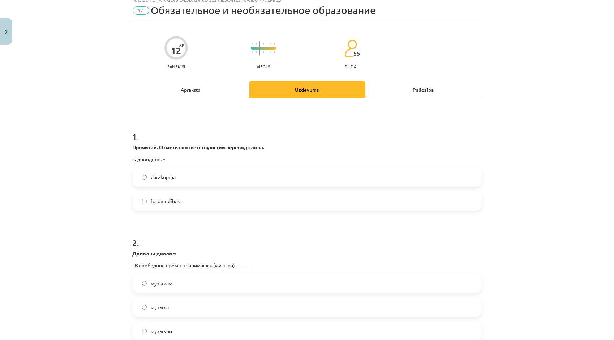
scroll to position [18, 0]
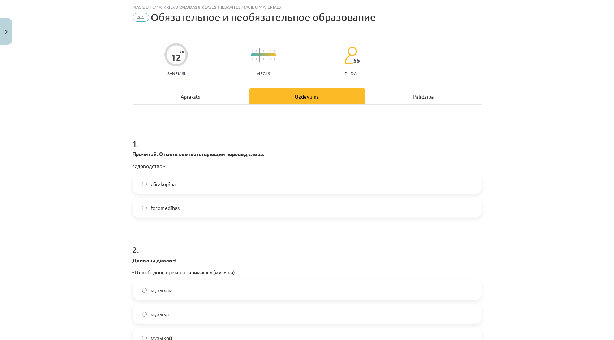
click at [358, 186] on label "dārzkopība" at bounding box center [306, 184] width 347 height 18
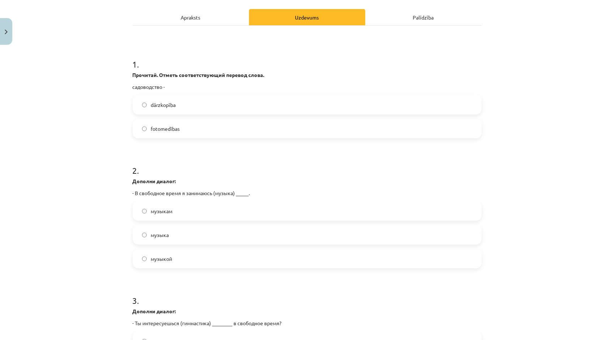
scroll to position [85, 0]
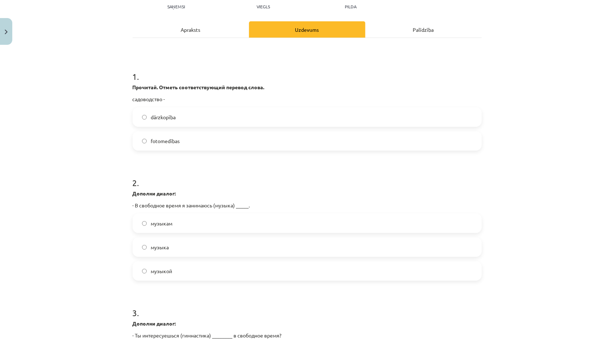
click at [178, 271] on label "музыкой" at bounding box center [306, 271] width 347 height 18
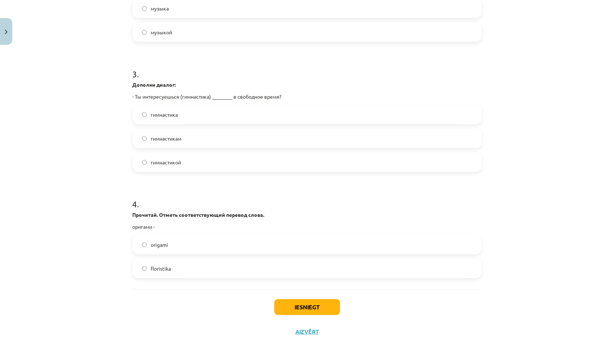
scroll to position [325, 0]
click at [378, 240] on label "origami" at bounding box center [306, 243] width 347 height 18
click at [312, 143] on label "гимнастикам" at bounding box center [306, 137] width 347 height 18
click at [281, 309] on button "Iesniegt" at bounding box center [307, 306] width 66 height 16
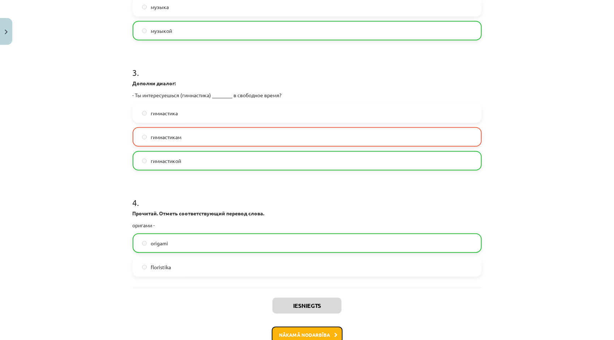
click at [295, 336] on button "Nākamā nodarbība" at bounding box center [307, 335] width 71 height 17
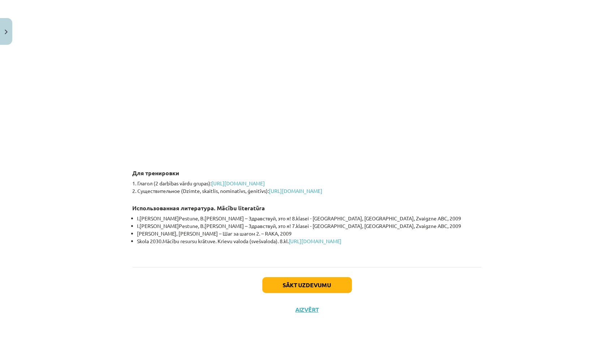
scroll to position [1574, 0]
click at [322, 285] on button "Sākt uzdevumu" at bounding box center [307, 285] width 90 height 16
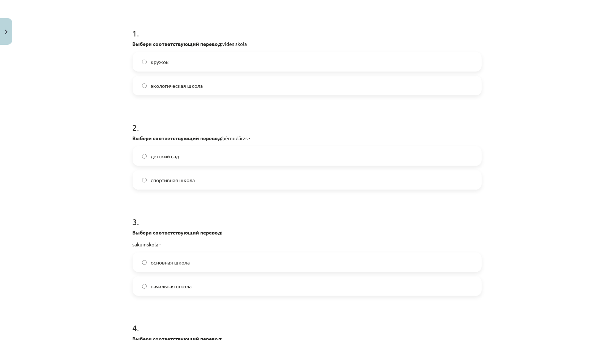
scroll to position [128, 0]
click at [393, 92] on label "экологическая школа" at bounding box center [306, 86] width 347 height 18
click at [351, 157] on label "детский сад" at bounding box center [306, 156] width 347 height 18
click at [248, 293] on label "начальная школа" at bounding box center [306, 286] width 347 height 18
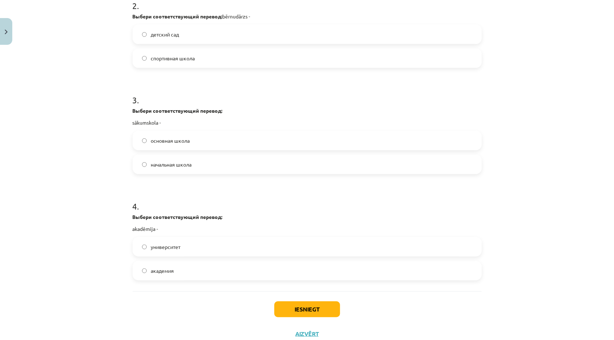
scroll to position [274, 0]
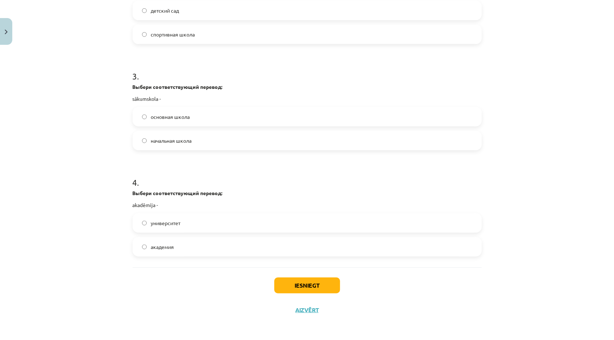
click at [411, 252] on label "академия" at bounding box center [306, 247] width 347 height 18
click at [320, 284] on button "Iesniegt" at bounding box center [307, 285] width 66 height 16
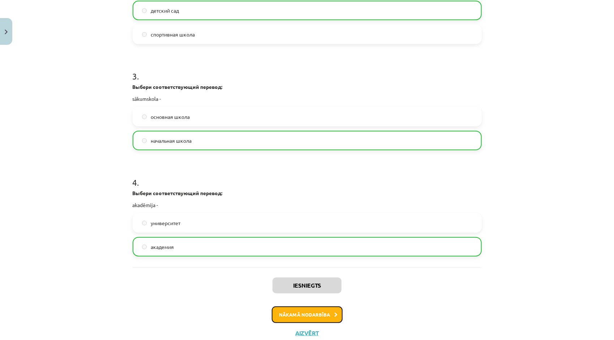
click at [319, 311] on button "Nākamā nodarbība" at bounding box center [307, 314] width 71 height 17
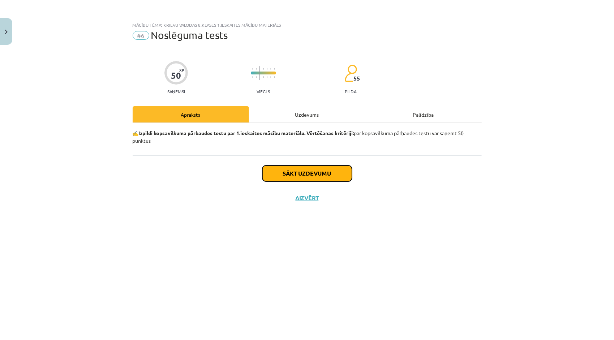
click at [291, 170] on button "Sākt uzdevumu" at bounding box center [307, 173] width 90 height 16
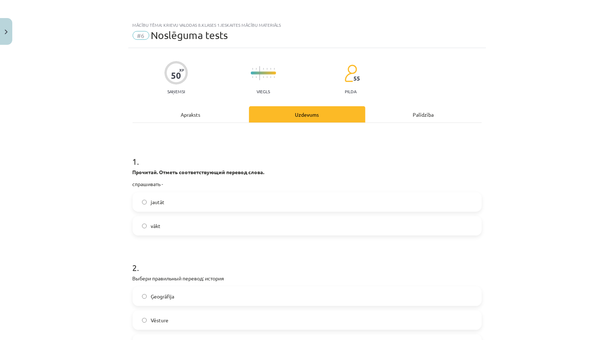
click at [396, 202] on label "jautāt" at bounding box center [306, 202] width 347 height 18
click at [317, 322] on label "Vēsture" at bounding box center [306, 320] width 347 height 18
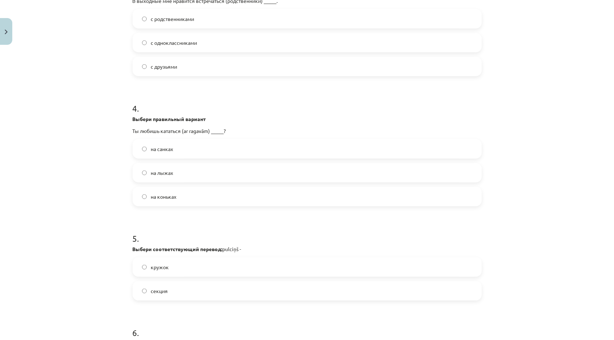
scroll to position [373, 0]
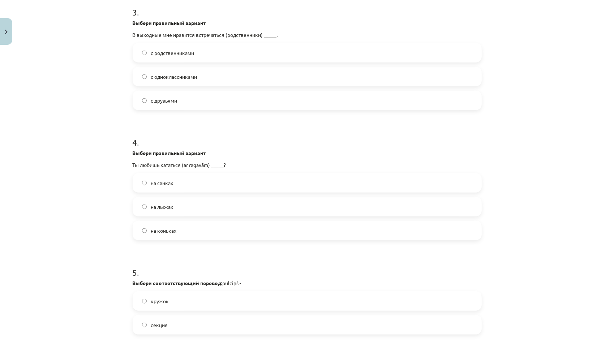
click at [242, 46] on label "с родственниками" at bounding box center [306, 53] width 347 height 18
click at [274, 178] on label "на санках" at bounding box center [306, 183] width 347 height 18
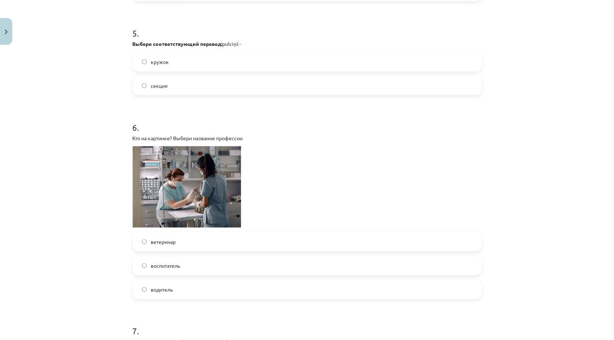
scroll to position [615, 0]
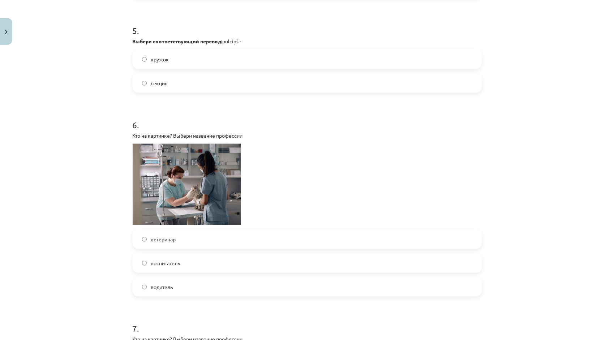
click at [299, 53] on label "кружок" at bounding box center [306, 59] width 347 height 18
click at [243, 243] on label "ветеринар" at bounding box center [306, 239] width 347 height 18
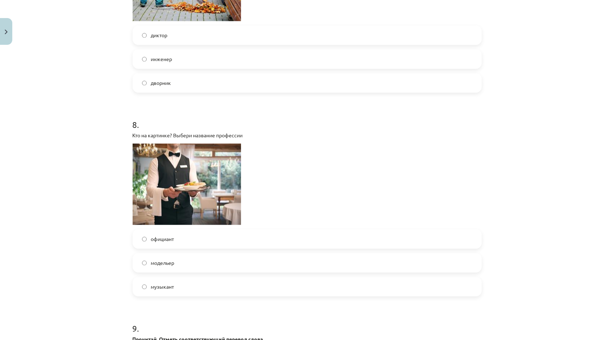
scroll to position [1024, 0]
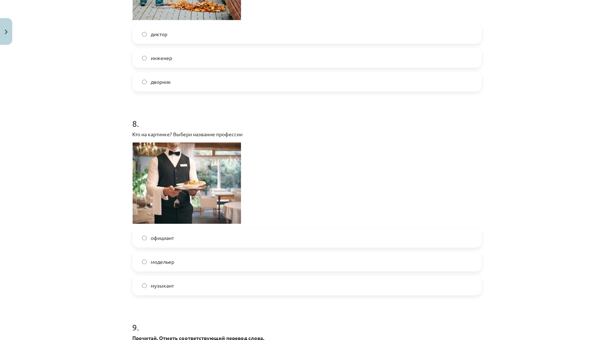
click at [402, 86] on label "дворник" at bounding box center [306, 82] width 347 height 18
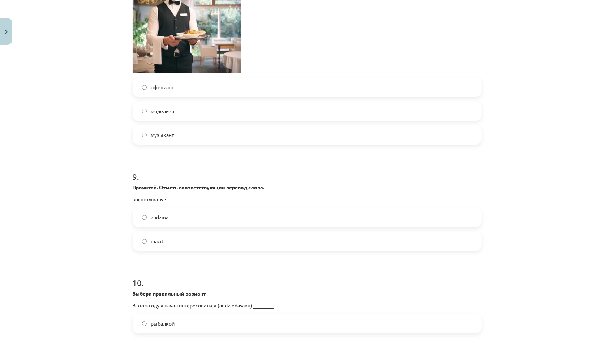
scroll to position [1176, 0]
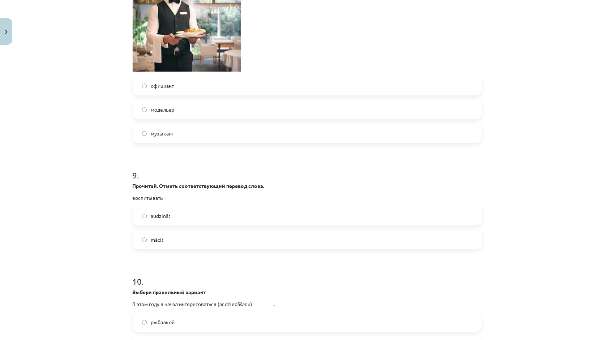
click at [463, 92] on label "официант" at bounding box center [306, 86] width 347 height 18
click at [327, 206] on div "audzināt" at bounding box center [307, 216] width 349 height 20
click at [377, 209] on label "audzināt" at bounding box center [306, 216] width 347 height 18
click at [596, 137] on div "Mācību tēma: Krievu valodas 8.klases 1.ieskaites mācību materiāls #6 Noslēguma …" at bounding box center [307, 170] width 614 height 340
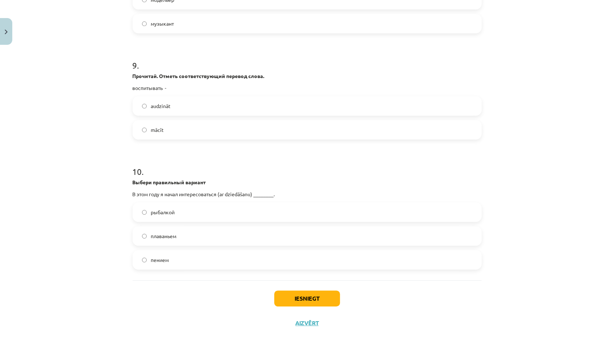
scroll to position [1299, 0]
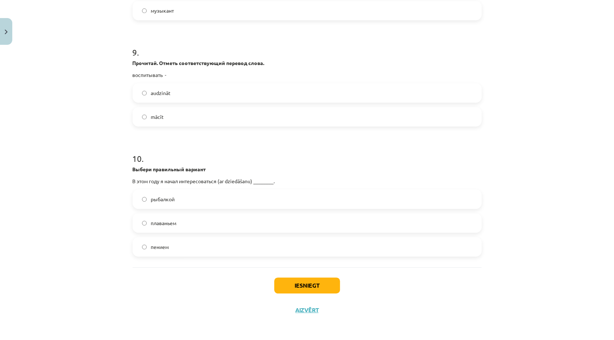
click at [327, 240] on label "пением" at bounding box center [306, 247] width 347 height 18
click at [305, 282] on button "Iesniegt" at bounding box center [307, 285] width 66 height 16
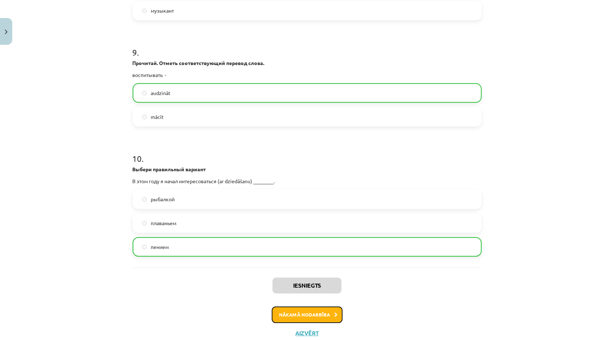
click at [288, 315] on button "Nākamā nodarbība" at bounding box center [307, 314] width 71 height 17
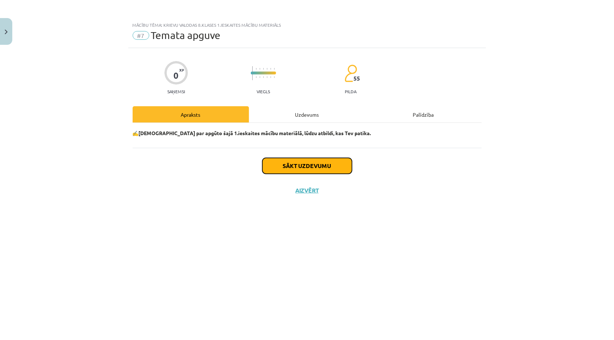
click at [312, 165] on button "Sākt uzdevumu" at bounding box center [307, 166] width 90 height 16
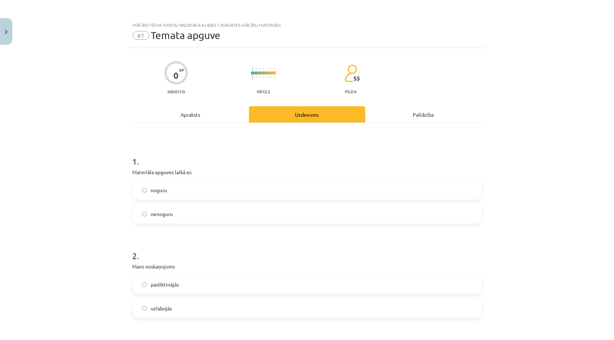
click at [295, 219] on label "nenoguru" at bounding box center [306, 214] width 347 height 18
click at [242, 314] on label "uzlabojās" at bounding box center [306, 308] width 347 height 18
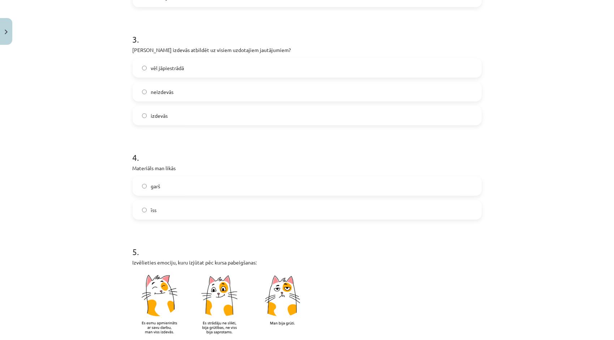
scroll to position [311, 0]
click at [183, 113] on label "izdevās" at bounding box center [306, 115] width 347 height 18
click at [179, 208] on label "īss" at bounding box center [306, 209] width 347 height 18
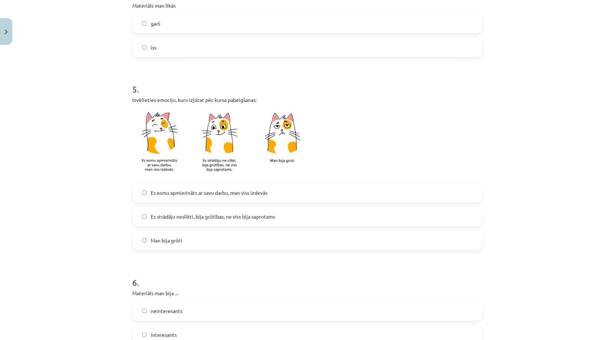
scroll to position [476, 0]
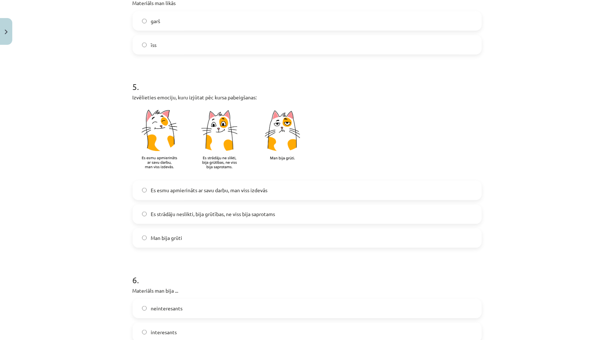
click at [364, 189] on label "Es esmu apmierināts ar savu darbu, man viss izdevās" at bounding box center [306, 190] width 347 height 18
click at [380, 337] on label "interesants" at bounding box center [306, 332] width 347 height 18
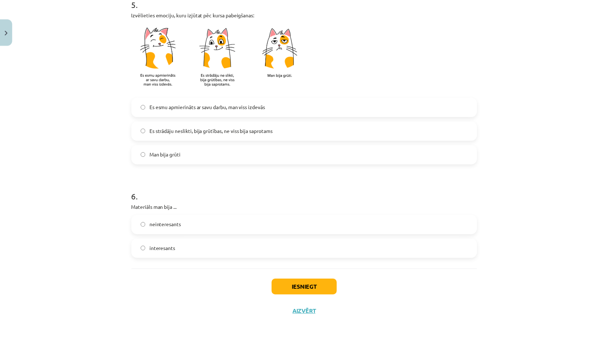
scroll to position [561, 0]
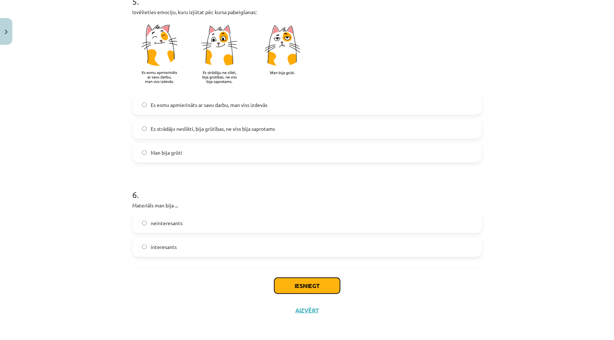
click at [337, 285] on button "Iesniegt" at bounding box center [307, 286] width 66 height 16
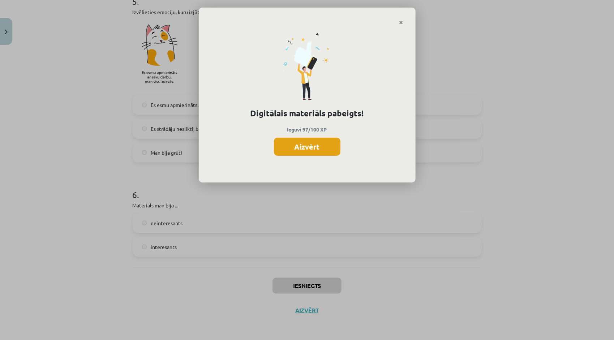
click at [301, 145] on button "Aizvērt" at bounding box center [307, 147] width 66 height 18
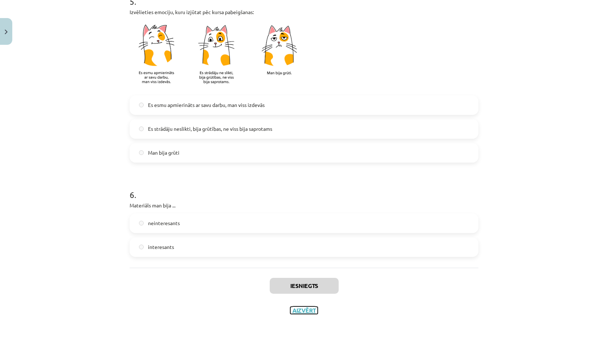
click at [298, 313] on button "Aizvērt" at bounding box center [303, 310] width 27 height 7
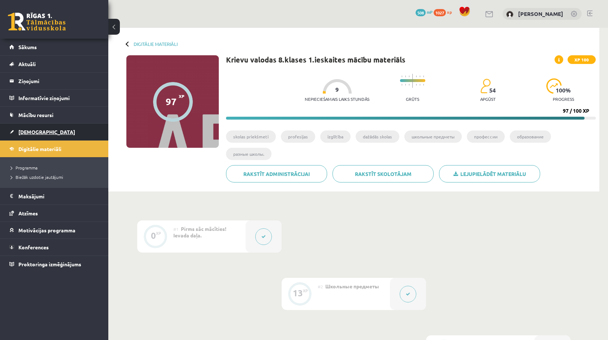
click at [52, 135] on link "[DEMOGRAPHIC_DATA]" at bounding box center [54, 132] width 90 height 17
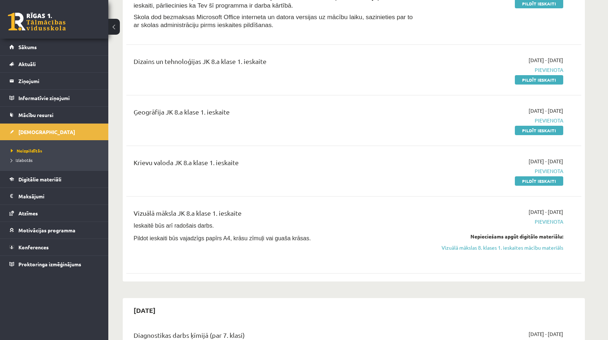
scroll to position [77, 0]
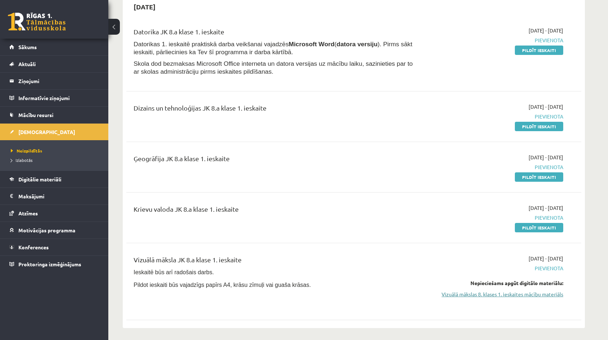
click at [515, 292] on link "Vizuālā mākslas 8. klases 1. ieskaites mācību materiāls" at bounding box center [495, 294] width 136 height 8
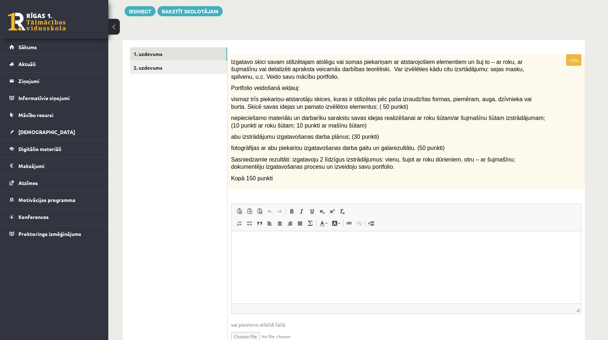
scroll to position [83, 0]
click at [167, 72] on link "2. uzdevums" at bounding box center [178, 67] width 97 height 13
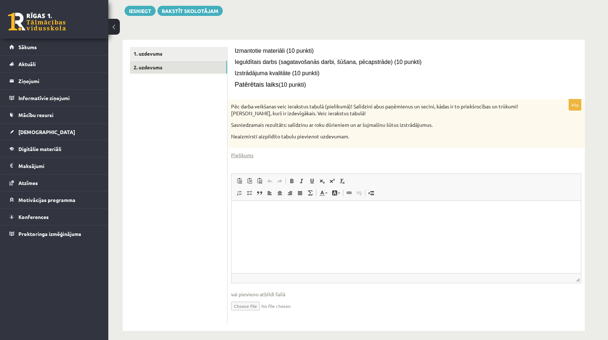
scroll to position [0, 0]
click at [188, 50] on link "1. uzdevums" at bounding box center [178, 53] width 97 height 13
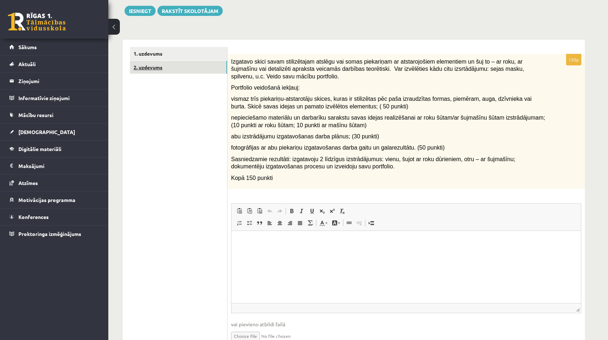
click at [176, 64] on link "2. uzdevums" at bounding box center [178, 67] width 97 height 13
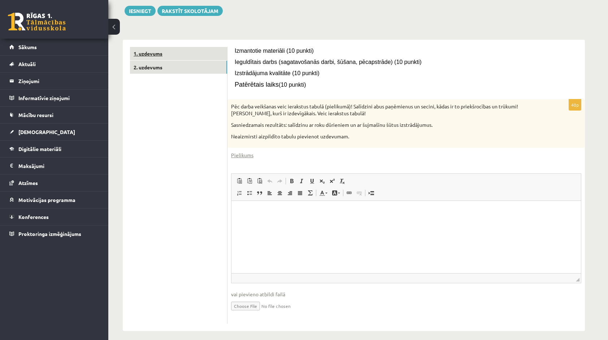
click at [211, 59] on link "1. uzdevums" at bounding box center [178, 53] width 97 height 13
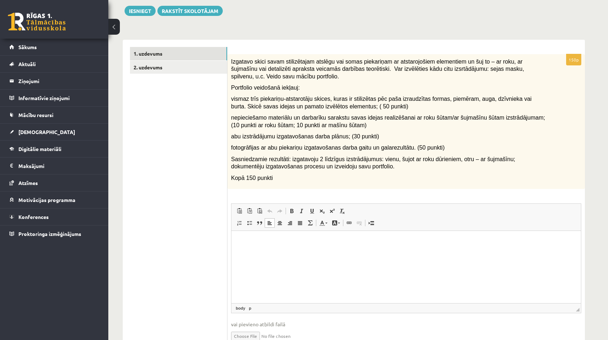
click at [262, 236] on html at bounding box center [407, 241] width 350 height 22
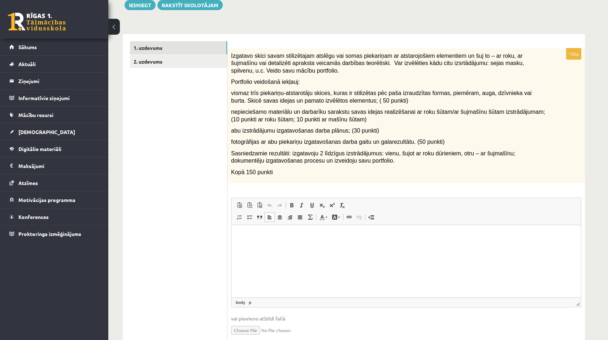
scroll to position [90, 0]
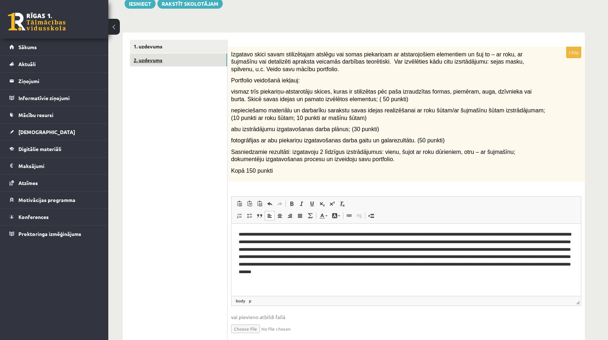
click at [202, 62] on link "2. uzdevums" at bounding box center [178, 59] width 97 height 13
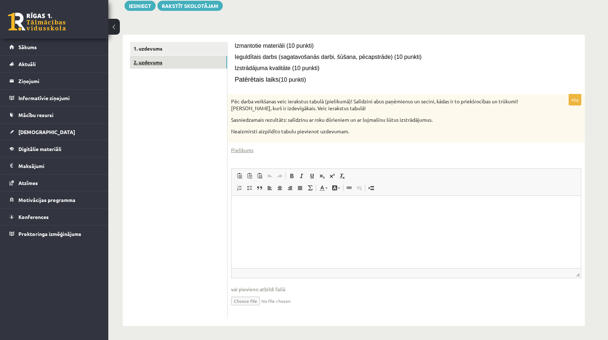
scroll to position [0, 0]
click at [253, 202] on html at bounding box center [407, 207] width 350 height 22
click at [239, 150] on link "Pielikums" at bounding box center [242, 150] width 22 height 8
click at [248, 300] on input "file" at bounding box center [406, 300] width 350 height 15
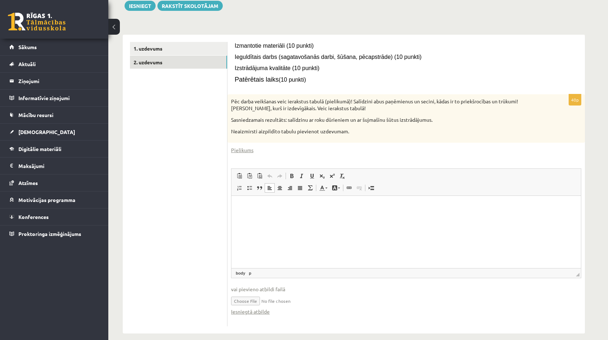
click at [285, 298] on input "file" at bounding box center [406, 300] width 350 height 15
click at [270, 302] on input "file" at bounding box center [406, 300] width 350 height 15
type input "**********"
click at [259, 312] on link "Iesniegtā atbilde" at bounding box center [250, 312] width 39 height 8
click at [146, 2] on button "Iesniegt" at bounding box center [140, 6] width 31 height 10
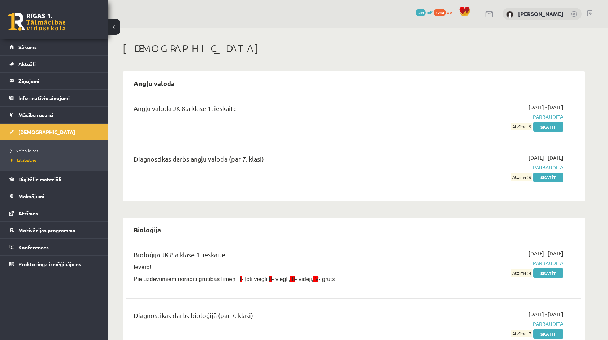
click at [18, 151] on span "Neizpildītās" at bounding box center [24, 151] width 27 height 6
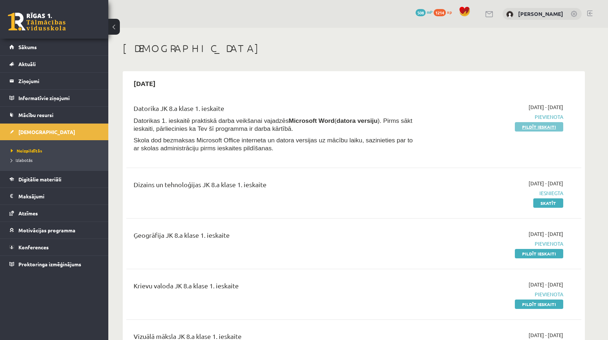
click at [534, 126] on link "Pildīt ieskaiti" at bounding box center [539, 126] width 48 height 9
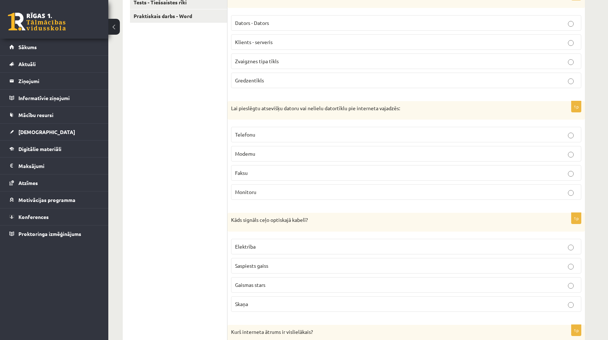
scroll to position [153, 0]
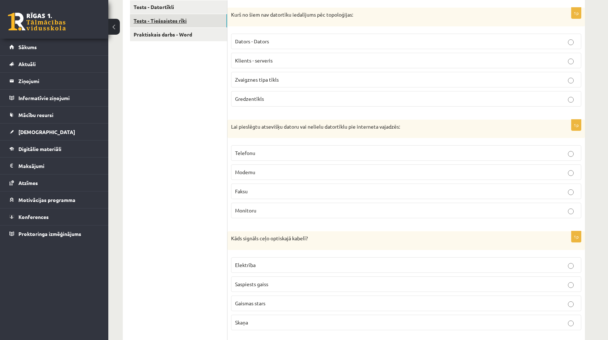
click at [189, 18] on link "Tests - Tiešsaistes rīki" at bounding box center [178, 20] width 97 height 13
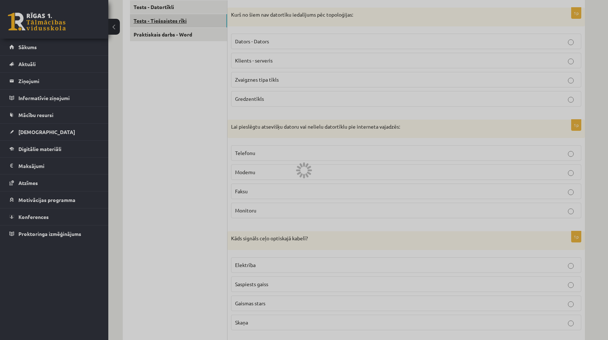
scroll to position [83, 0]
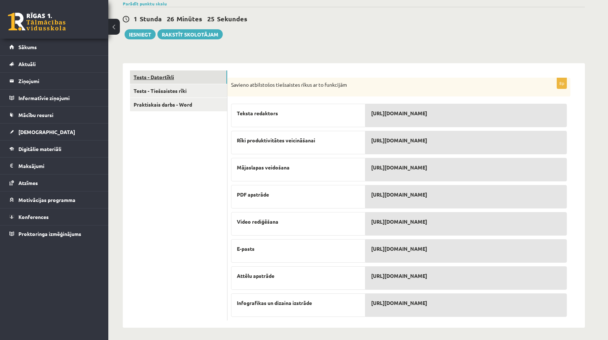
click at [192, 77] on link "Tests - Datortīkli" at bounding box center [178, 76] width 97 height 13
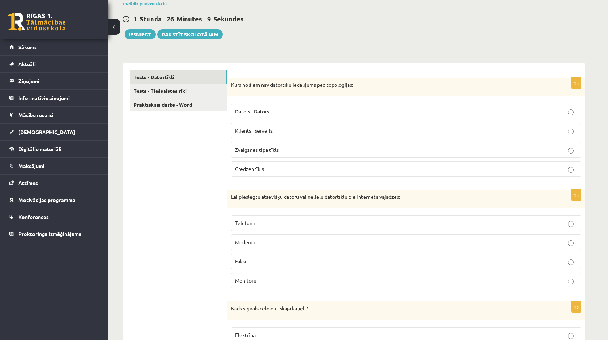
click at [298, 127] on p "Klients - serveris" at bounding box center [406, 131] width 342 height 8
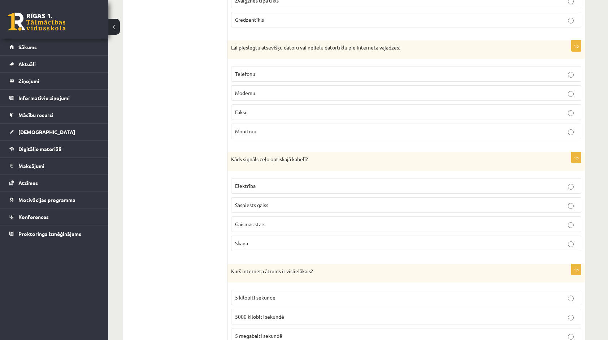
scroll to position [224, 0]
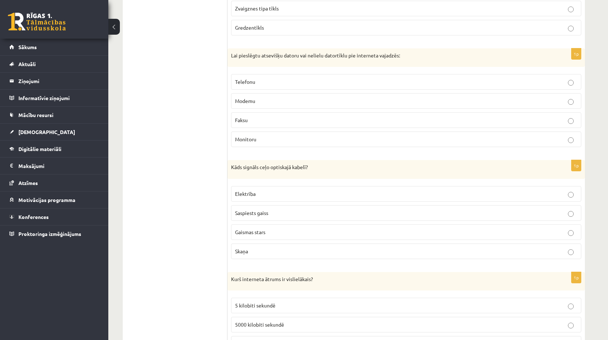
click at [408, 97] on p "Modemu" at bounding box center [406, 101] width 342 height 8
click at [370, 232] on p "Gaismas stars" at bounding box center [406, 232] width 342 height 8
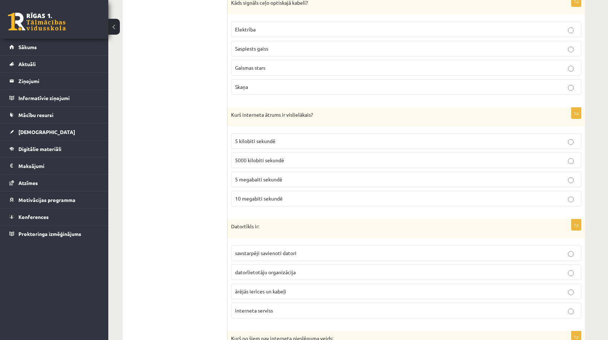
scroll to position [380, 0]
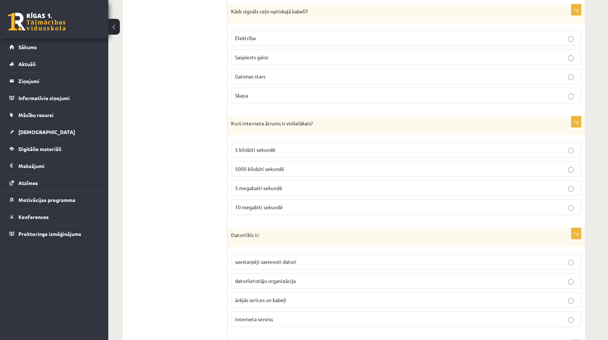
click at [431, 184] on p "5 megabaiti sekundē" at bounding box center [406, 188] width 342 height 8
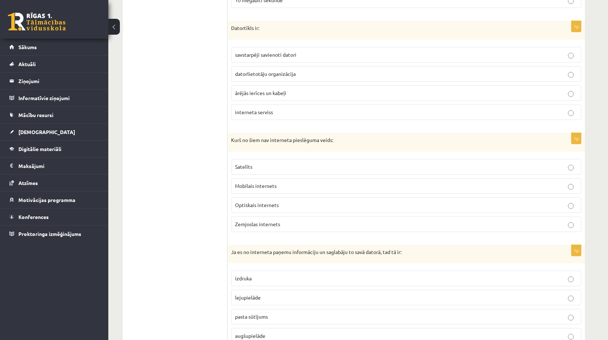
scroll to position [590, 0]
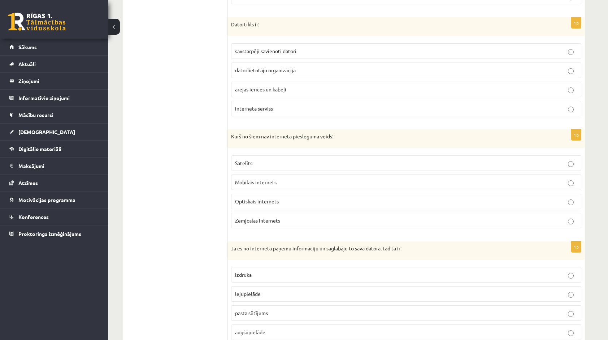
click at [534, 47] on p "savstarpēji savienoti datori" at bounding box center [406, 51] width 342 height 8
click at [486, 219] on label "Zemjoslas internets" at bounding box center [406, 221] width 350 height 16
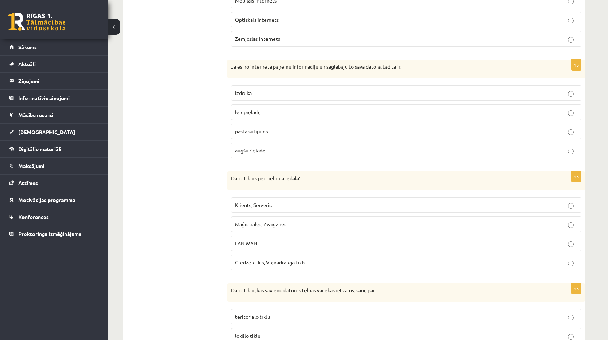
scroll to position [774, 0]
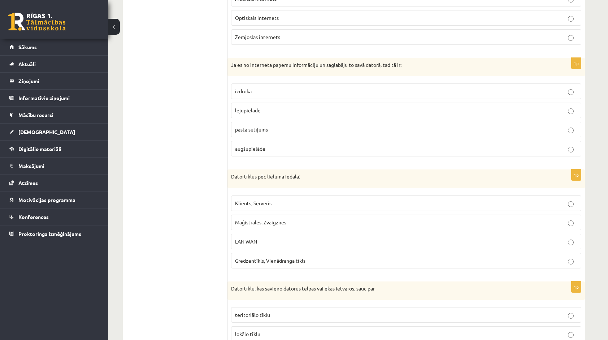
click at [501, 103] on label "lejupielāde" at bounding box center [406, 111] width 350 height 16
click at [432, 239] on label "LAN WAN" at bounding box center [406, 242] width 350 height 16
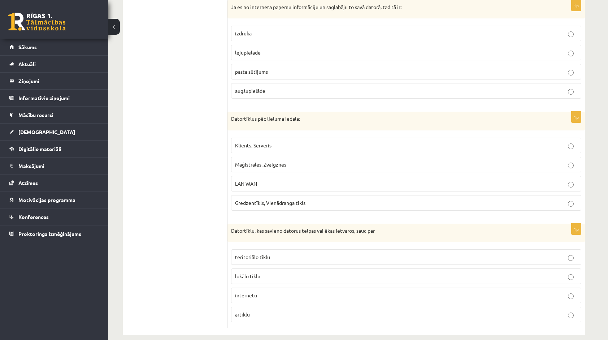
scroll to position [832, 0]
click at [425, 252] on p "teritoriālo tīklu" at bounding box center [406, 256] width 342 height 8
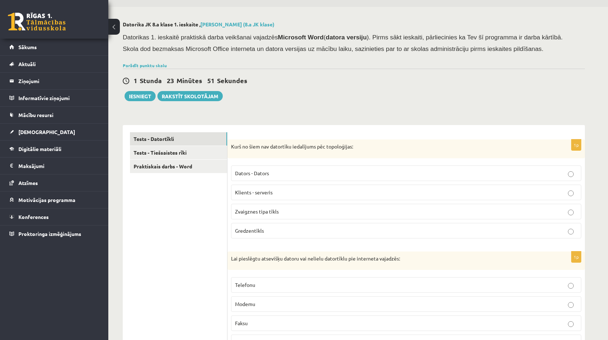
scroll to position [0, 0]
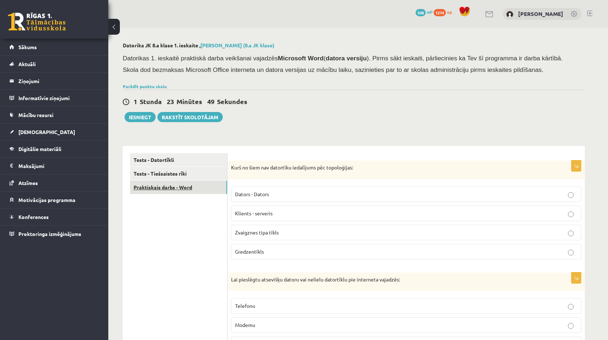
click at [179, 186] on link "Praktiskais darbs - Word" at bounding box center [178, 187] width 97 height 13
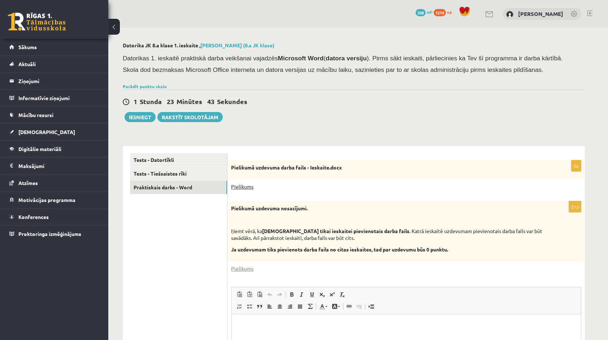
click at [235, 187] on link "Pielikums" at bounding box center [242, 187] width 22 height 8
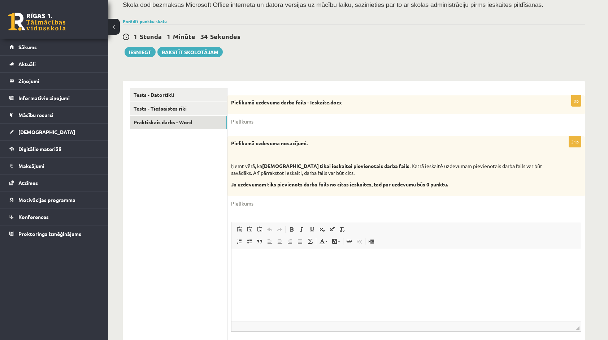
scroll to position [66, 0]
click at [251, 204] on link "Pielikums" at bounding box center [242, 203] width 22 height 8
click at [234, 123] on link "Pielikums" at bounding box center [242, 121] width 22 height 8
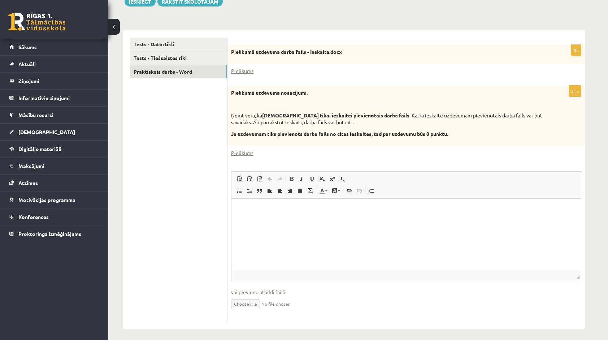
scroll to position [114, 0]
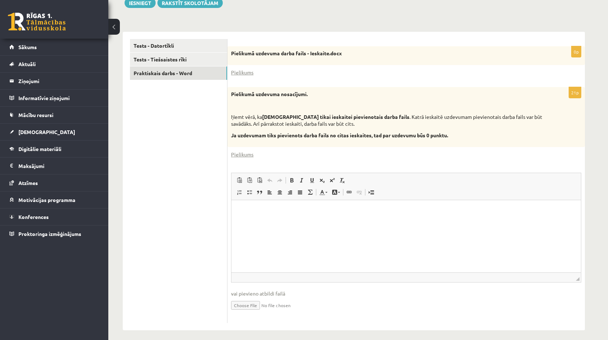
click at [251, 306] on input "file" at bounding box center [406, 304] width 350 height 15
type input "**********"
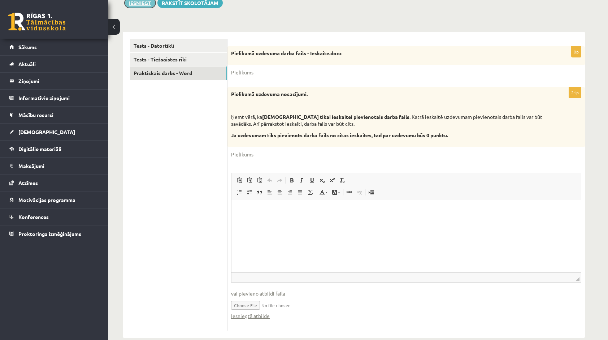
click at [138, 6] on button "Iesniegt" at bounding box center [140, 3] width 31 height 10
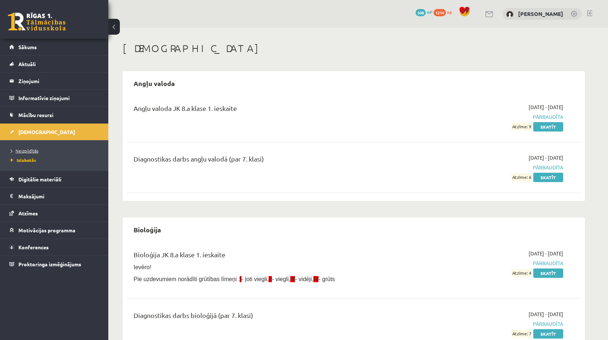
click at [20, 149] on span "Neizpildītās" at bounding box center [24, 151] width 27 height 6
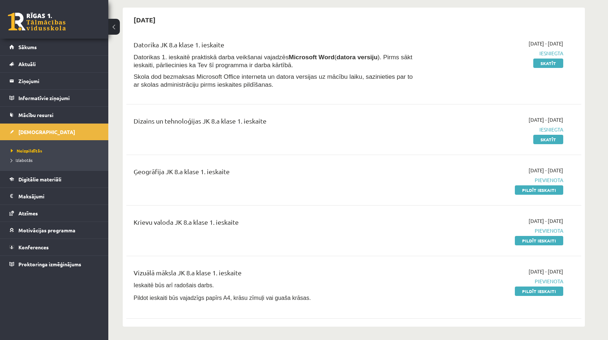
scroll to position [72, 0]
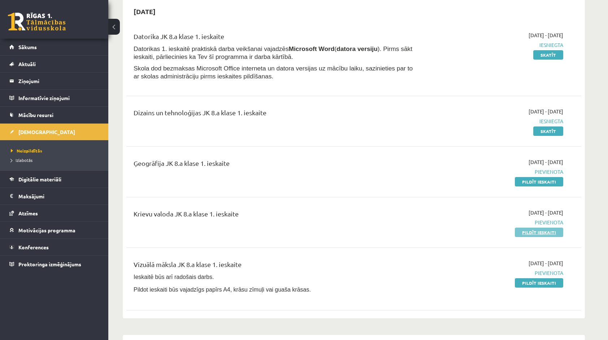
click at [529, 233] on link "Pildīt ieskaiti" at bounding box center [539, 232] width 48 height 9
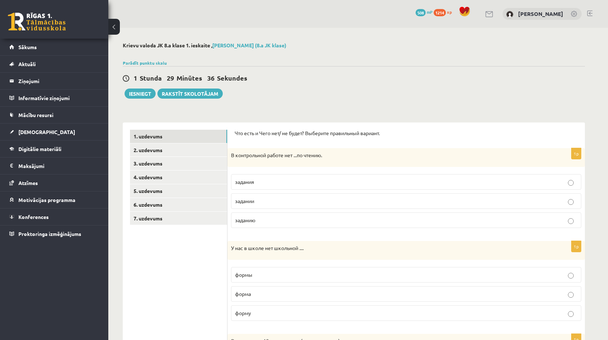
click at [302, 202] on p "задании" at bounding box center [406, 201] width 342 height 8
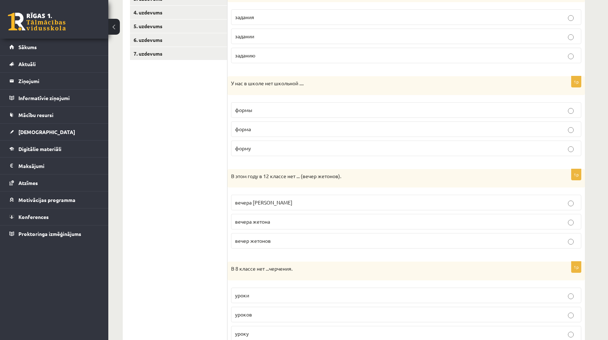
scroll to position [190, 0]
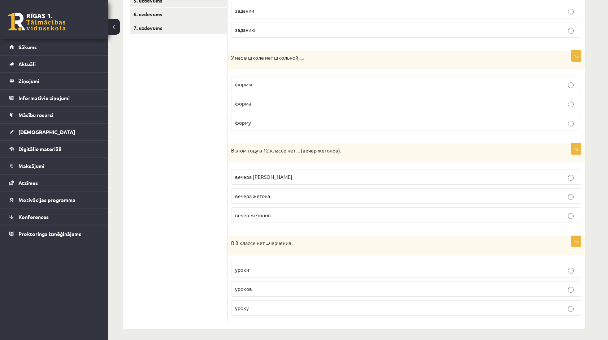
click at [490, 83] on p "формы" at bounding box center [406, 85] width 342 height 8
click at [314, 105] on p "форма" at bounding box center [406, 104] width 342 height 8
click at [304, 84] on p "формы" at bounding box center [406, 85] width 342 height 8
click at [292, 174] on p "вечера [PERSON_NAME]" at bounding box center [406, 177] width 342 height 8
click at [272, 310] on label "уроку" at bounding box center [406, 308] width 350 height 16
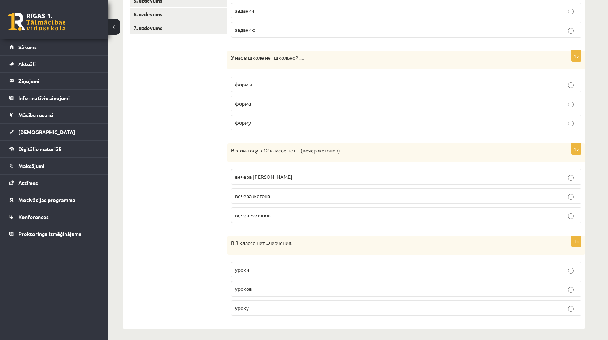
click at [436, 266] on p "уроки" at bounding box center [406, 270] width 342 height 8
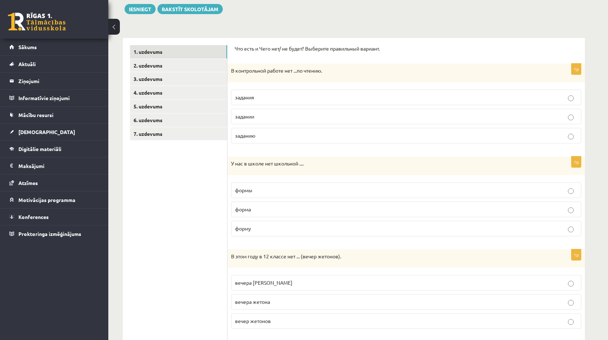
scroll to position [12, 0]
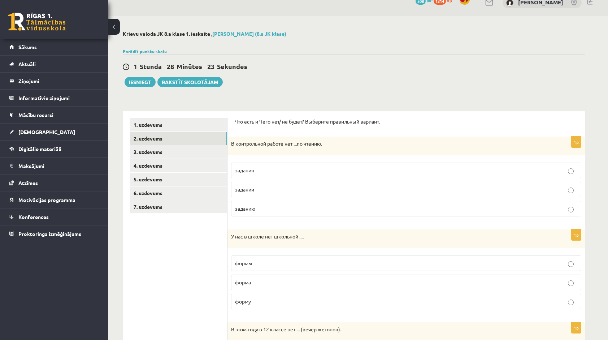
click at [215, 140] on link "2. uzdevums" at bounding box center [178, 138] width 97 height 13
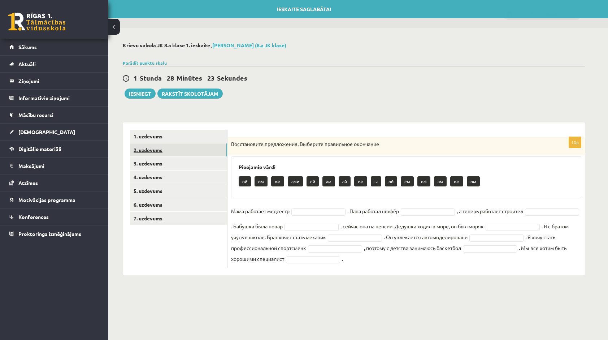
scroll to position [0, 0]
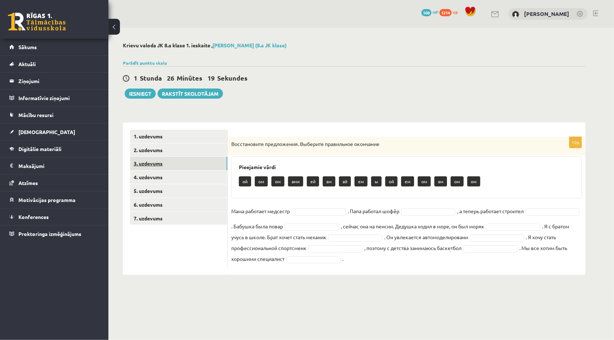
click at [182, 165] on link "3. uzdevums" at bounding box center [178, 163] width 97 height 13
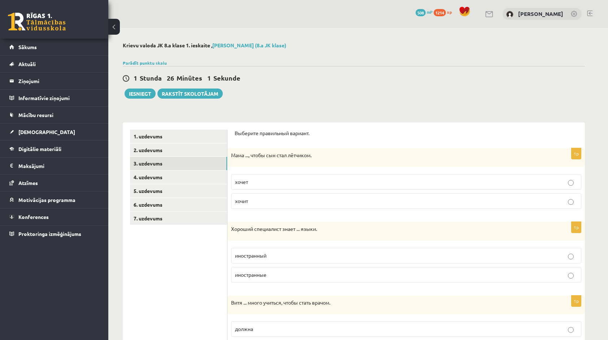
click at [248, 186] on label "хочет" at bounding box center [406, 182] width 350 height 16
click at [282, 252] on p "иностранный" at bounding box center [406, 256] width 342 height 8
click at [436, 278] on label "иностранные" at bounding box center [406, 275] width 350 height 16
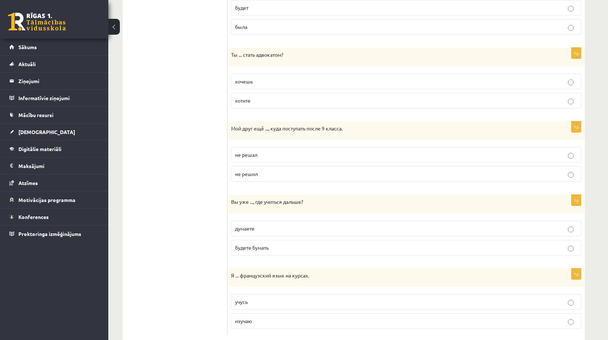
scroll to position [553, 0]
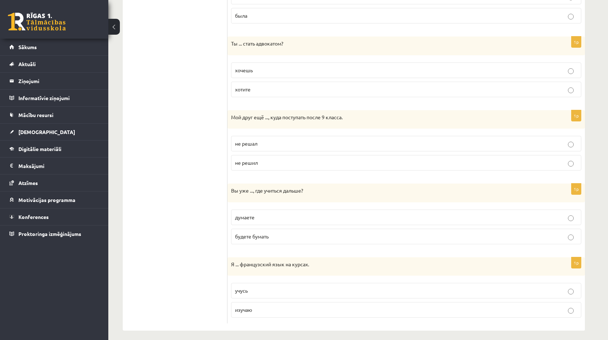
click at [431, 310] on label "изучаю" at bounding box center [406, 310] width 350 height 16
click at [347, 217] on label "думаете" at bounding box center [406, 217] width 350 height 16
click at [301, 159] on p "не решил" at bounding box center [406, 163] width 342 height 8
click at [288, 86] on p "хотите" at bounding box center [406, 90] width 342 height 8
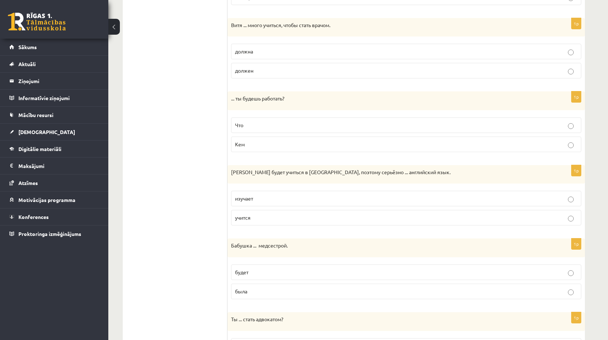
scroll to position [277, 0]
click at [416, 55] on label "должна" at bounding box center [406, 52] width 350 height 16
click at [390, 127] on p "Что" at bounding box center [406, 126] width 342 height 8
click at [325, 215] on p "учится" at bounding box center [406, 219] width 342 height 8
click at [363, 288] on p "была" at bounding box center [406, 292] width 342 height 8
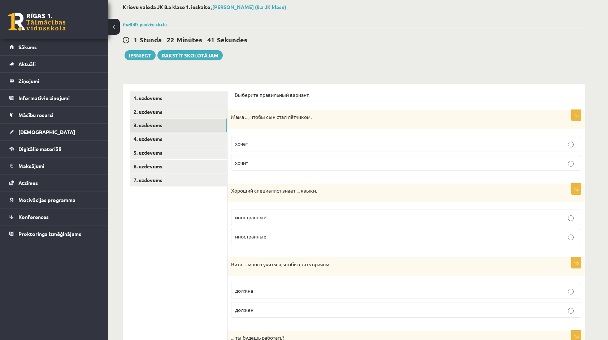
scroll to position [0, 0]
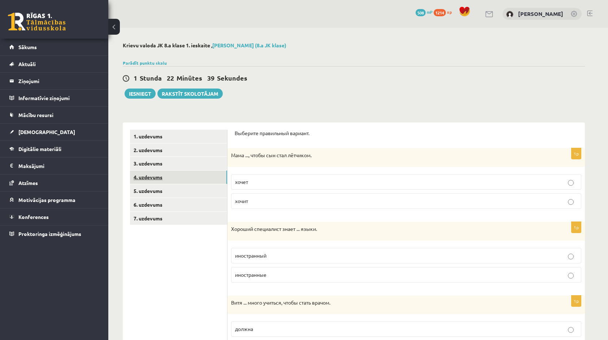
click at [150, 176] on link "4. uzdevums" at bounding box center [178, 176] width 97 height 13
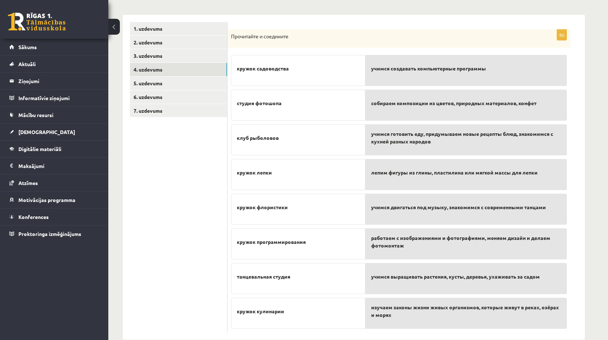
scroll to position [117, 0]
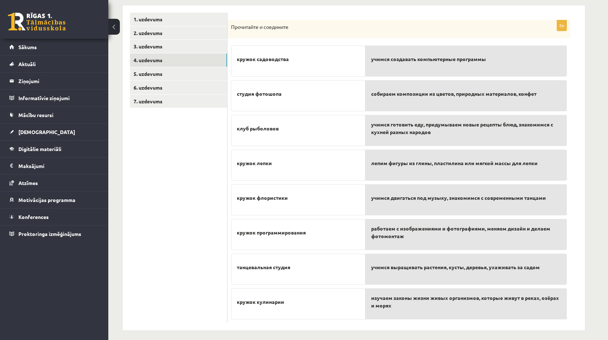
click at [490, 103] on div "собираем композиции из цветов, природных материалов, конфет" at bounding box center [467, 95] width 202 height 31
click at [486, 98] on p "собираем композиции из цветов, природных материалов, конфет" at bounding box center [466, 93] width 190 height 15
click at [459, 53] on p "учимся создавать компьютерные программы" at bounding box center [466, 58] width 190 height 15
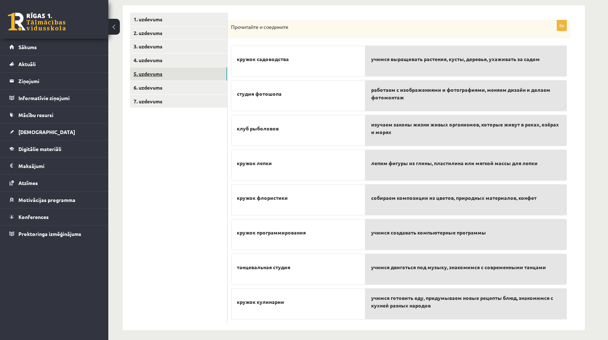
click at [167, 74] on link "5. uzdevums" at bounding box center [178, 73] width 97 height 13
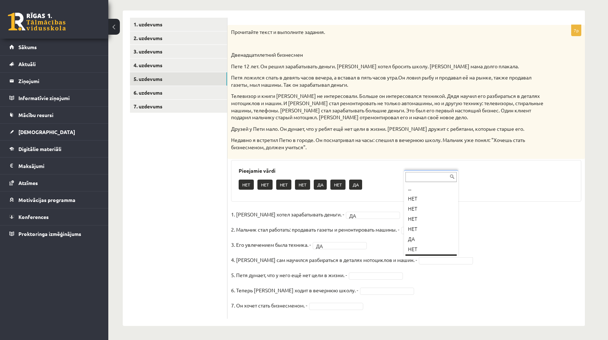
scroll to position [9, 0]
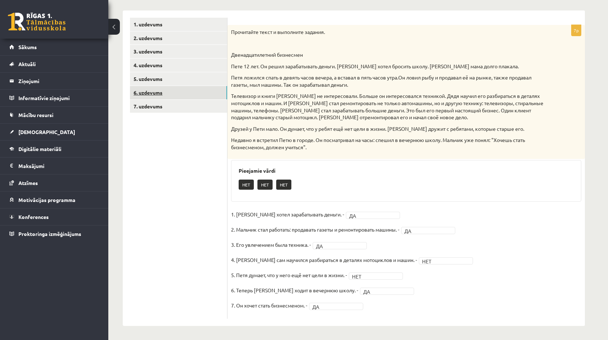
click at [167, 94] on link "6. uzdevums" at bounding box center [178, 92] width 97 height 13
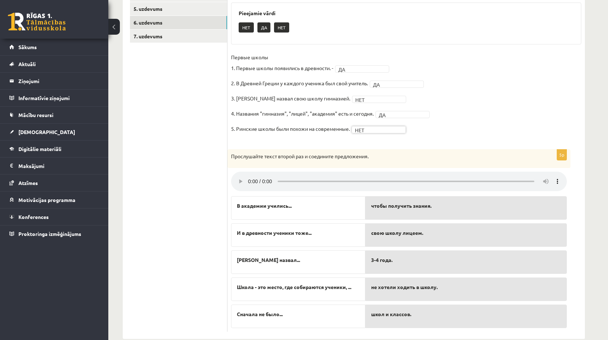
scroll to position [194, 0]
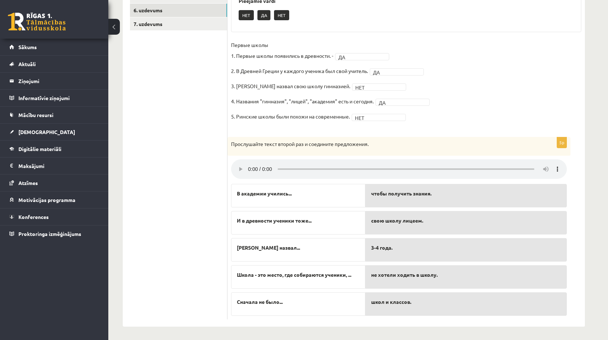
click at [501, 202] on div "чтобы получить знания." at bounding box center [467, 195] width 202 height 23
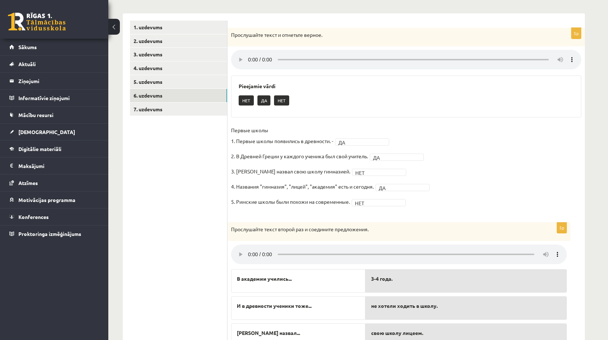
scroll to position [101, 0]
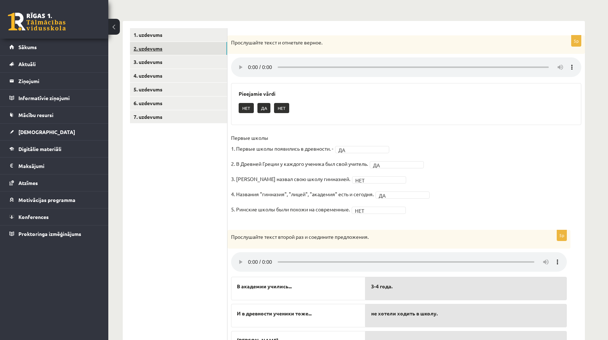
click at [204, 53] on link "2. uzdevums" at bounding box center [178, 48] width 97 height 13
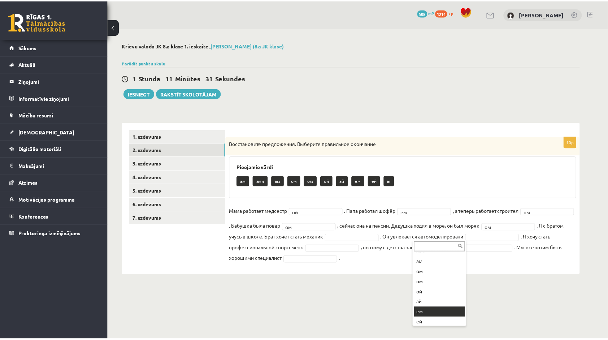
scroll to position [29, 0]
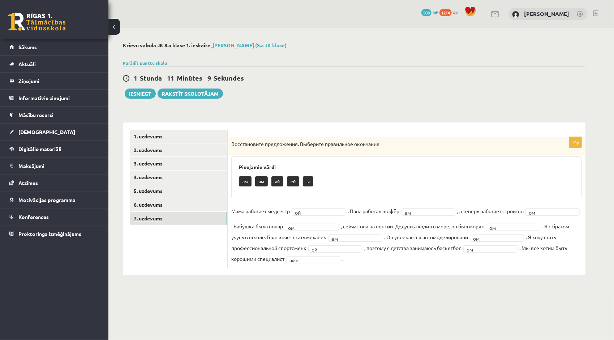
click at [181, 214] on link "7. uzdevums" at bounding box center [178, 218] width 97 height 13
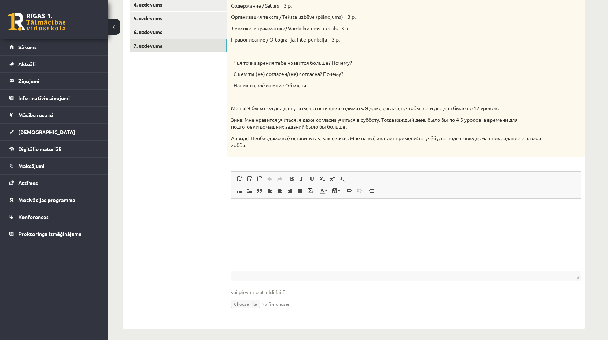
scroll to position [176, 0]
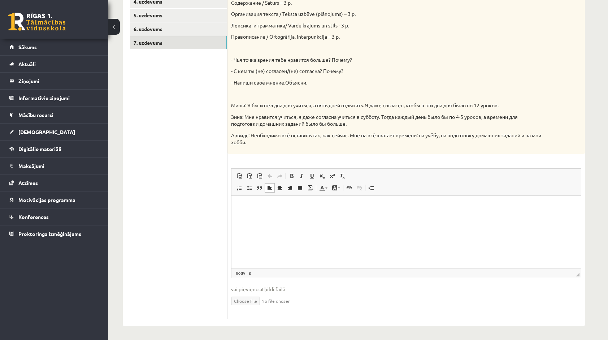
click at [463, 217] on html at bounding box center [407, 206] width 350 height 22
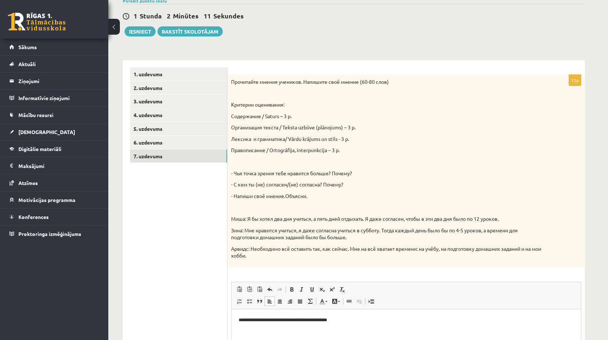
scroll to position [52, 0]
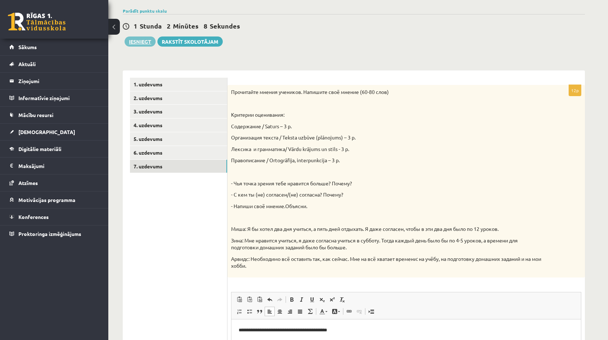
click at [146, 42] on button "Iesniegt" at bounding box center [140, 41] width 31 height 10
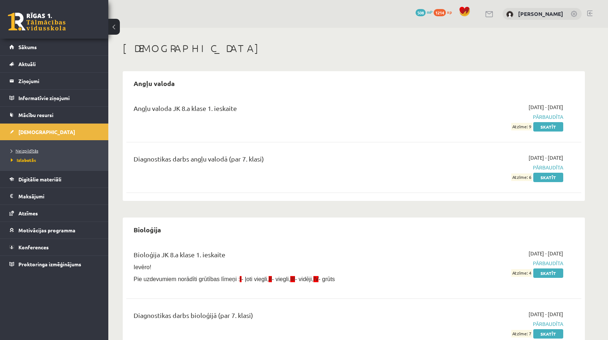
click at [24, 148] on span "Neizpildītās" at bounding box center [24, 151] width 27 height 6
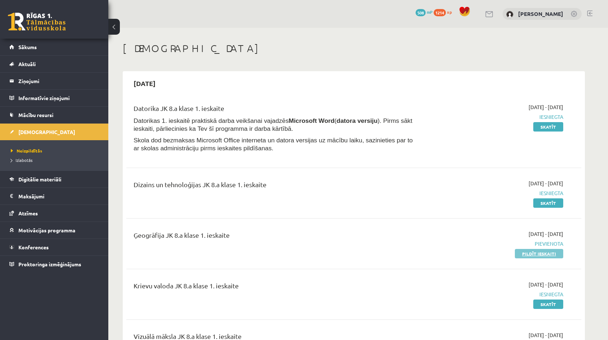
click at [523, 253] on link "Pildīt ieskaiti" at bounding box center [539, 253] width 48 height 9
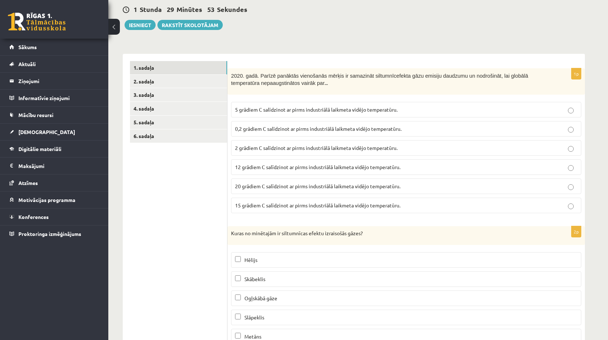
scroll to position [69, 0]
click at [511, 149] on p "2 grādiem C salīdzinot ar pirms industriālā laikmeta vidējo temperatūru." at bounding box center [406, 148] width 342 height 8
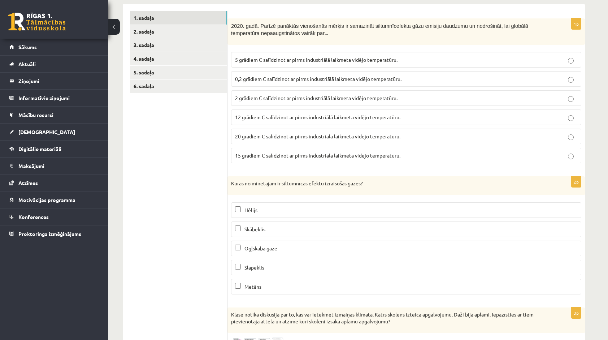
scroll to position [133, 0]
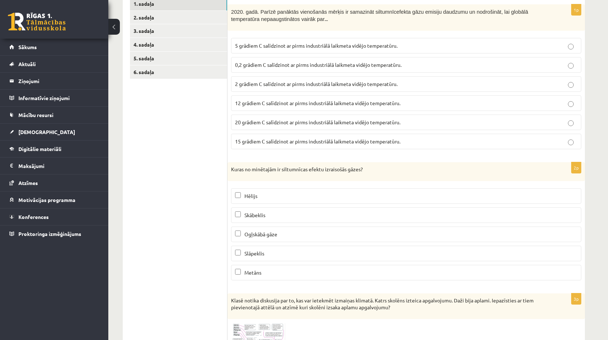
click at [277, 271] on p "Metāns" at bounding box center [406, 273] width 342 height 8
click at [276, 230] on p "Ogļskābā gāze" at bounding box center [406, 234] width 342 height 8
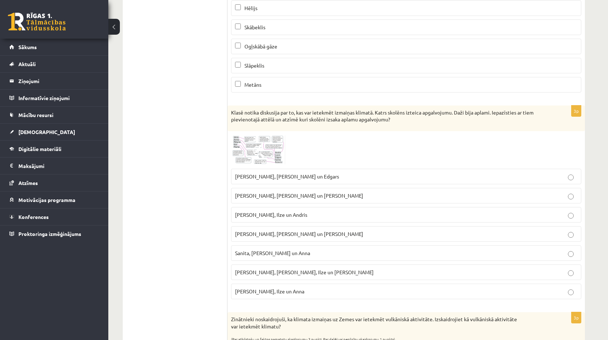
scroll to position [322, 0]
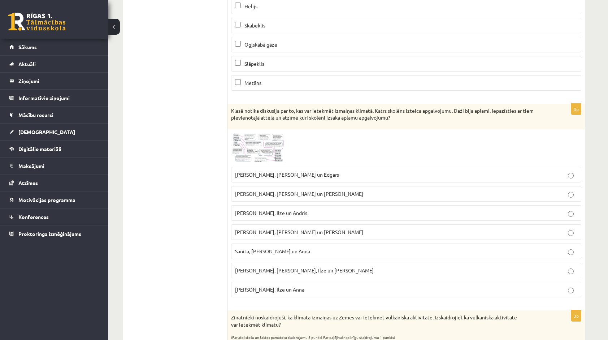
click at [279, 139] on img at bounding box center [258, 148] width 54 height 30
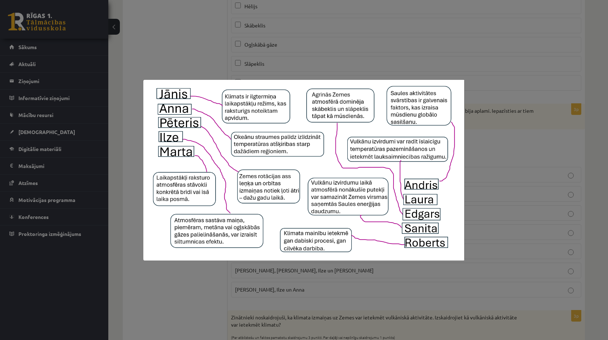
click at [480, 109] on div at bounding box center [304, 170] width 608 height 340
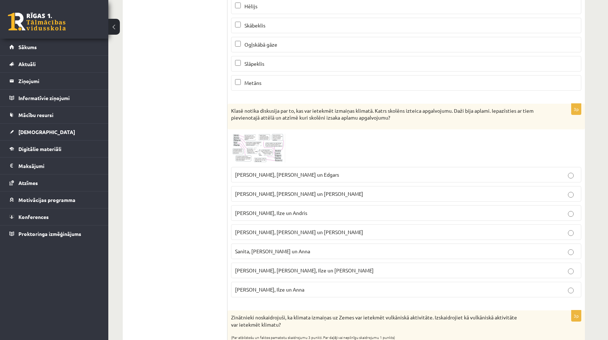
click at [248, 142] on img at bounding box center [258, 148] width 54 height 30
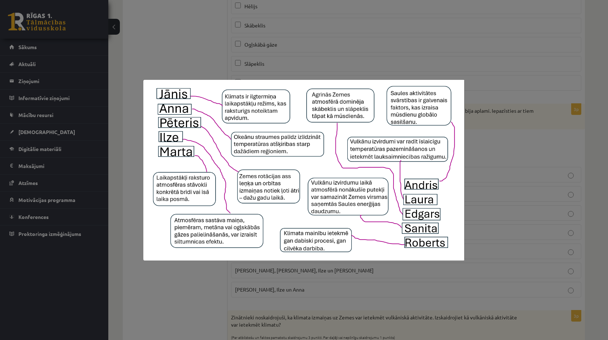
click at [478, 143] on div at bounding box center [304, 170] width 608 height 340
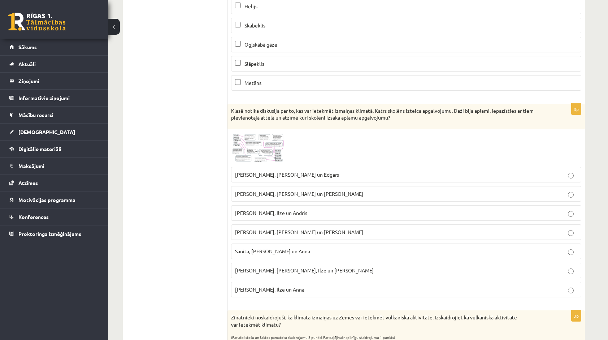
click at [275, 138] on img at bounding box center [258, 148] width 54 height 30
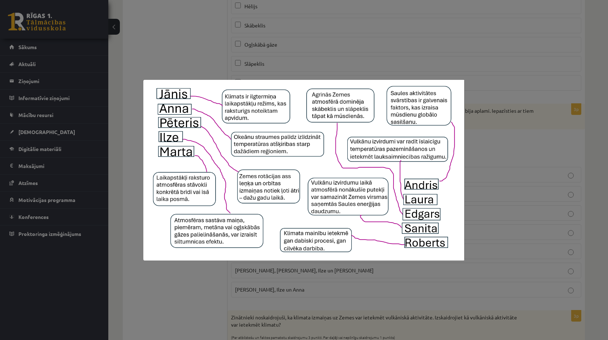
click at [288, 59] on div at bounding box center [304, 170] width 608 height 340
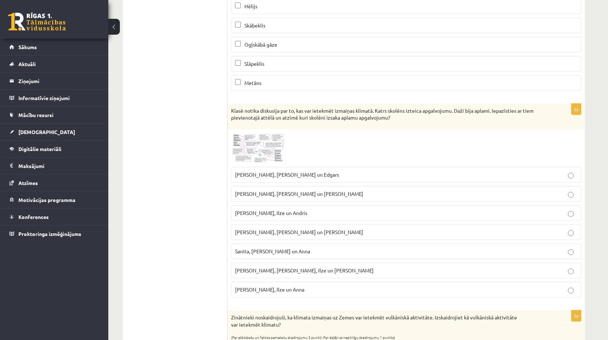
click at [264, 149] on span at bounding box center [259, 150] width 12 height 12
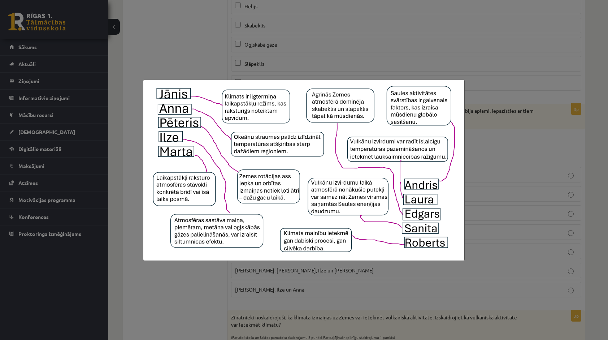
click at [479, 157] on div at bounding box center [304, 170] width 608 height 340
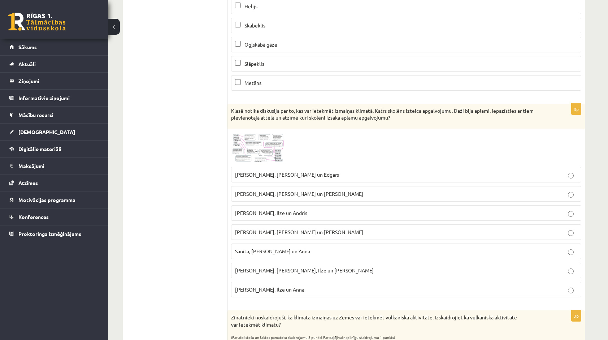
click at [344, 190] on p "[PERSON_NAME], [PERSON_NAME] un [PERSON_NAME]" at bounding box center [406, 194] width 342 height 8
click at [258, 152] on span at bounding box center [259, 150] width 12 height 12
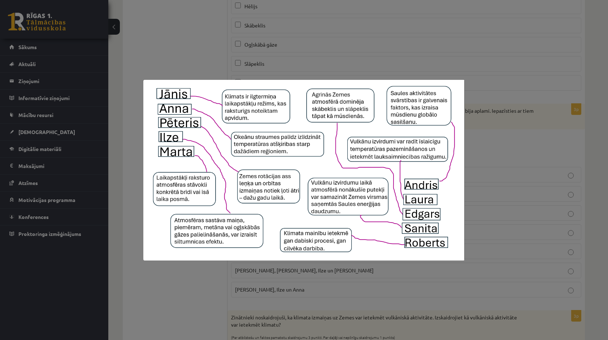
click at [319, 54] on div at bounding box center [304, 170] width 608 height 340
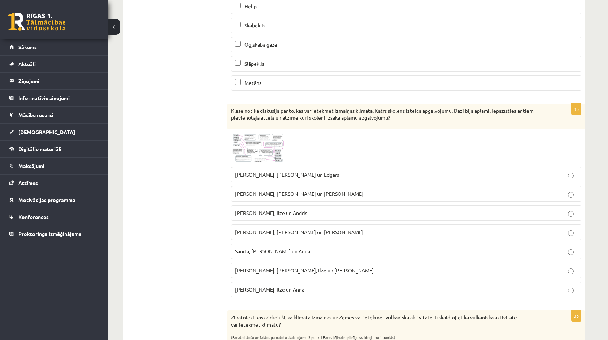
click at [295, 267] on span "[PERSON_NAME], [PERSON_NAME], Ilze un [PERSON_NAME]" at bounding box center [304, 270] width 139 height 7
click at [300, 294] on fieldset "[PERSON_NAME], [PERSON_NAME] un [PERSON_NAME], [PERSON_NAME] un [PERSON_NAME], …" at bounding box center [406, 231] width 350 height 136
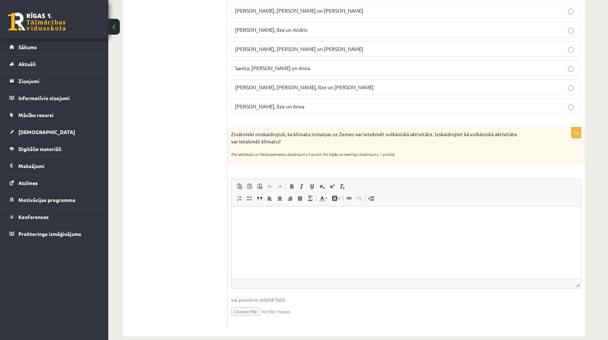
scroll to position [511, 0]
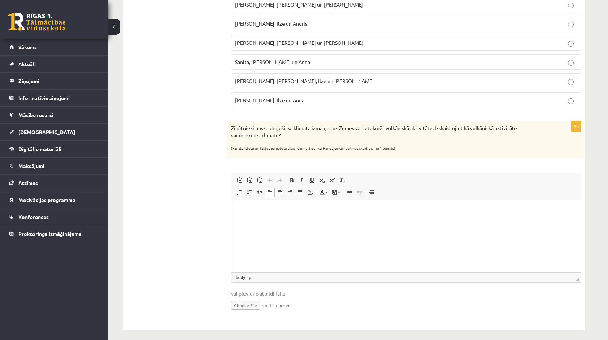
click at [430, 215] on html at bounding box center [407, 211] width 350 height 22
click at [442, 219] on html at bounding box center [407, 211] width 350 height 22
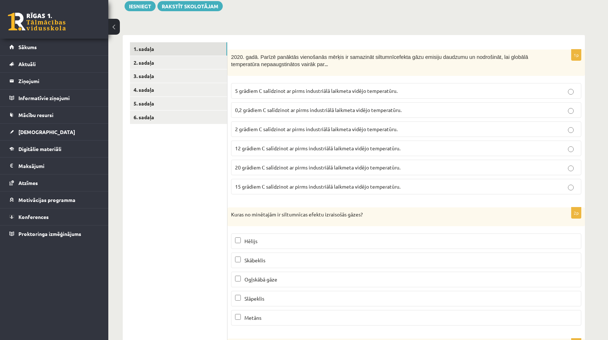
scroll to position [84, 0]
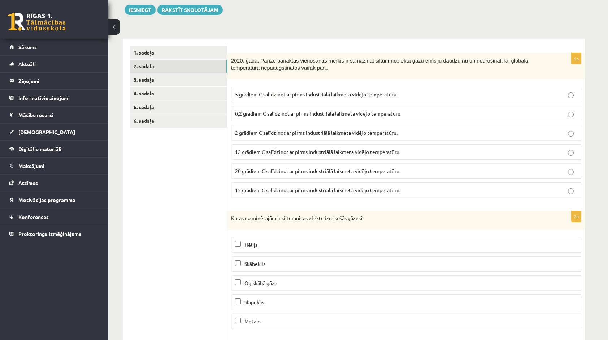
click at [217, 64] on link "2. sadaļa" at bounding box center [178, 66] width 97 height 13
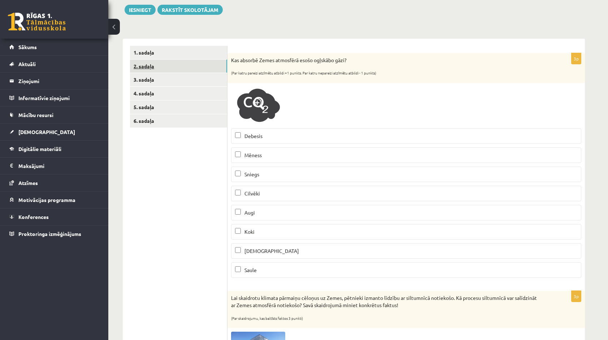
scroll to position [0, 0]
click at [236, 191] on fieldset "Debesis Mēness Sniegs Cilvēki Augi Koki Jūra Saule" at bounding box center [406, 202] width 350 height 155
click at [243, 210] on p "Augi" at bounding box center [406, 213] width 342 height 8
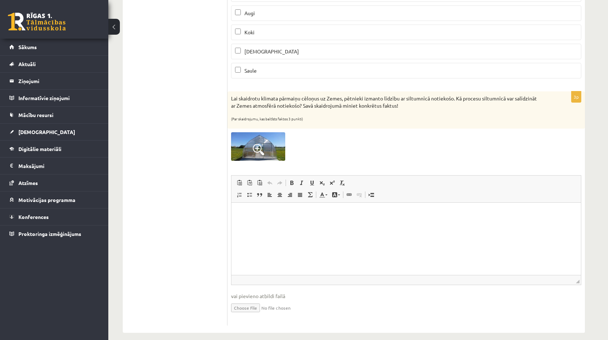
scroll to position [284, 0]
click at [438, 224] on html at bounding box center [407, 213] width 350 height 22
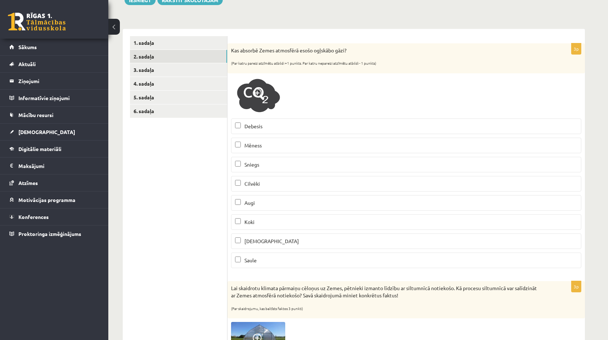
scroll to position [92, 0]
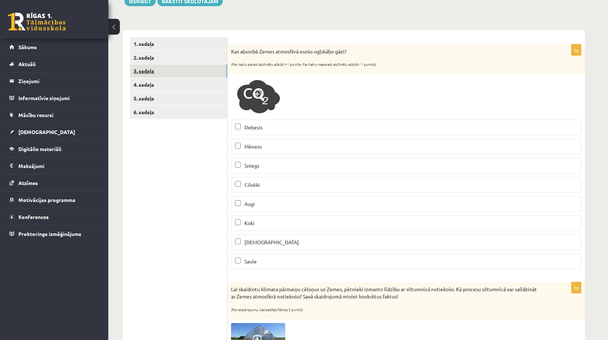
click at [202, 66] on link "3. sadaļa" at bounding box center [178, 70] width 97 height 13
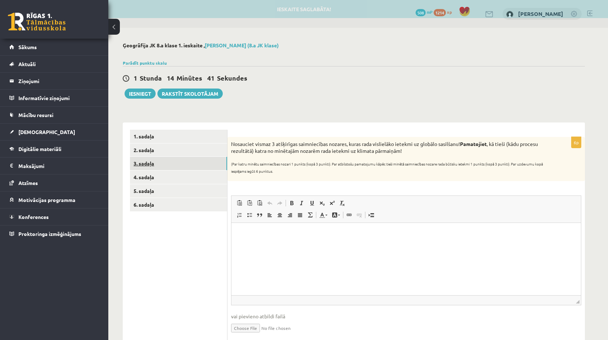
scroll to position [0, 0]
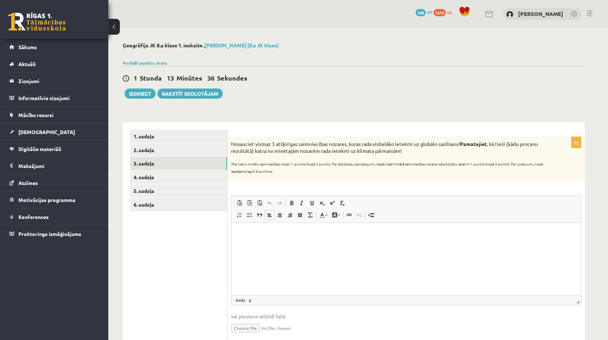
click at [255, 225] on html at bounding box center [407, 234] width 350 height 22
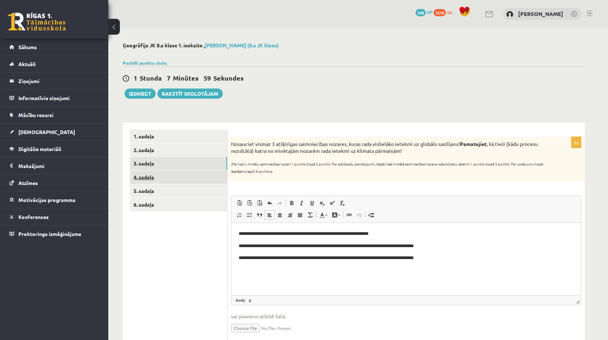
click at [167, 177] on link "4. sadaļa" at bounding box center [178, 176] width 97 height 13
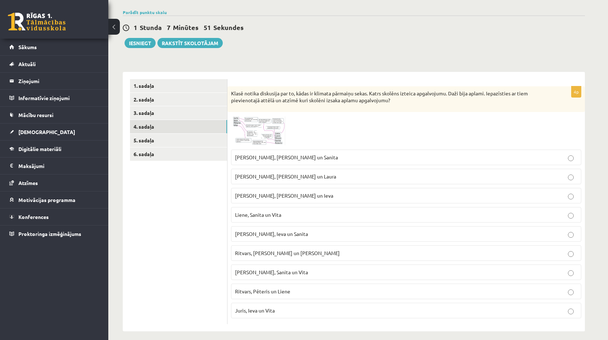
scroll to position [51, 0]
click at [275, 131] on img at bounding box center [258, 131] width 54 height 30
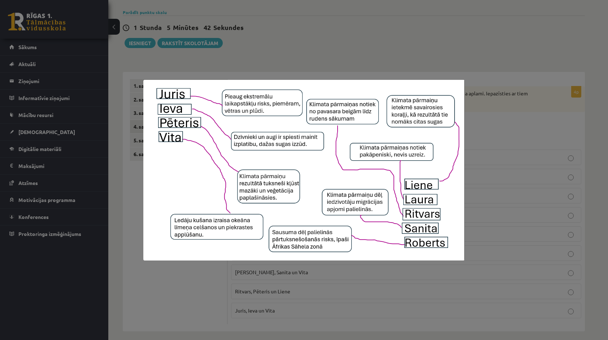
click at [495, 187] on div at bounding box center [304, 170] width 608 height 340
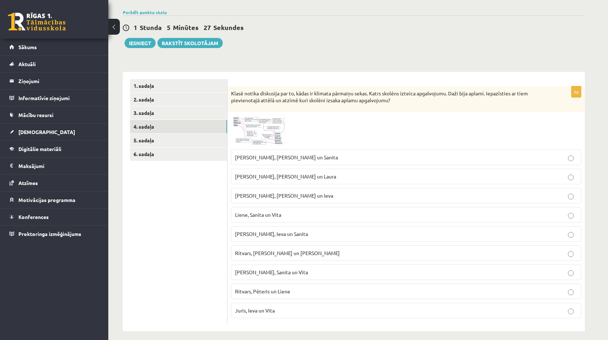
click at [284, 162] on label "Pēteris, Laura un Sanita" at bounding box center [406, 158] width 350 height 16
click at [197, 139] on link "5. sadaļa" at bounding box center [178, 140] width 97 height 13
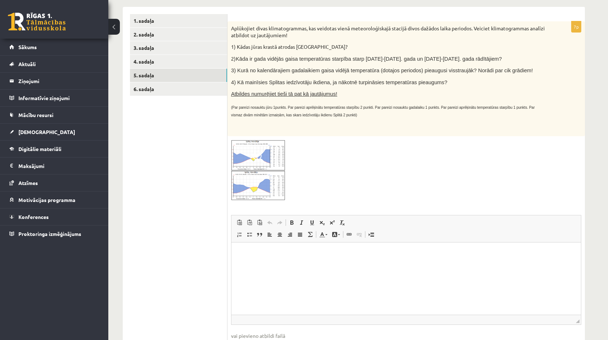
scroll to position [116, 0]
click at [264, 181] on img at bounding box center [258, 170] width 54 height 61
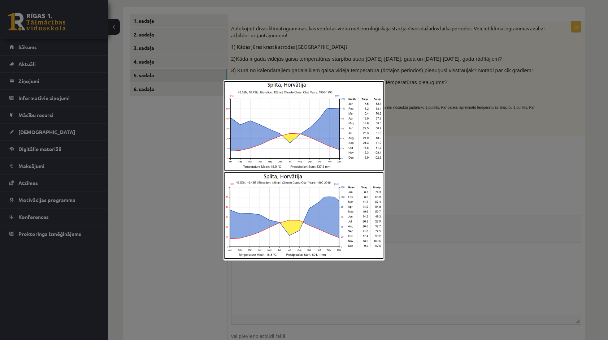
click at [398, 166] on div at bounding box center [304, 170] width 608 height 340
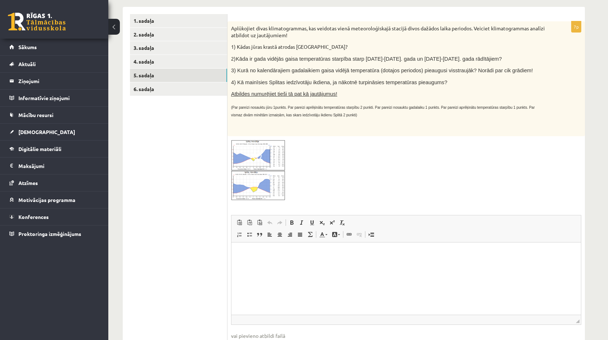
click at [255, 159] on span at bounding box center [259, 157] width 12 height 12
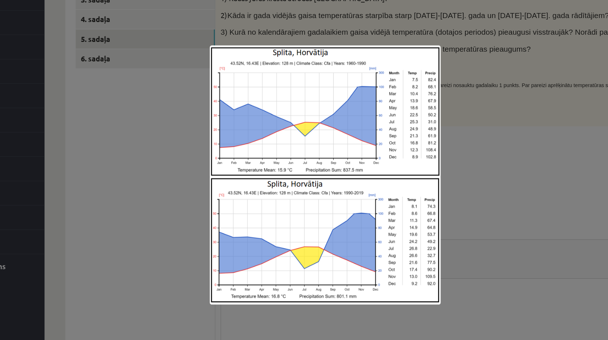
click at [255, 159] on img at bounding box center [304, 170] width 161 height 181
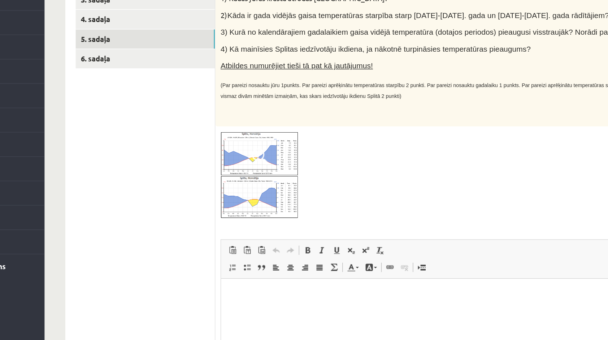
click at [255, 159] on span at bounding box center [259, 157] width 12 height 12
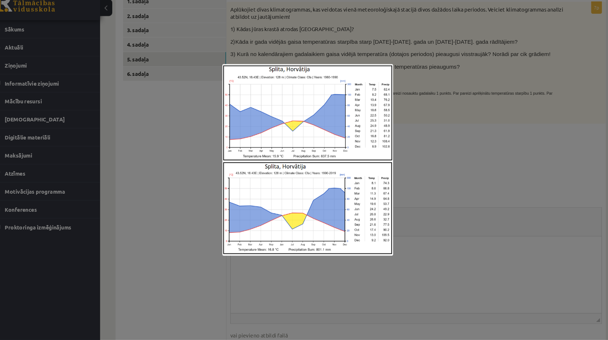
scroll to position [115, 0]
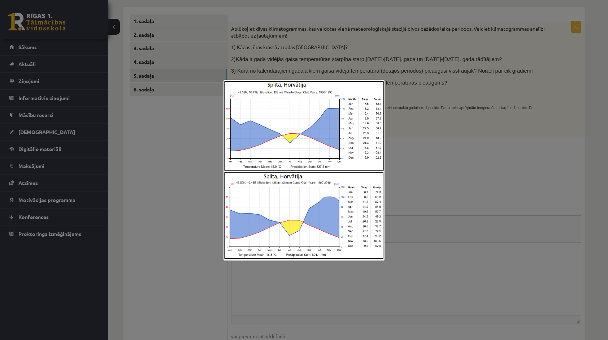
click at [436, 122] on div at bounding box center [304, 170] width 608 height 340
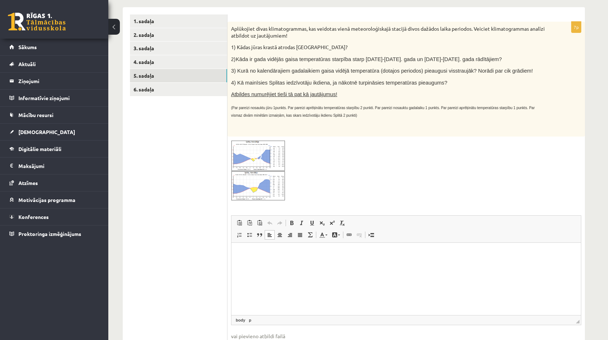
click at [294, 259] on html at bounding box center [407, 253] width 350 height 22
click at [250, 156] on img at bounding box center [258, 170] width 54 height 61
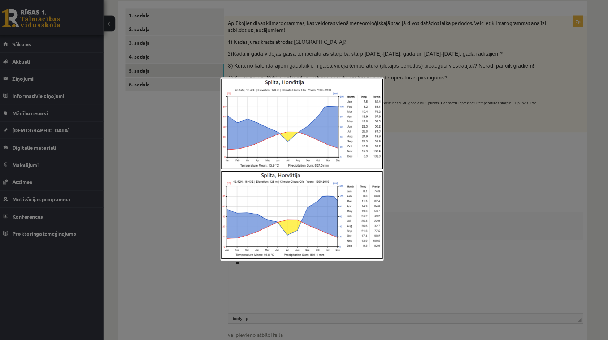
scroll to position [118, 0]
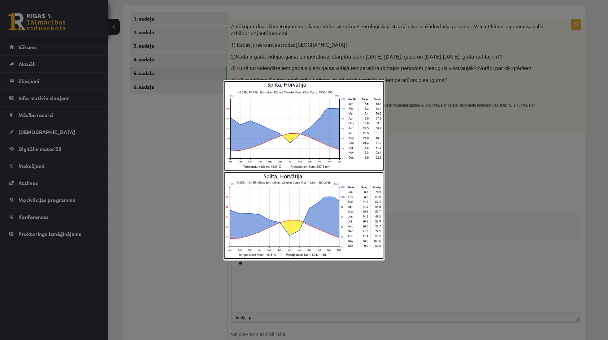
click at [443, 234] on div at bounding box center [304, 170] width 608 height 340
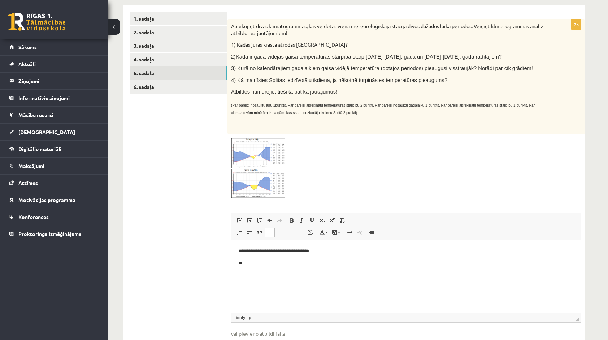
click at [311, 268] on html "**********" at bounding box center [407, 257] width 350 height 34
click at [271, 165] on img at bounding box center [258, 168] width 54 height 61
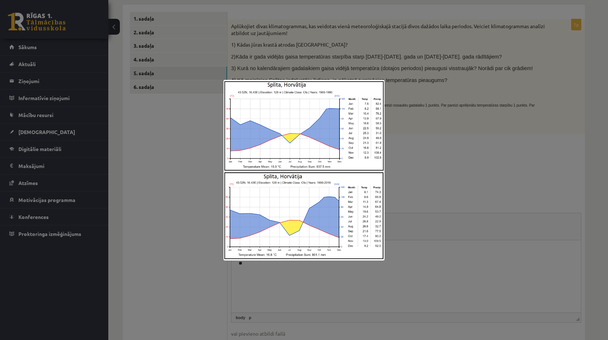
click at [394, 222] on div at bounding box center [304, 170] width 608 height 340
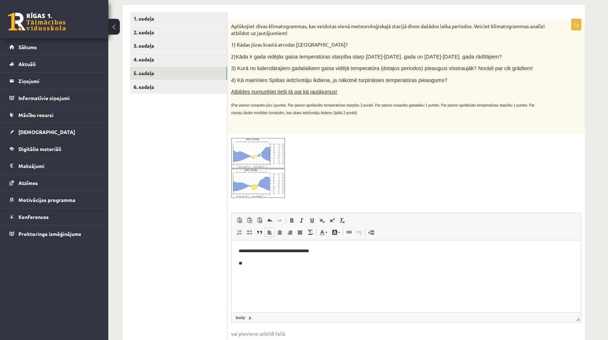
click at [265, 263] on p "**" at bounding box center [407, 263] width 336 height 8
click at [255, 160] on span at bounding box center [259, 155] width 12 height 12
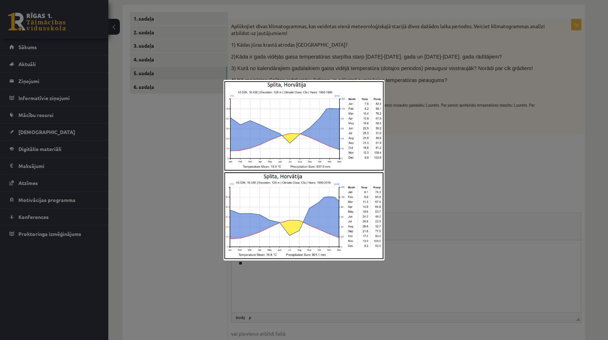
click at [423, 168] on div at bounding box center [304, 170] width 608 height 340
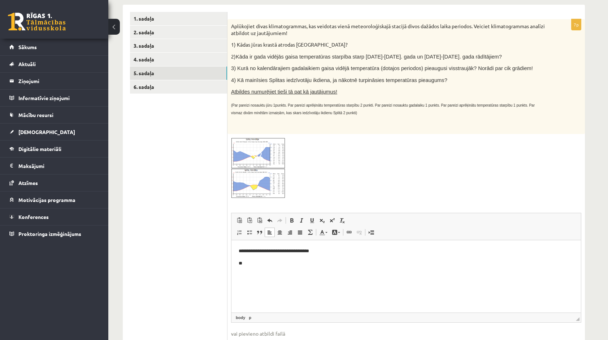
click at [314, 269] on html "**********" at bounding box center [407, 257] width 350 height 34
click at [262, 165] on img at bounding box center [258, 168] width 54 height 61
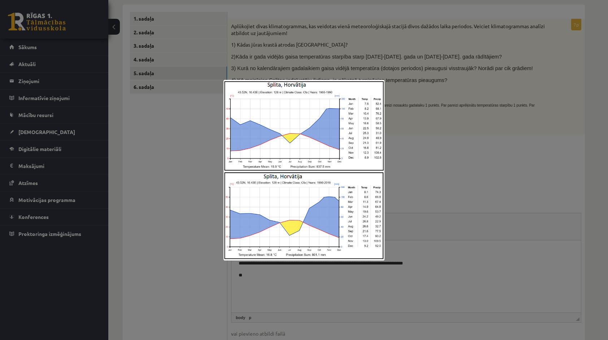
click at [430, 232] on div at bounding box center [304, 170] width 608 height 340
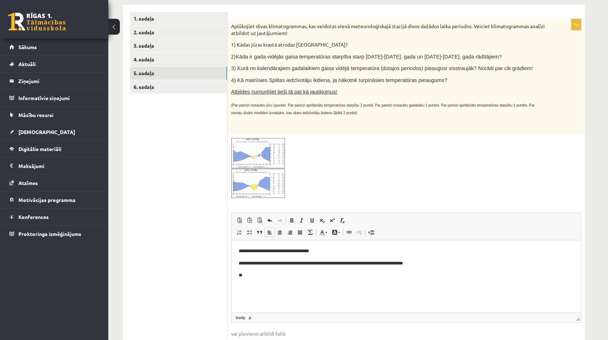
click at [277, 276] on p "**" at bounding box center [407, 275] width 336 height 8
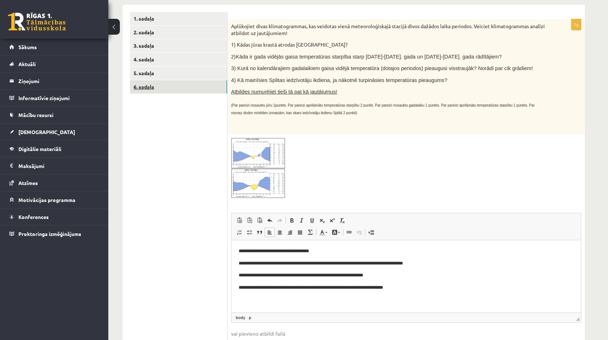
click at [168, 90] on link "6. sadaļa" at bounding box center [178, 86] width 97 height 13
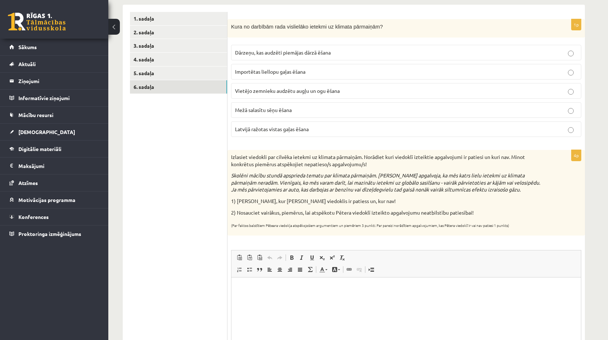
scroll to position [0, 0]
click at [338, 68] on p "Importētas liellopu gaļas ēšana" at bounding box center [406, 72] width 342 height 8
click at [336, 299] on html at bounding box center [407, 288] width 350 height 22
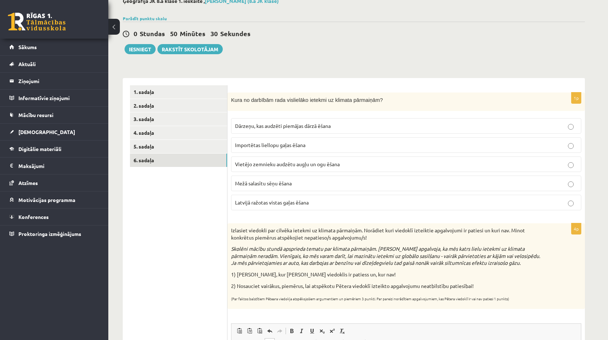
scroll to position [43, 0]
click at [148, 46] on button "Iesniegt" at bounding box center [140, 50] width 31 height 10
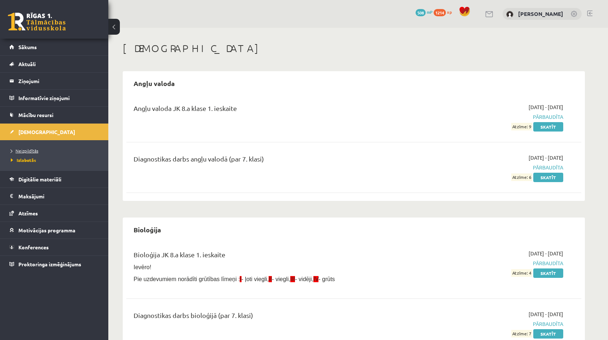
click at [51, 153] on link "Neizpildītās" at bounding box center [56, 150] width 90 height 7
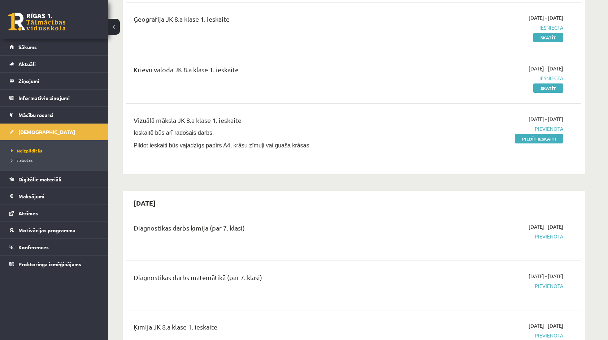
scroll to position [203, 0]
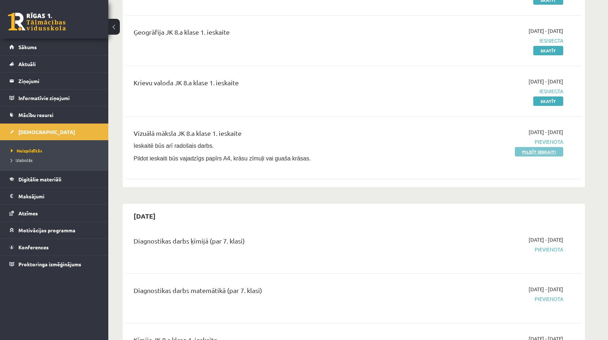
click at [522, 151] on link "Pildīt ieskaiti" at bounding box center [539, 151] width 48 height 9
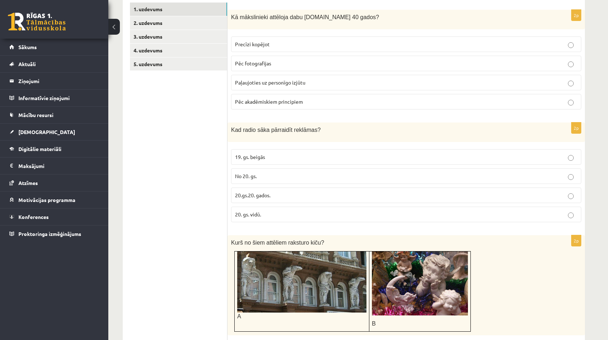
scroll to position [144, 0]
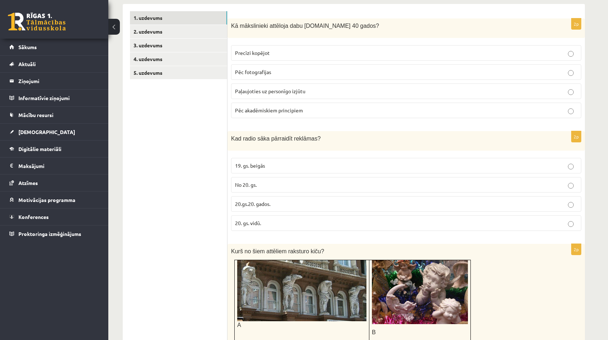
click at [522, 204] on p "20.gs.20. gados." at bounding box center [406, 204] width 342 height 8
click at [340, 87] on p "Paļaujoties uz personīgo izjūtu" at bounding box center [406, 91] width 342 height 8
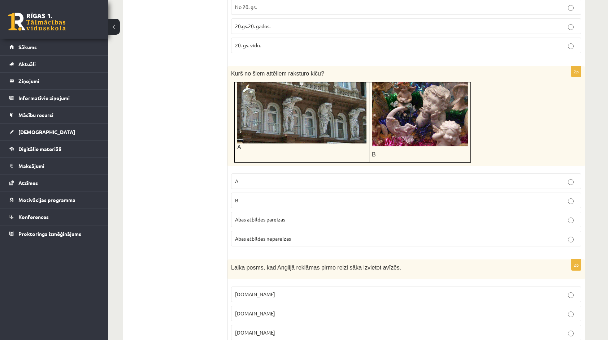
scroll to position [323, 0]
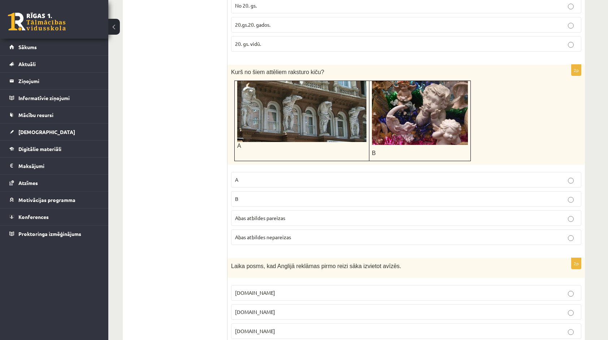
click at [359, 233] on p "Abas atbildes nepareizas" at bounding box center [406, 237] width 342 height 8
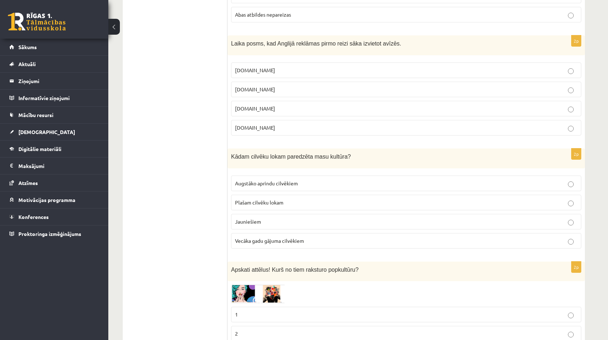
scroll to position [547, 0]
click at [372, 197] on p "Plašam cilvēku lokam" at bounding box center [406, 201] width 342 height 8
click at [342, 108] on label "[DOMAIN_NAME]" at bounding box center [406, 107] width 350 height 16
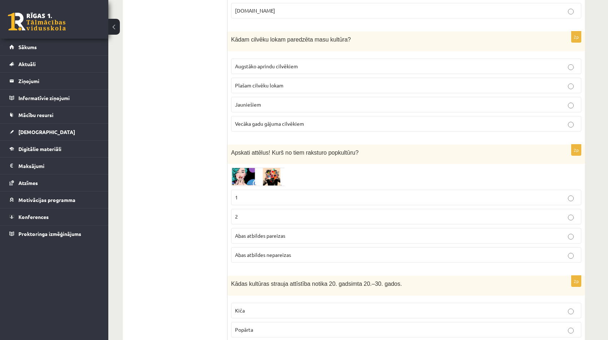
scroll to position [671, 0]
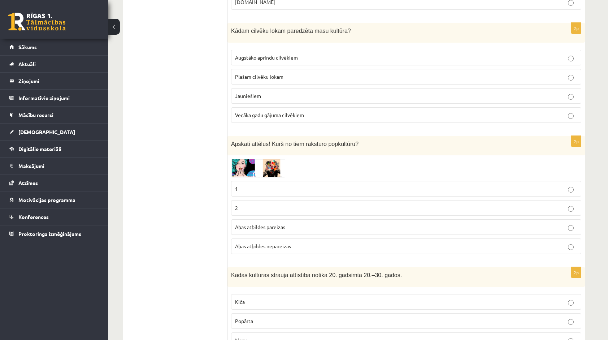
click at [259, 160] on img at bounding box center [258, 168] width 54 height 18
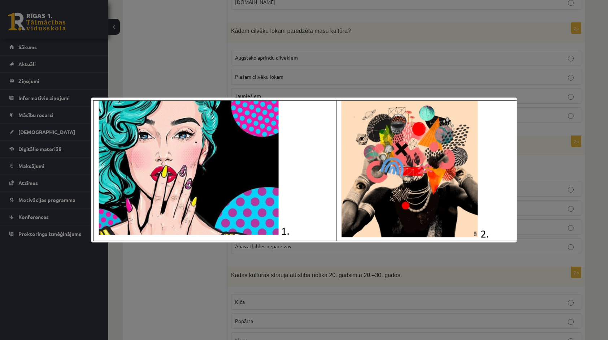
click at [312, 59] on div at bounding box center [304, 170] width 608 height 340
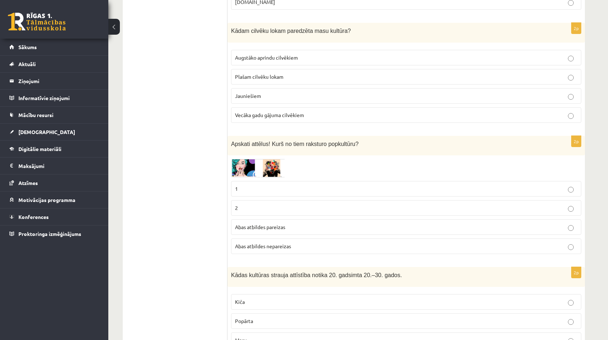
click at [288, 204] on p "2" at bounding box center [406, 208] width 342 height 8
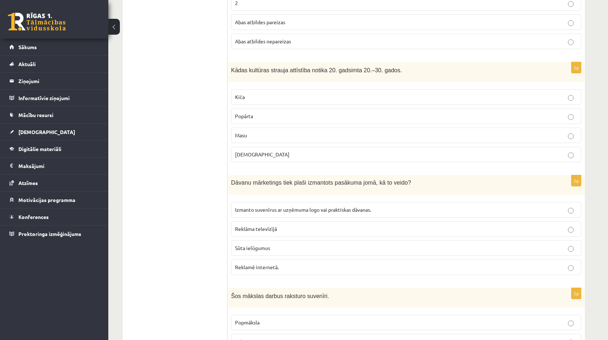
scroll to position [877, 0]
click at [320, 149] on p "[DEMOGRAPHIC_DATA]" at bounding box center [406, 153] width 342 height 8
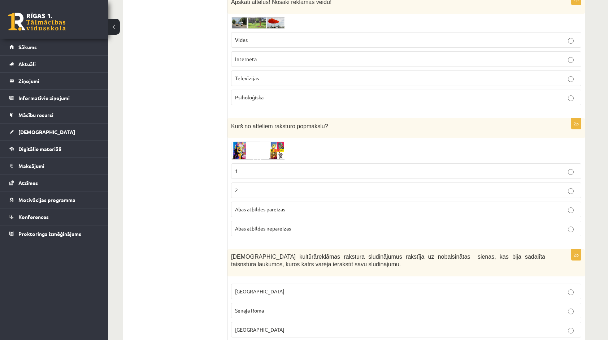
scroll to position [1650, 0]
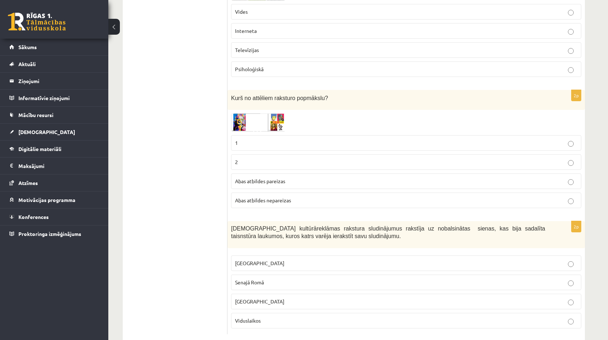
click at [402, 298] on p "[GEOGRAPHIC_DATA]" at bounding box center [406, 302] width 342 height 8
click at [243, 113] on img at bounding box center [258, 122] width 54 height 18
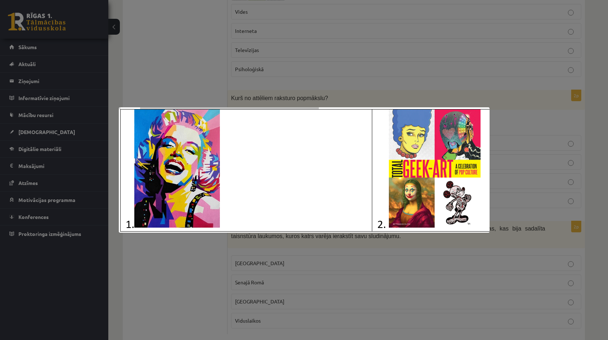
click at [293, 75] on div at bounding box center [304, 170] width 608 height 340
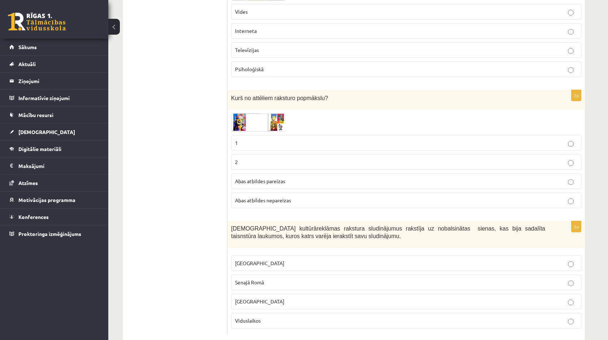
click at [297, 158] on p "2" at bounding box center [406, 162] width 342 height 8
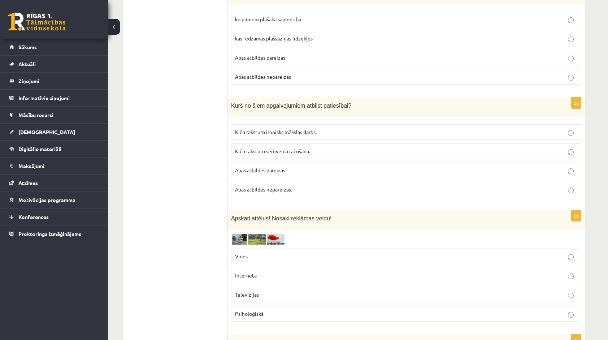
scroll to position [1404, 0]
click at [276, 235] on img at bounding box center [258, 240] width 54 height 11
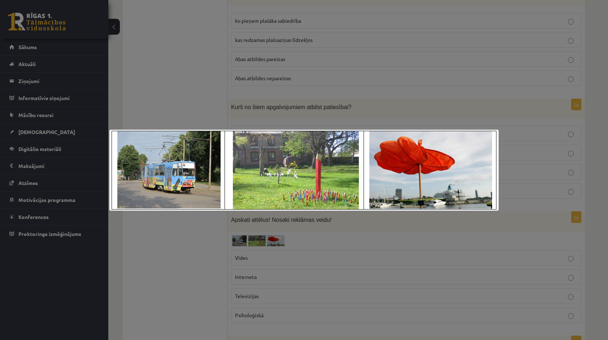
click at [312, 232] on div at bounding box center [304, 170] width 608 height 340
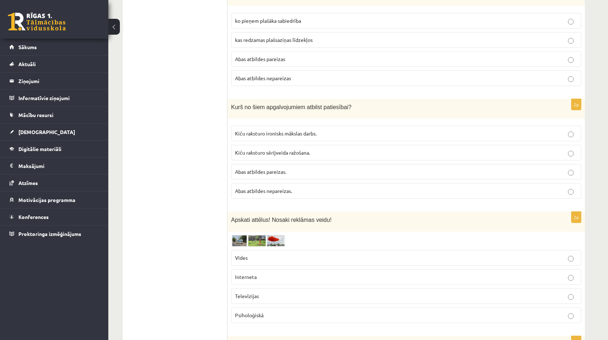
click at [304, 250] on label "Vides" at bounding box center [406, 258] width 350 height 16
click at [285, 127] on label "Kiču raksturo ironisks mākslas darbs." at bounding box center [406, 134] width 350 height 16
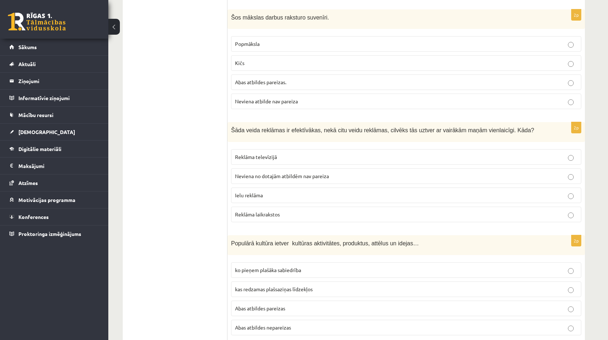
scroll to position [1156, 0]
click at [427, 265] on p "ko pieņem plašāka sabiedrība" at bounding box center [406, 269] width 342 height 8
click at [420, 96] on p "Neviena atbilde nav pareiza" at bounding box center [406, 100] width 342 height 8
click at [397, 152] on p "Reklāma televīzijā" at bounding box center [406, 156] width 342 height 8
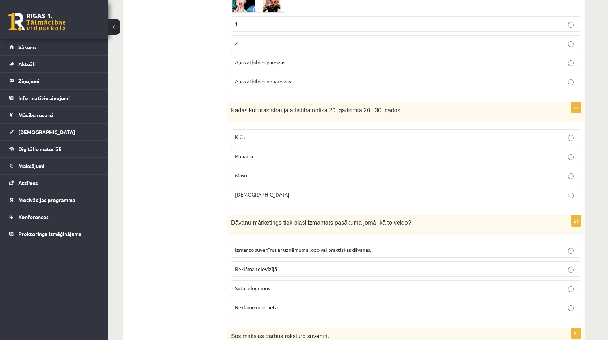
scroll to position [833, 0]
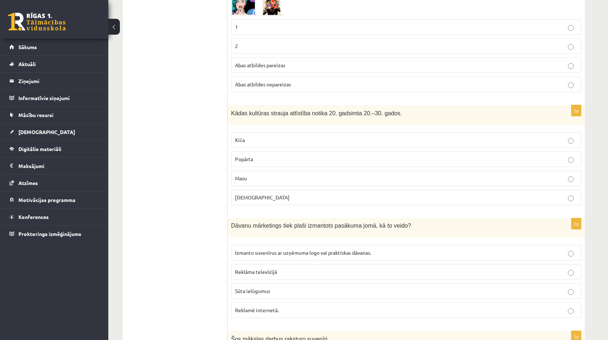
click at [436, 249] on p "Izmanto suvenīrus ar uzņēmuma logo vai praktiskas dāvanas." at bounding box center [406, 253] width 342 height 8
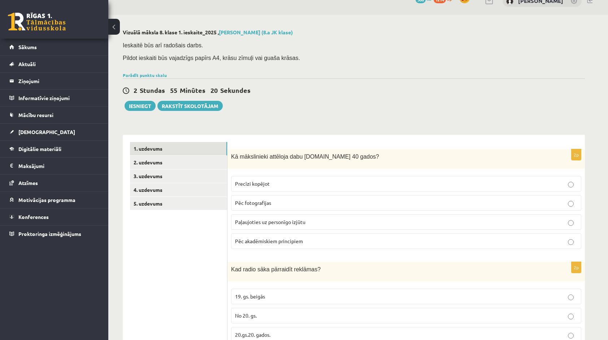
scroll to position [9, 0]
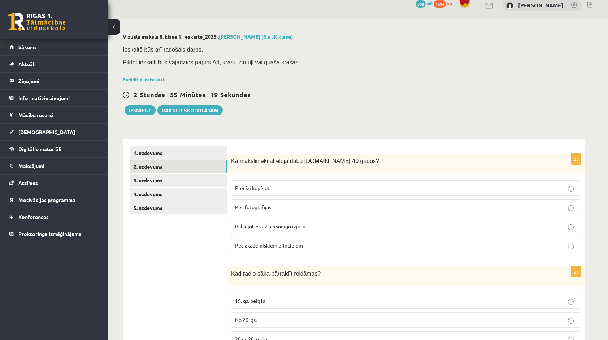
click at [221, 164] on link "2. uzdevums" at bounding box center [178, 166] width 97 height 13
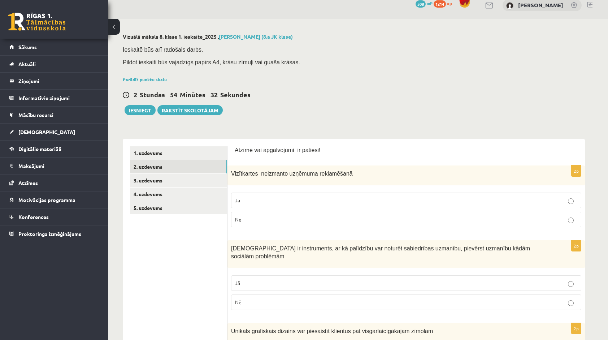
click at [270, 224] on label "Nē" at bounding box center [406, 220] width 350 height 16
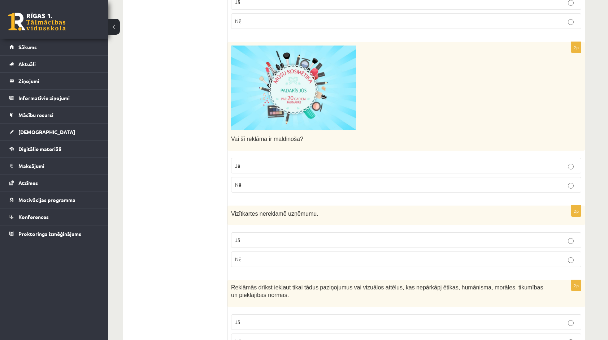
scroll to position [685, 0]
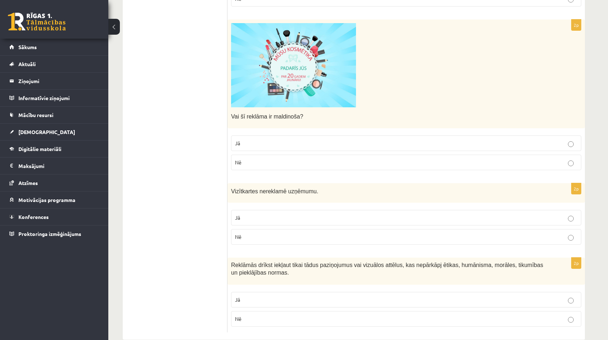
click at [409, 136] on label "Jā" at bounding box center [406, 143] width 350 height 16
click at [373, 233] on p "Nē" at bounding box center [406, 237] width 342 height 8
click at [416, 292] on label "Jā" at bounding box center [406, 300] width 350 height 16
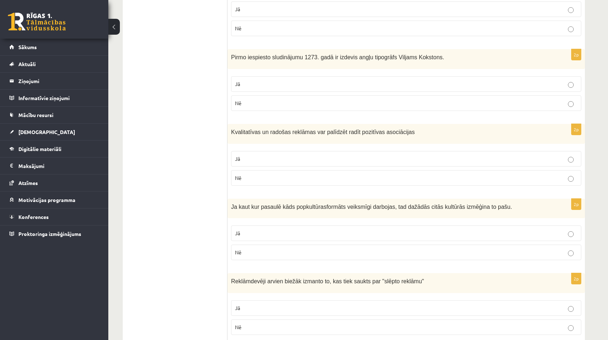
scroll to position [356, 0]
click at [379, 305] on p "Jā" at bounding box center [406, 309] width 342 height 8
click at [371, 229] on label "Jā" at bounding box center [406, 234] width 350 height 16
click at [388, 153] on label "Jā" at bounding box center [406, 160] width 350 height 16
click at [370, 100] on p "Nē" at bounding box center [406, 104] width 342 height 8
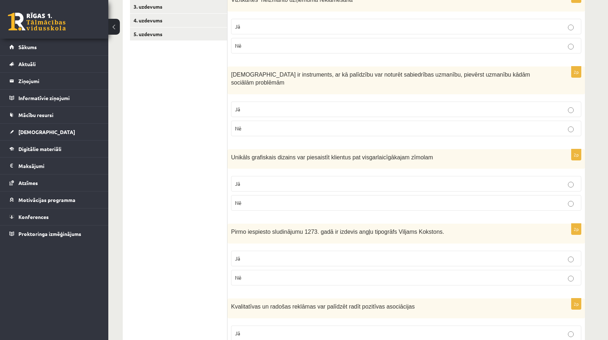
scroll to position [178, 0]
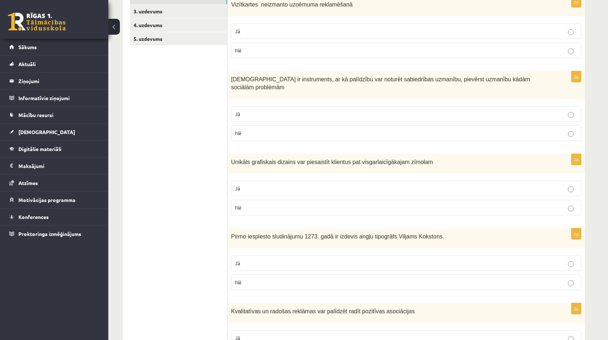
click at [497, 259] on p "Jā" at bounding box center [406, 263] width 342 height 8
click at [480, 184] on label "Jā" at bounding box center [406, 189] width 350 height 16
click at [462, 125] on label "Nē" at bounding box center [406, 133] width 350 height 16
click at [459, 112] on fieldset "Jā Nē" at bounding box center [406, 123] width 350 height 40
click at [453, 110] on p "Jā" at bounding box center [406, 114] width 342 height 8
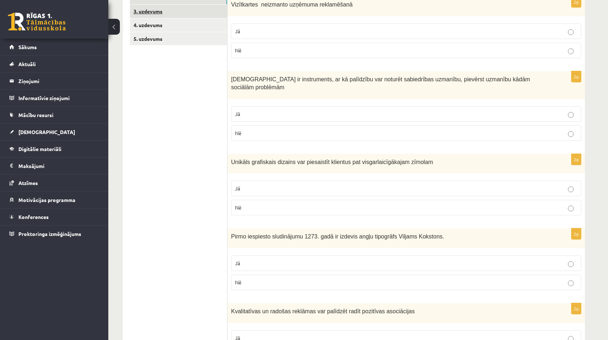
click at [196, 12] on link "3. uzdevums" at bounding box center [178, 11] width 97 height 13
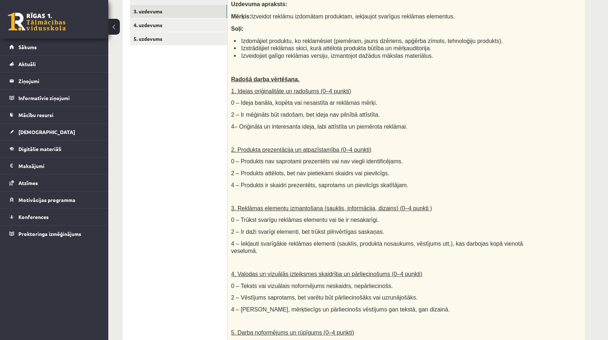
scroll to position [0, 0]
drag, startPoint x: 606, startPoint y: 173, endPoint x: 610, endPoint y: 170, distance: 4.4
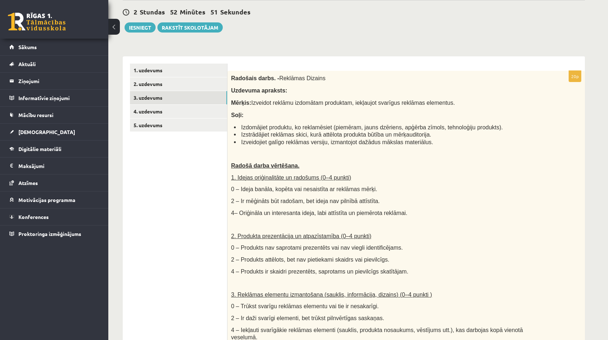
scroll to position [87, 0]
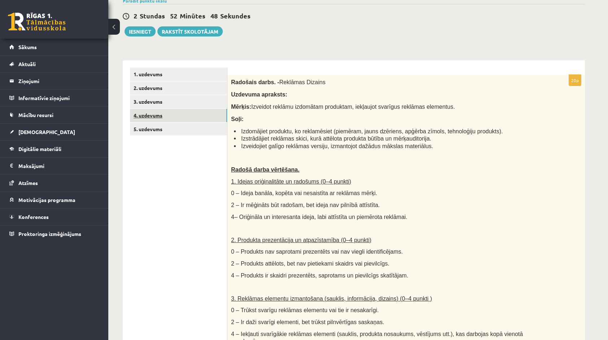
click at [164, 111] on link "4. uzdevums" at bounding box center [178, 115] width 97 height 13
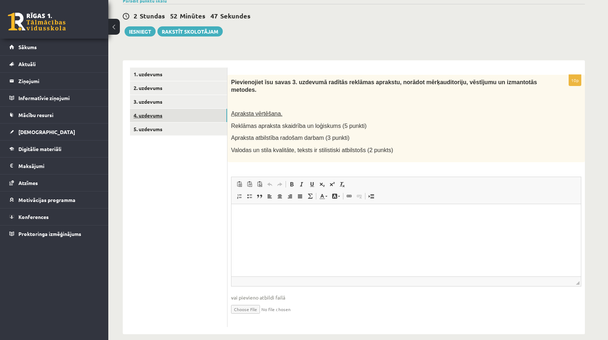
scroll to position [0, 0]
click at [197, 133] on link "5. uzdevums" at bounding box center [178, 128] width 97 height 13
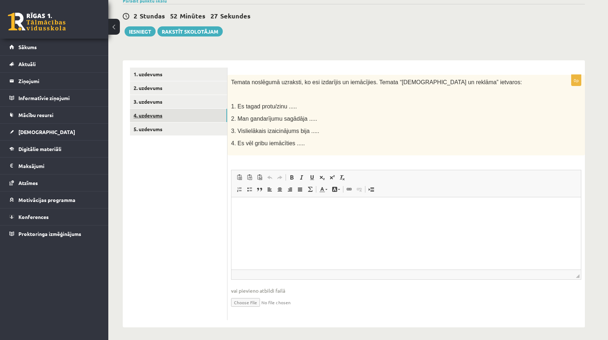
click at [183, 110] on link "4. uzdevums" at bounding box center [178, 115] width 97 height 13
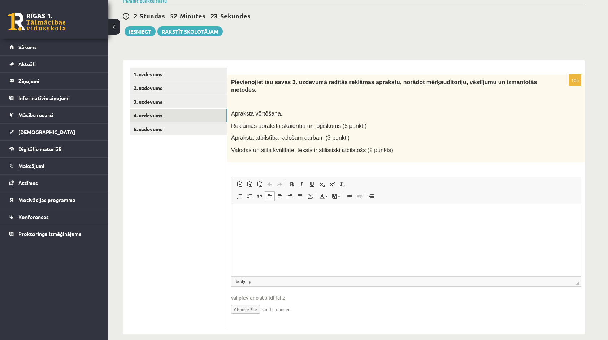
click at [260, 220] on html at bounding box center [407, 215] width 350 height 22
click at [150, 107] on link "3. uzdevums" at bounding box center [178, 101] width 97 height 13
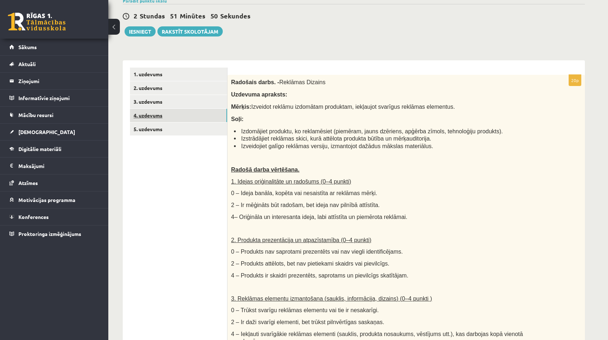
click at [148, 110] on link "4. uzdevums" at bounding box center [178, 115] width 97 height 13
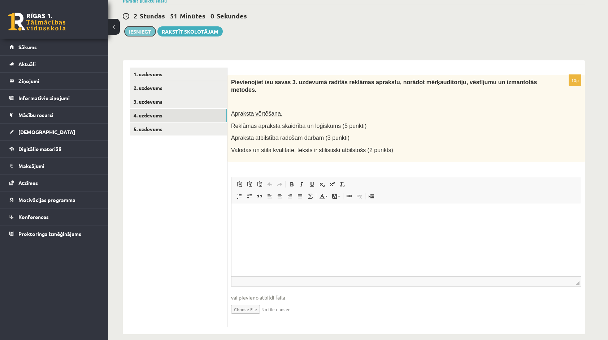
click at [142, 33] on button "Iesniegt" at bounding box center [140, 31] width 31 height 10
